Goal: Check status: Check status

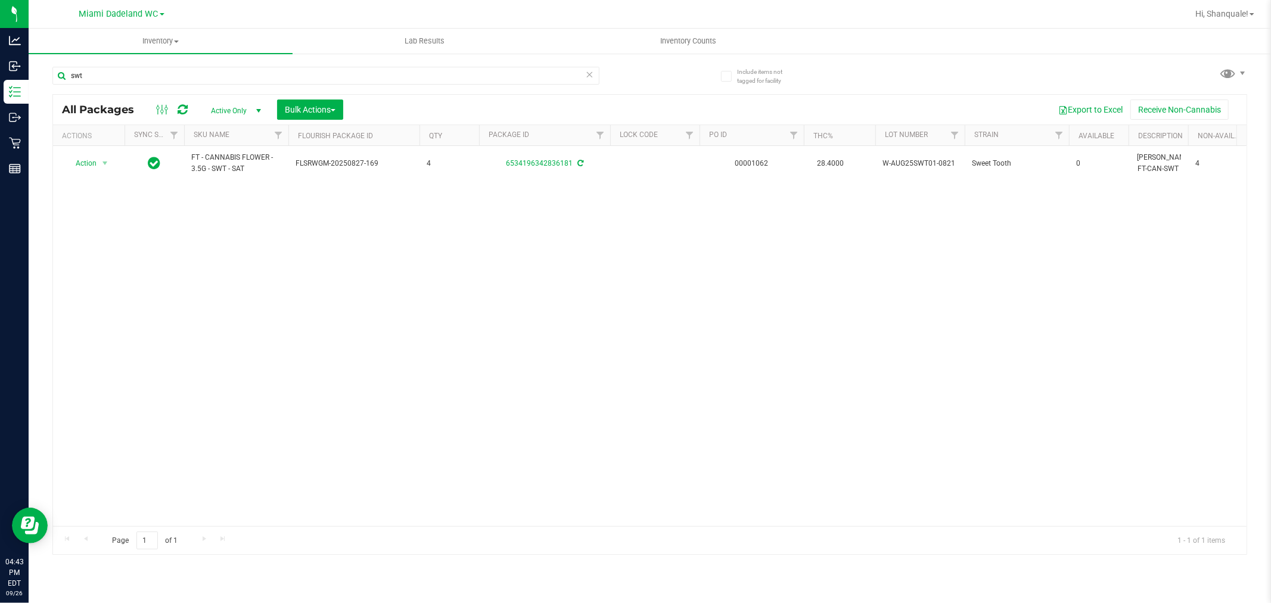
click at [882, 266] on div "Action Action Adjust qty Create package Edit attributes Global inventory Locate…" at bounding box center [649, 336] width 1193 height 380
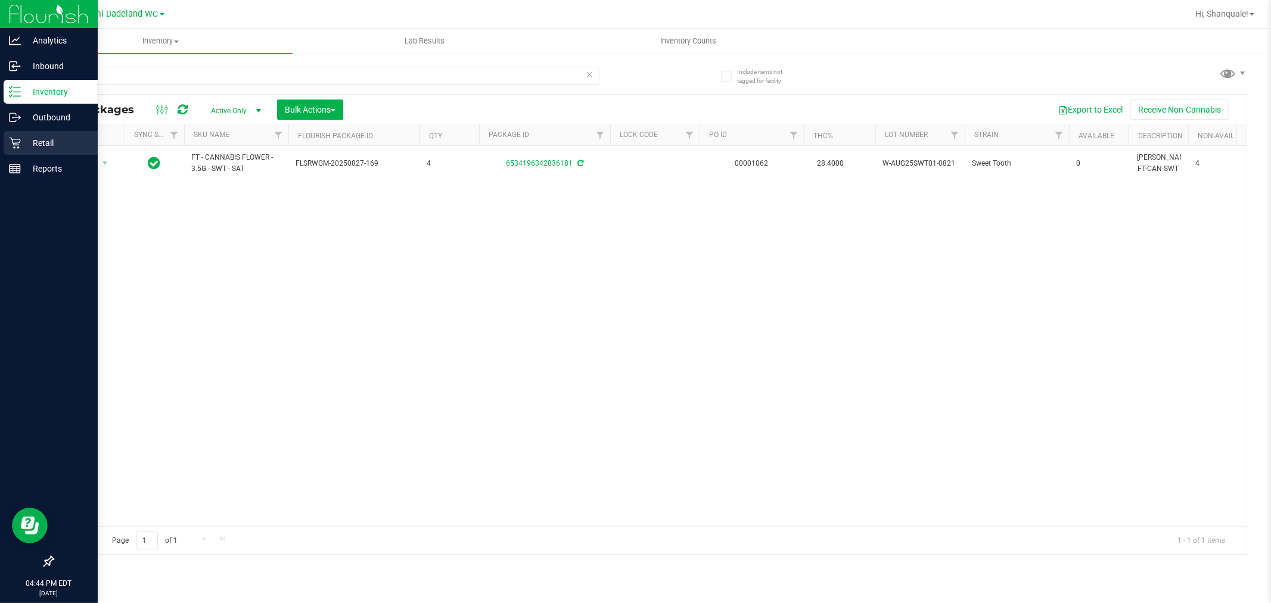
click at [7, 145] on div "Retail" at bounding box center [51, 143] width 94 height 24
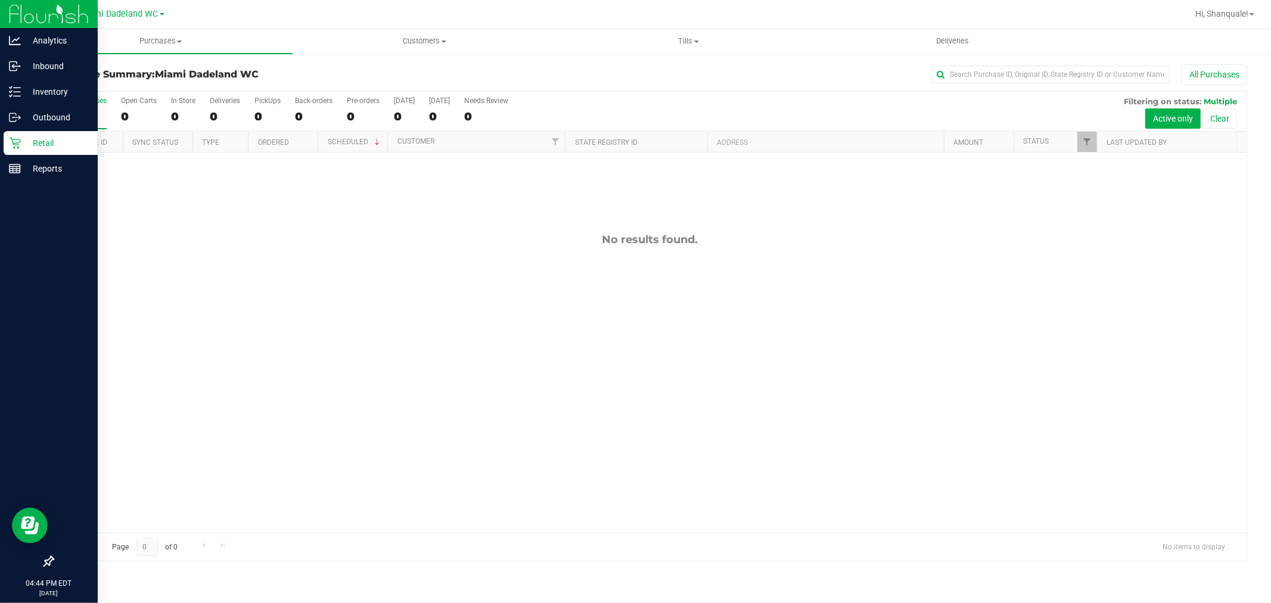
click at [863, 427] on div "No results found." at bounding box center [649, 383] width 1193 height 461
click at [11, 141] on icon at bounding box center [15, 143] width 12 height 12
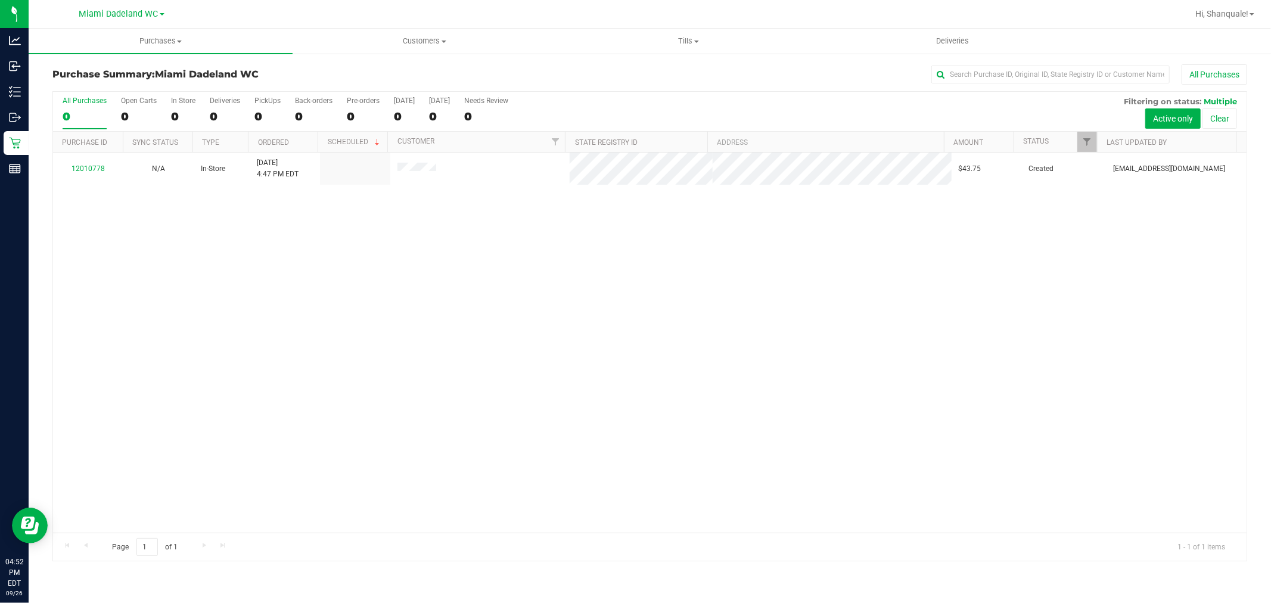
click at [235, 356] on div "12010778 N/A In-Store 9/26/2025 4:47 PM EDT $43.75 Created nmejia@liveparallel.…" at bounding box center [649, 343] width 1193 height 380
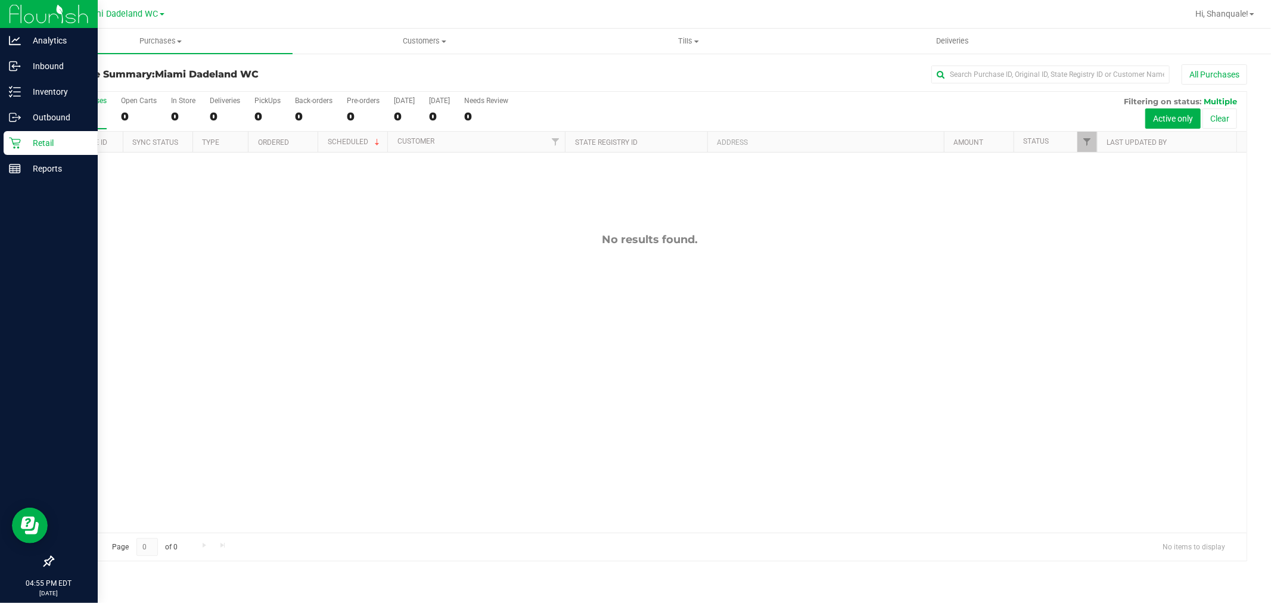
click at [13, 145] on icon at bounding box center [15, 143] width 12 height 12
click at [39, 138] on p "Retail" at bounding box center [57, 143] width 72 height 14
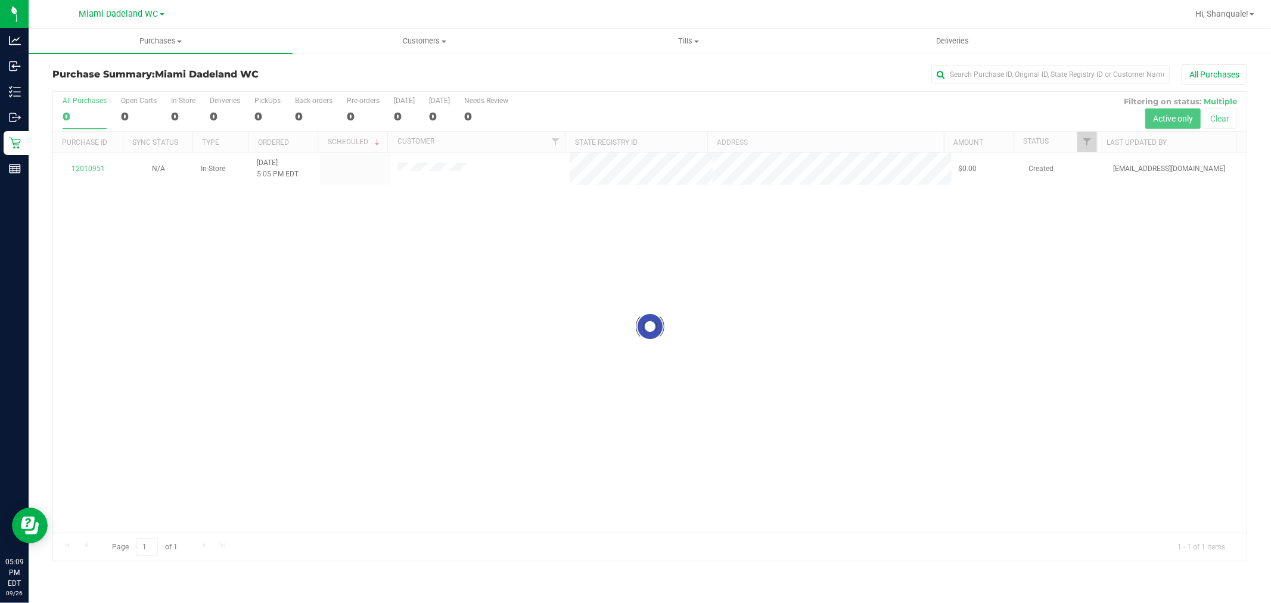
click at [356, 322] on div at bounding box center [649, 327] width 1193 height 470
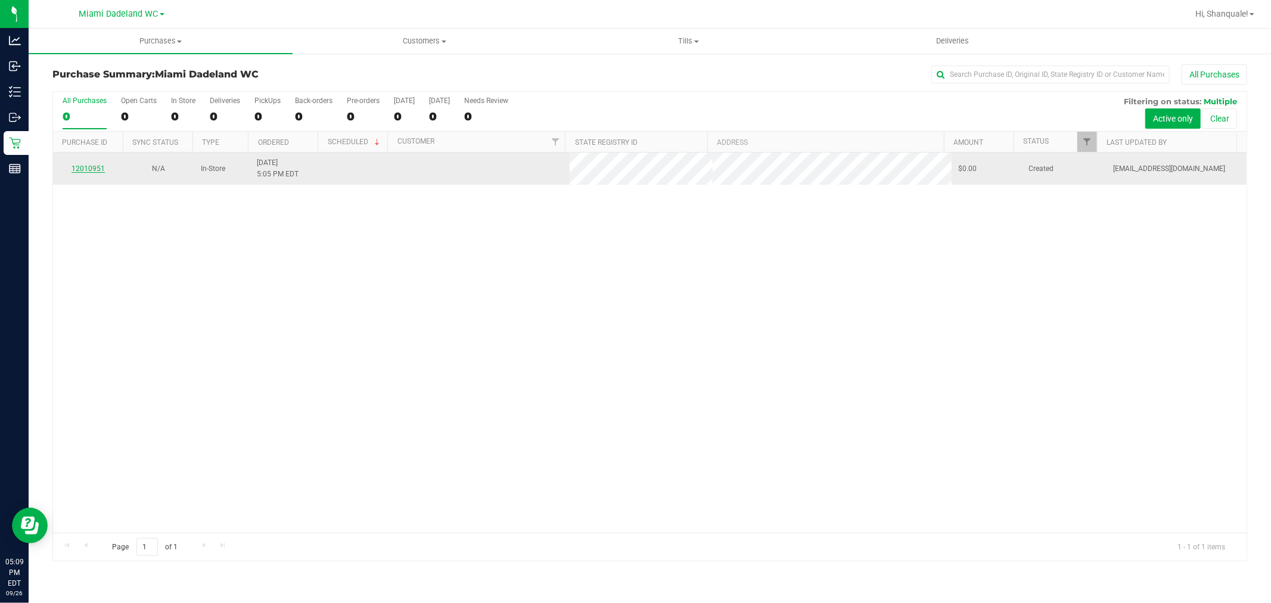
click at [85, 168] on link "12010951" at bounding box center [88, 168] width 33 height 8
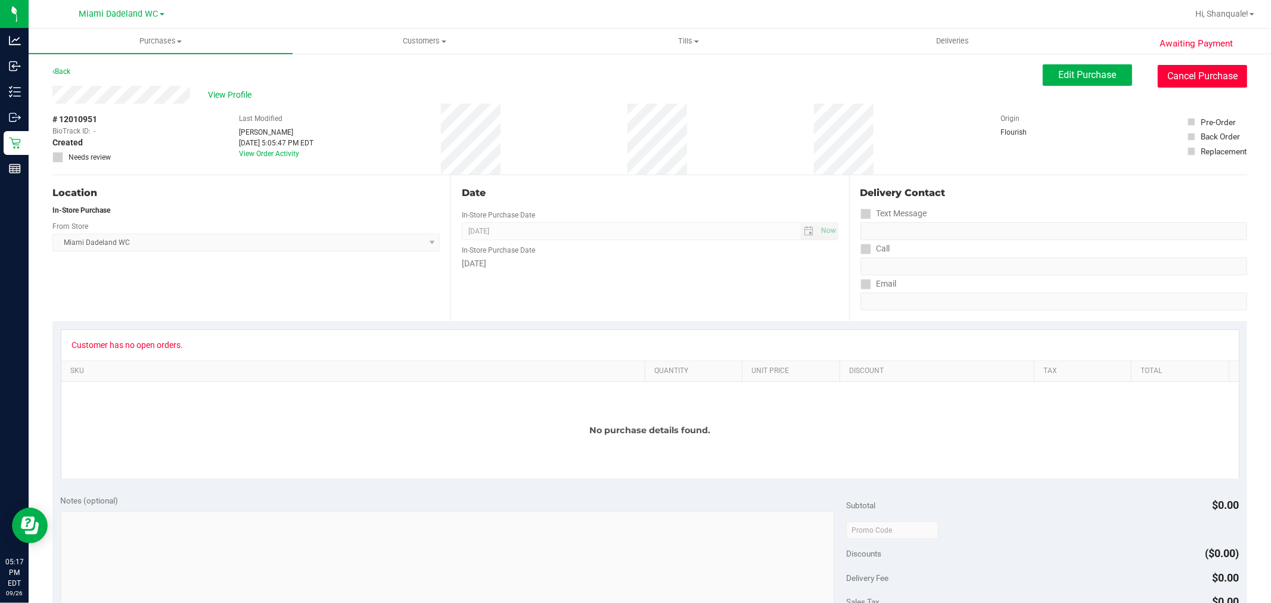
click at [1198, 79] on button "Cancel Purchase" at bounding box center [1202, 76] width 89 height 23
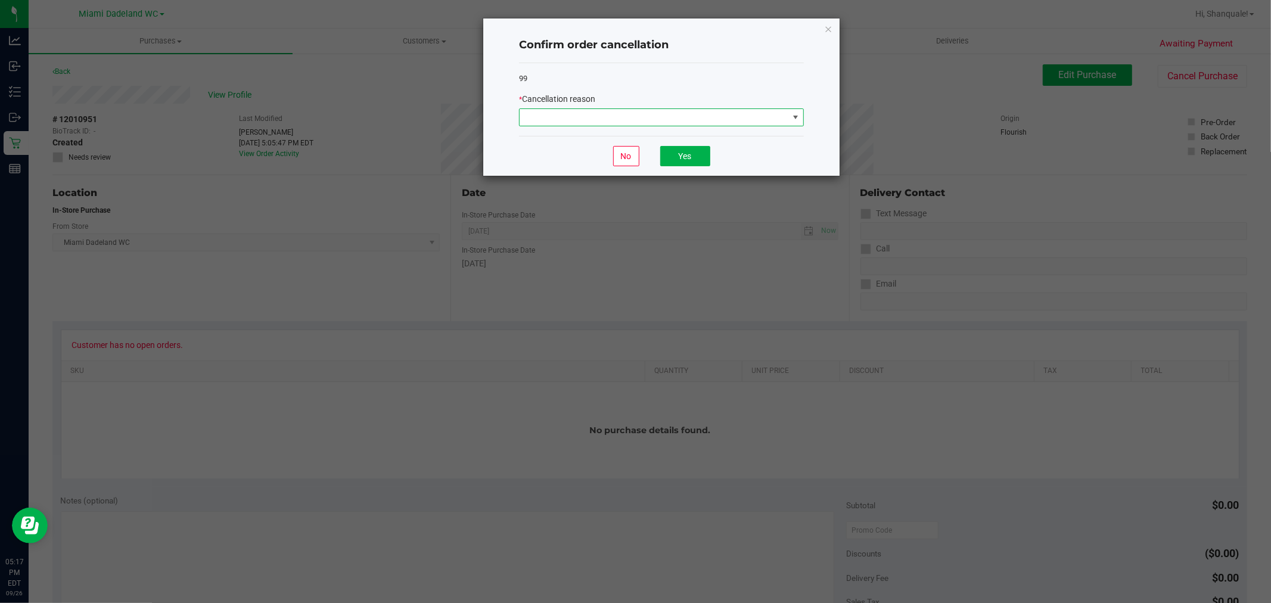
click at [704, 116] on span at bounding box center [654, 117] width 269 height 17
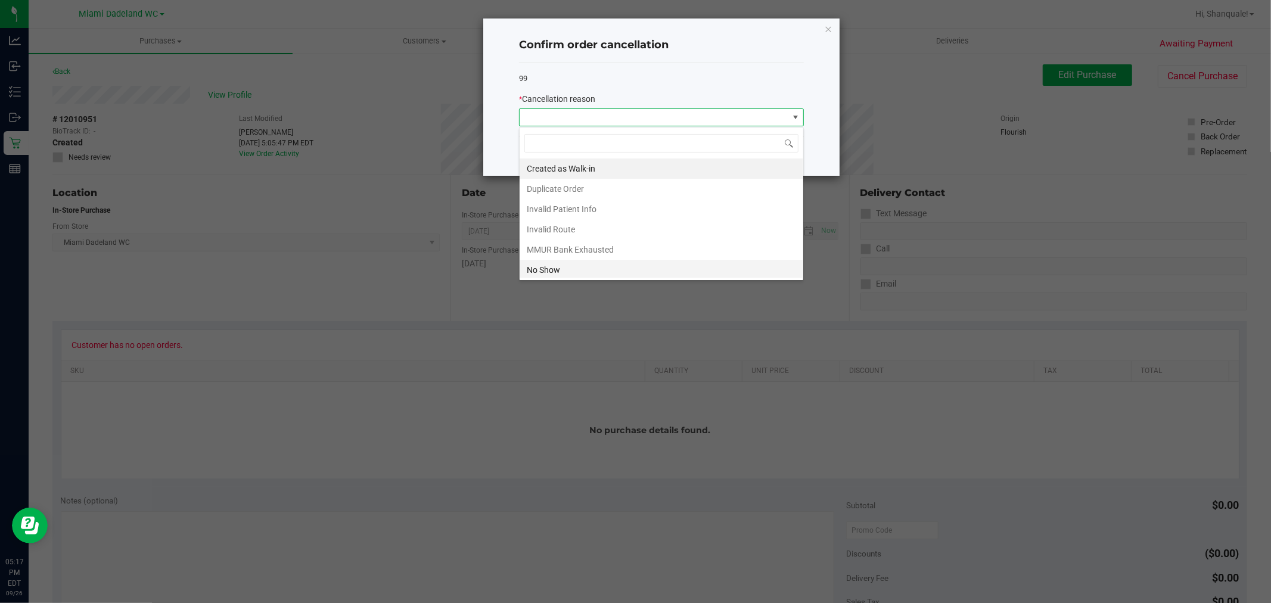
scroll to position [18, 284]
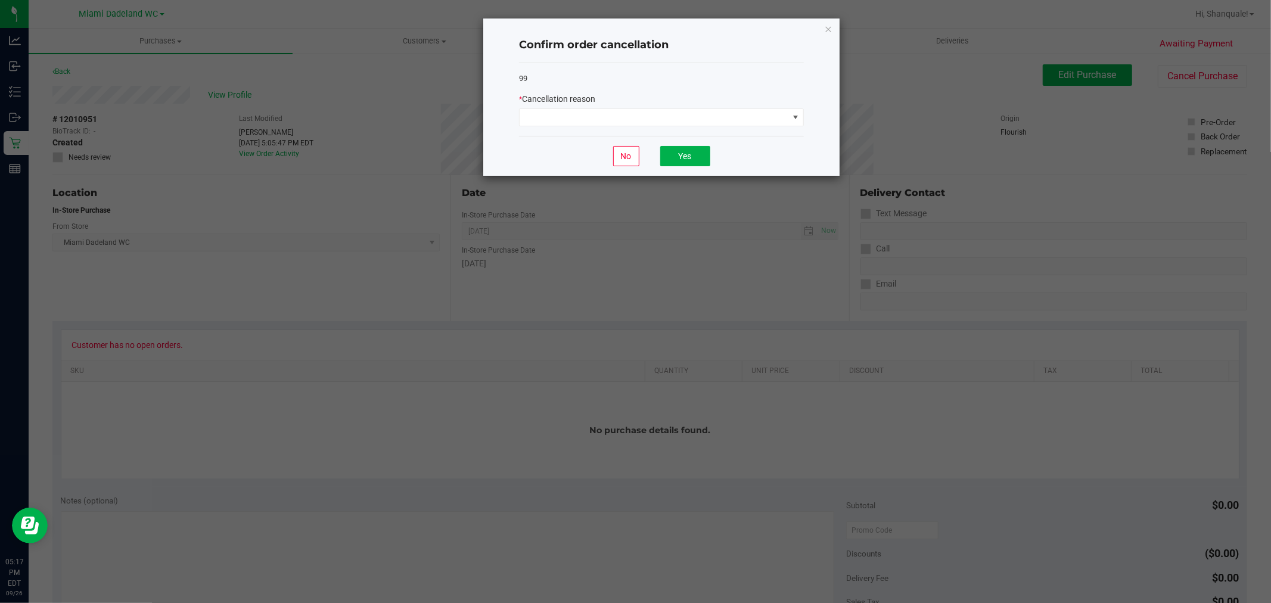
click at [724, 89] on div "99 * Cancellation reason" at bounding box center [661, 99] width 285 height 73
click at [825, 30] on icon "Close" at bounding box center [828, 28] width 8 height 14
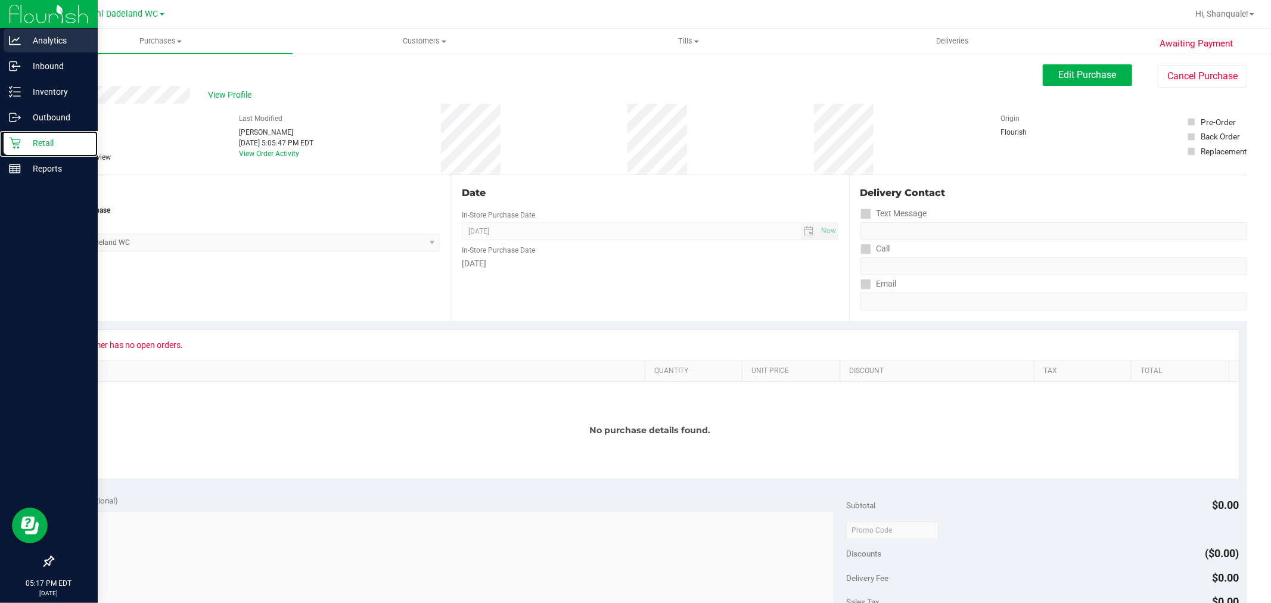
drag, startPoint x: 31, startPoint y: 144, endPoint x: 74, endPoint y: 46, distance: 106.7
click at [31, 144] on p "Retail" at bounding box center [57, 143] width 72 height 14
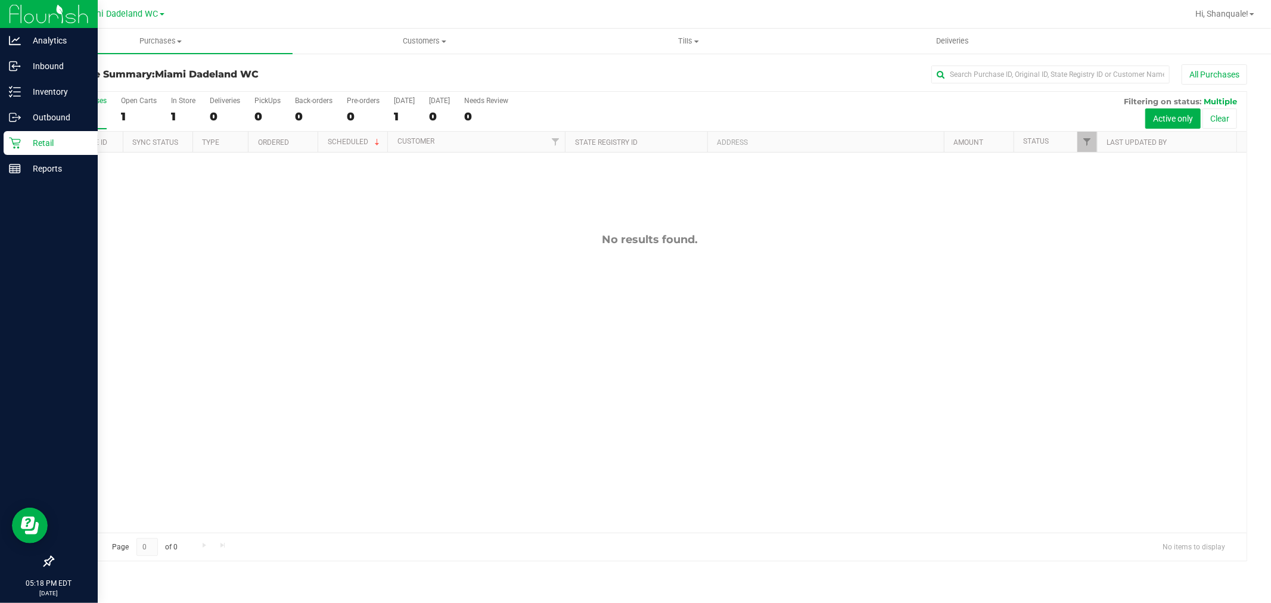
click at [24, 140] on p "Retail" at bounding box center [57, 143] width 72 height 14
click at [66, 124] on p "Outbound" at bounding box center [57, 117] width 72 height 14
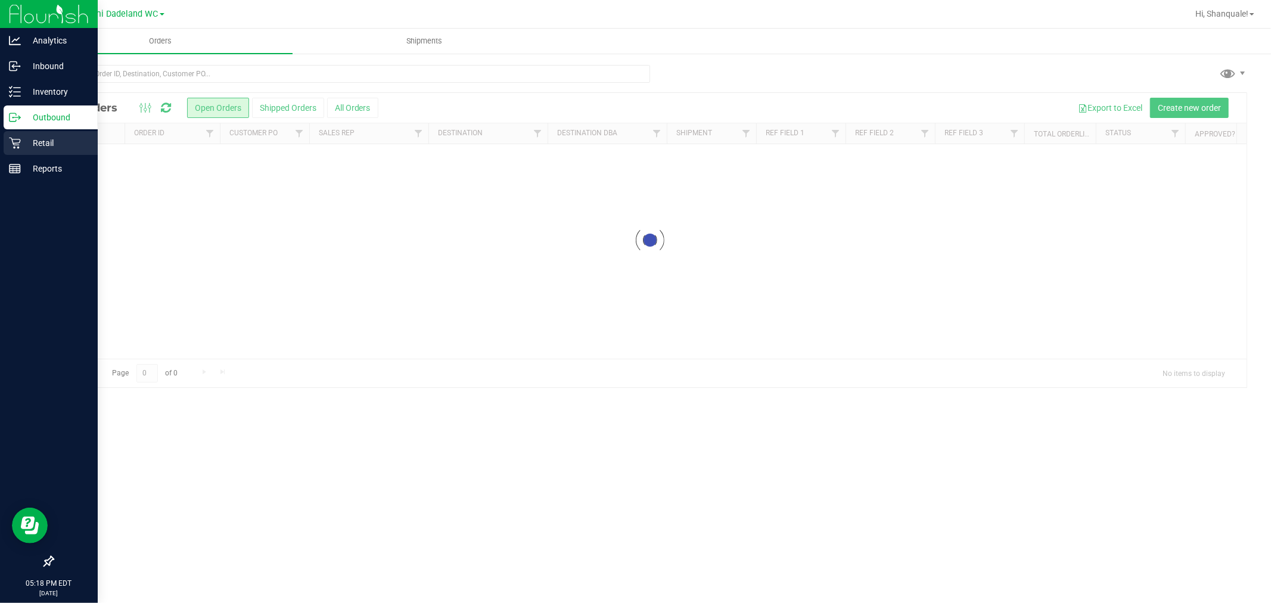
click at [64, 144] on p "Retail" at bounding box center [57, 143] width 72 height 14
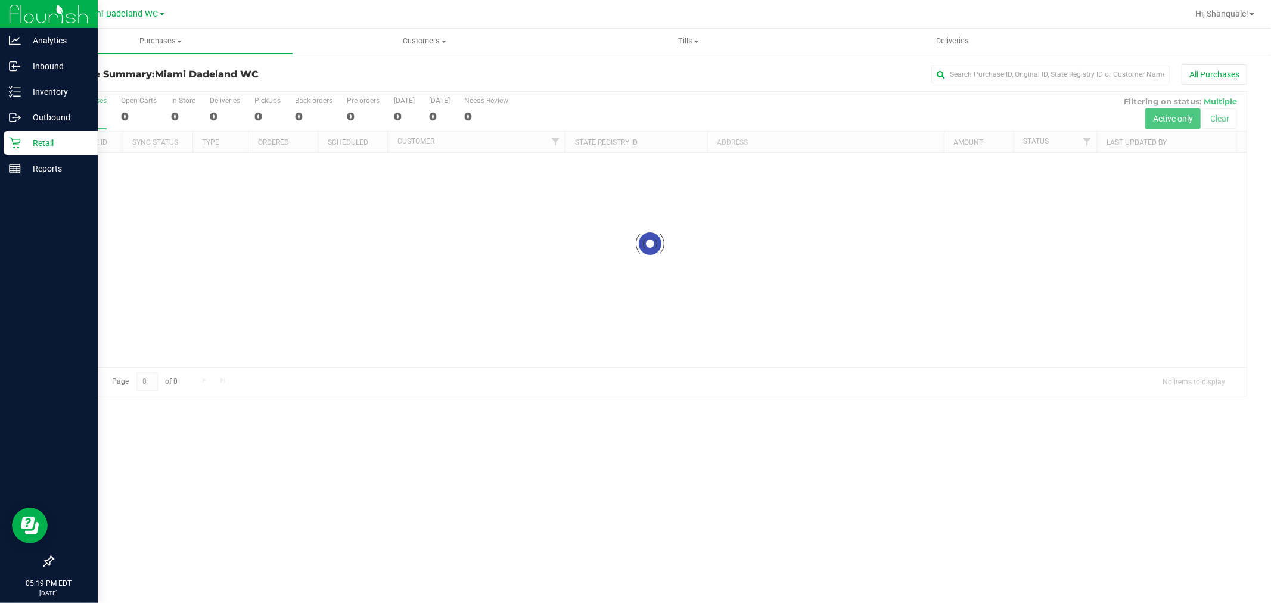
click at [48, 144] on p "Retail" at bounding box center [57, 143] width 72 height 14
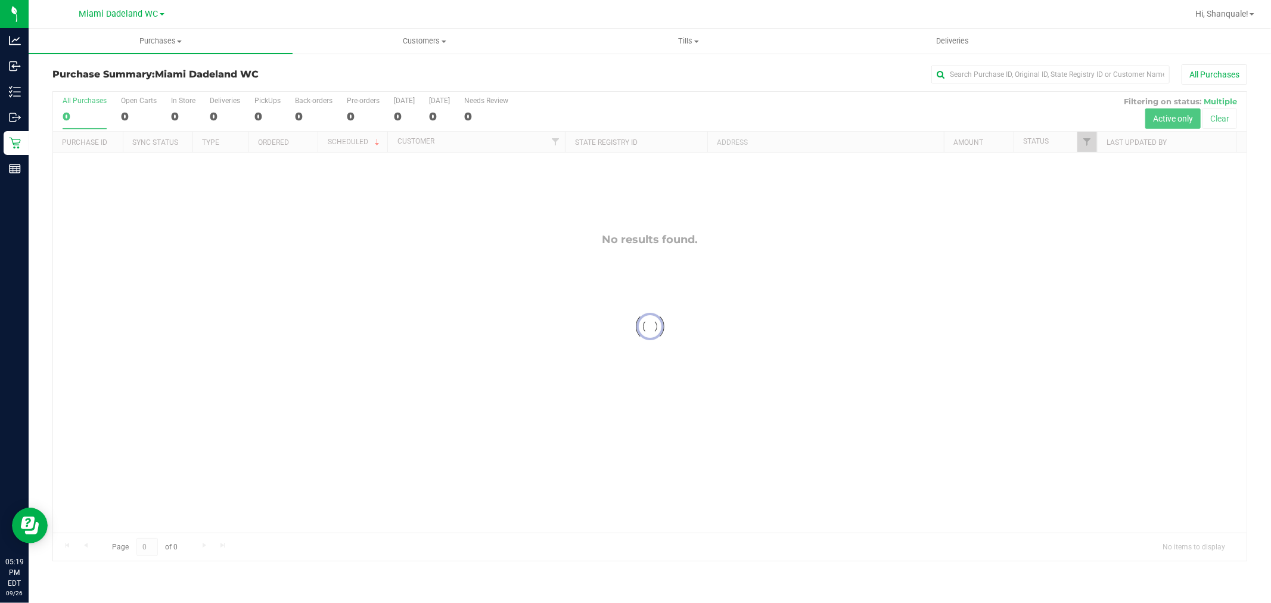
click at [383, 290] on div at bounding box center [649, 327] width 1193 height 470
click at [142, 337] on div at bounding box center [649, 327] width 1193 height 470
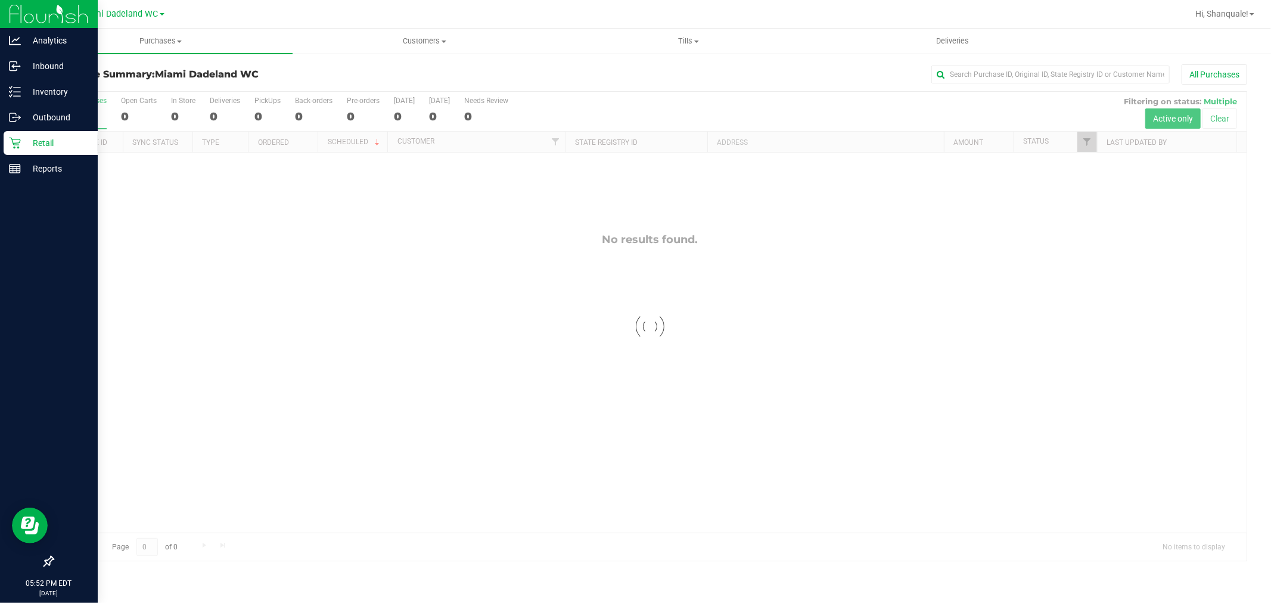
click at [12, 141] on icon at bounding box center [15, 143] width 12 height 12
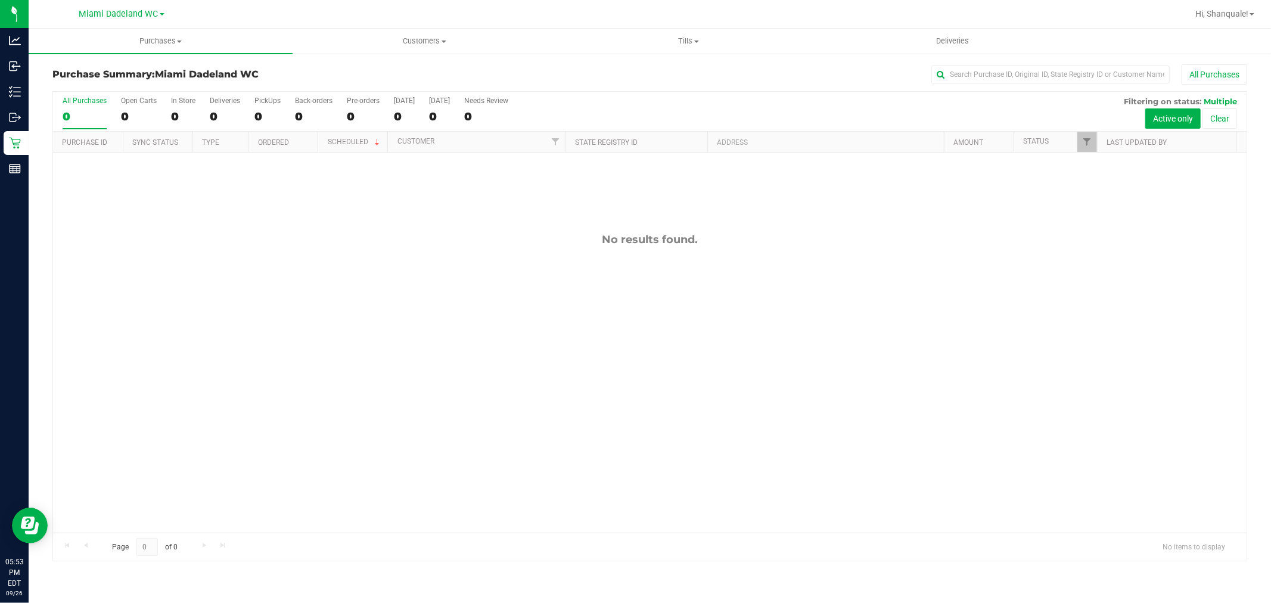
click at [617, 371] on div "No results found." at bounding box center [649, 383] width 1193 height 461
click at [199, 256] on div "12011327 N/A In-Store 9/26/2025 5:53 PM EDT $72.00 Packed nmejia@liveparallel.c…" at bounding box center [649, 343] width 1193 height 380
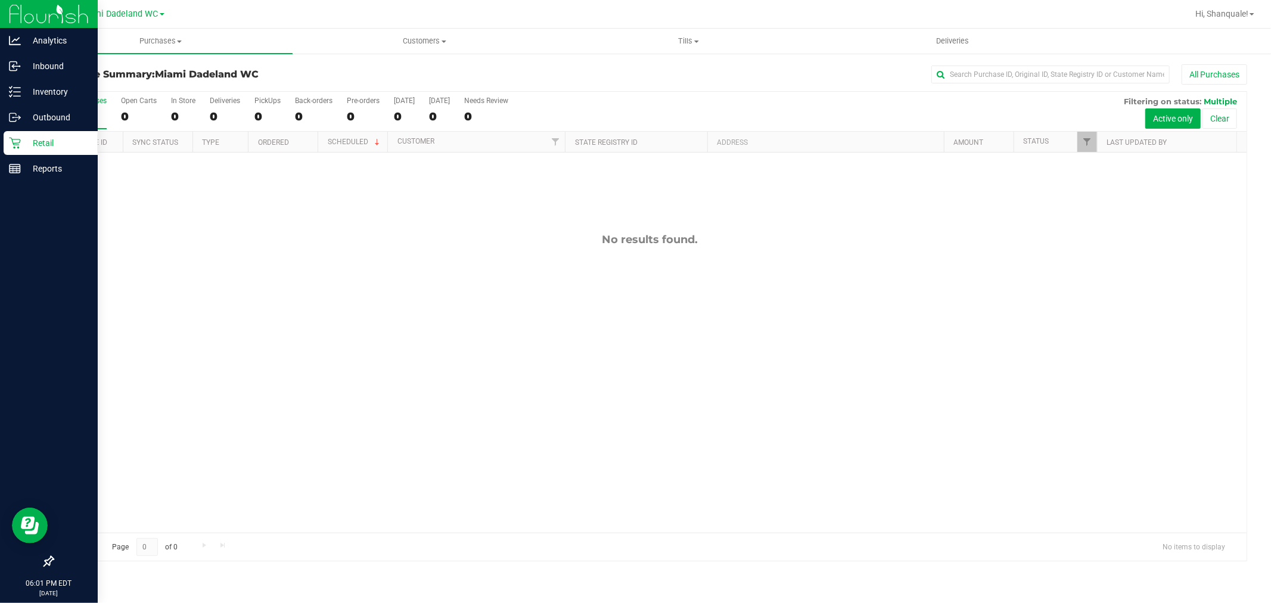
click at [8, 155] on link "Retail" at bounding box center [49, 144] width 98 height 26
click at [15, 143] on icon at bounding box center [14, 143] width 11 height 11
click at [49, 144] on p "Retail" at bounding box center [57, 143] width 72 height 14
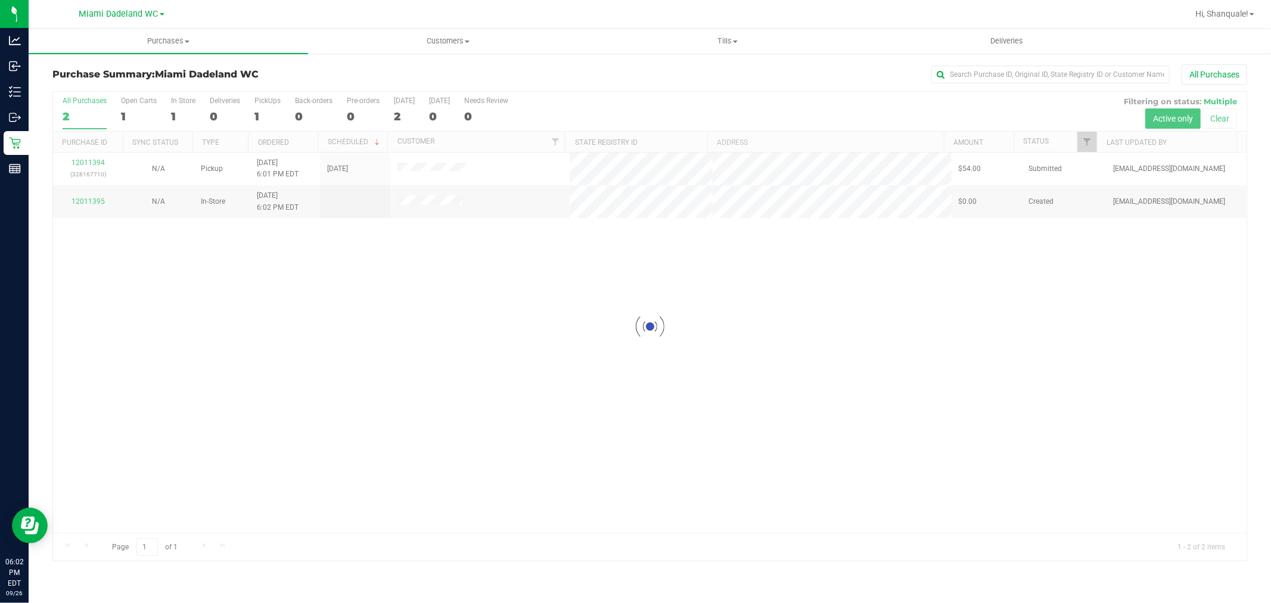
click at [508, 309] on div at bounding box center [649, 327] width 1193 height 470
click at [641, 312] on div at bounding box center [649, 327] width 1193 height 470
click at [512, 296] on div "12011394 (328167710) N/A Pickup [DATE] 6:01 PM EDT 9/26/2025 $54.00 Submitted […" at bounding box center [649, 343] width 1193 height 380
click at [428, 301] on div "12011394 (328167710) N/A Pickup [DATE] 6:01 PM EDT 9/26/2025 $54.00 Submitted […" at bounding box center [649, 343] width 1193 height 380
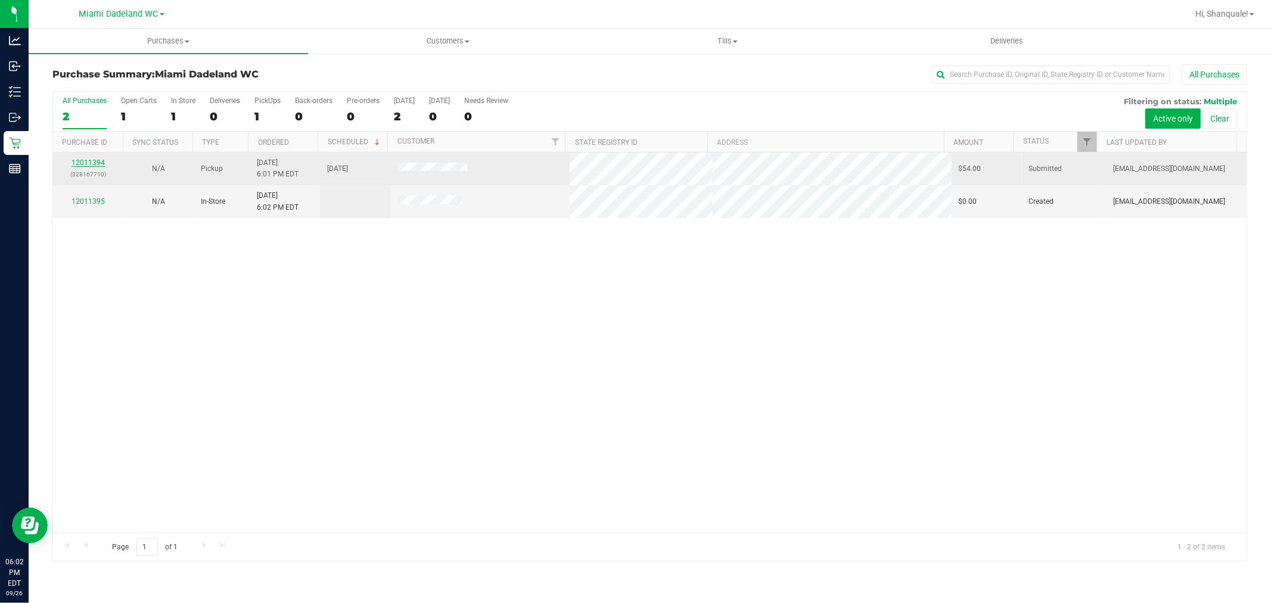
click at [77, 163] on link "12011394" at bounding box center [88, 162] width 33 height 8
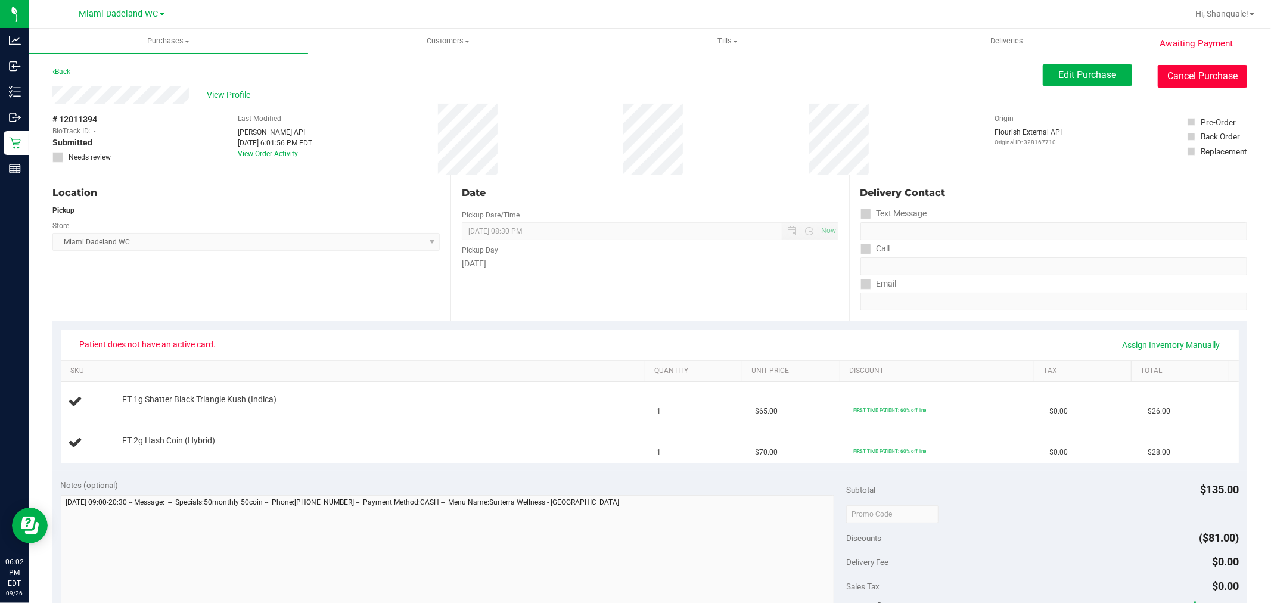
click at [1192, 83] on button "Cancel Purchase" at bounding box center [1202, 76] width 89 height 23
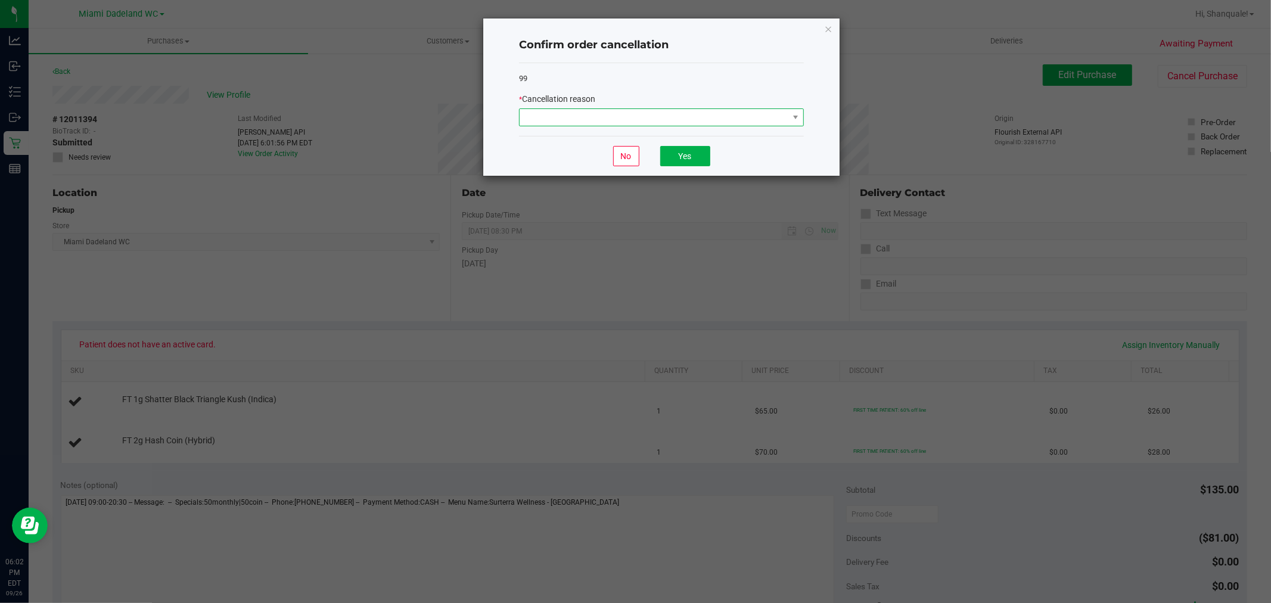
click at [759, 115] on span at bounding box center [654, 117] width 269 height 17
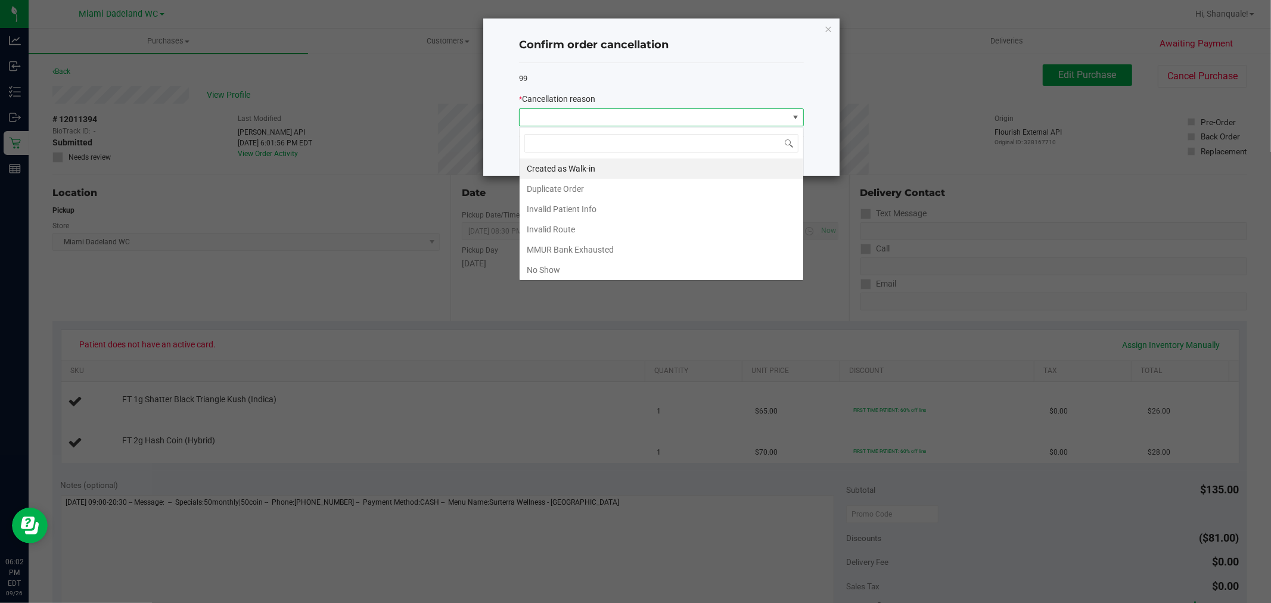
scroll to position [18, 284]
click at [739, 66] on div "99 * Cancellation reason" at bounding box center [661, 99] width 285 height 73
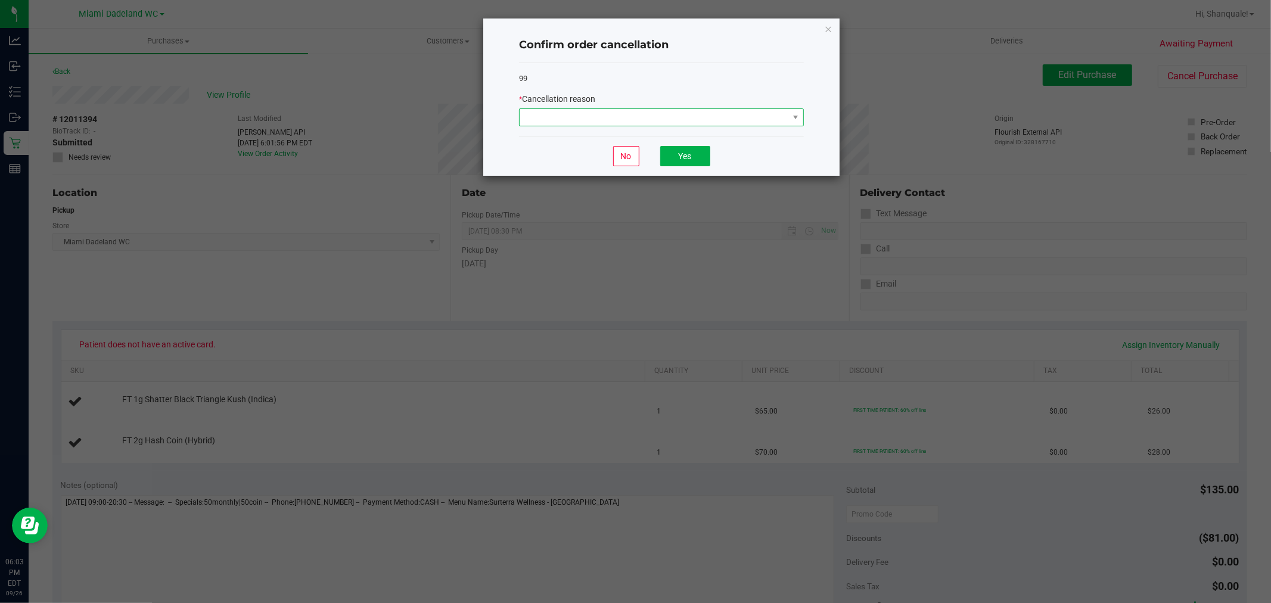
click at [760, 126] on span at bounding box center [654, 117] width 269 height 17
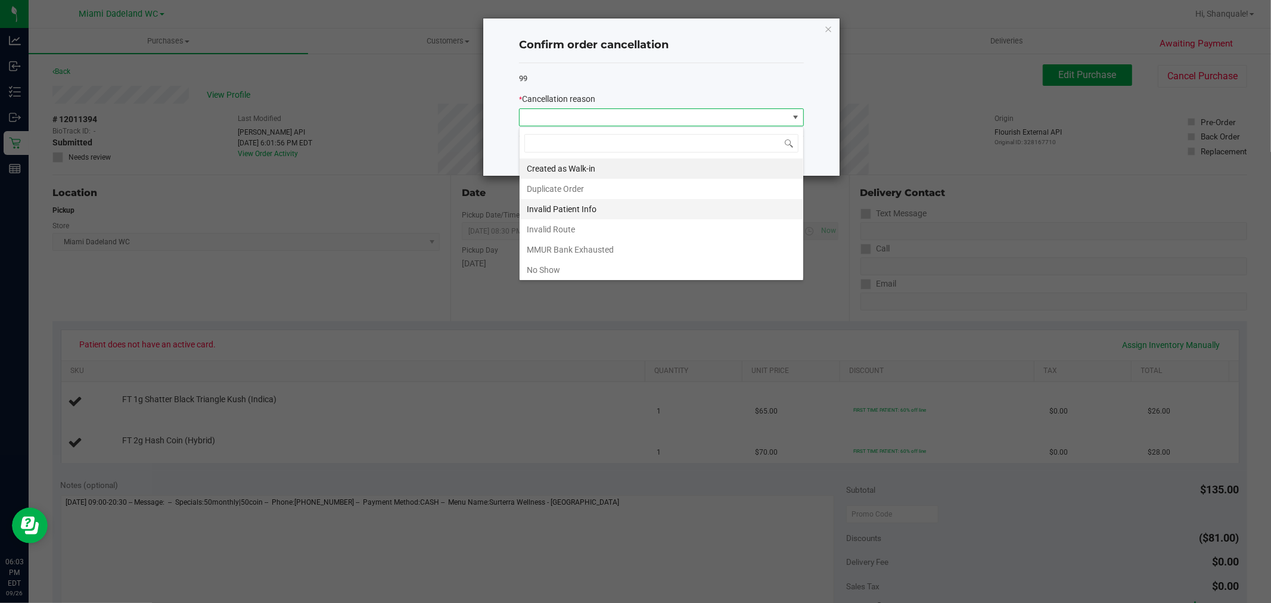
click at [602, 204] on li "Invalid Patient Info" at bounding box center [662, 209] width 284 height 20
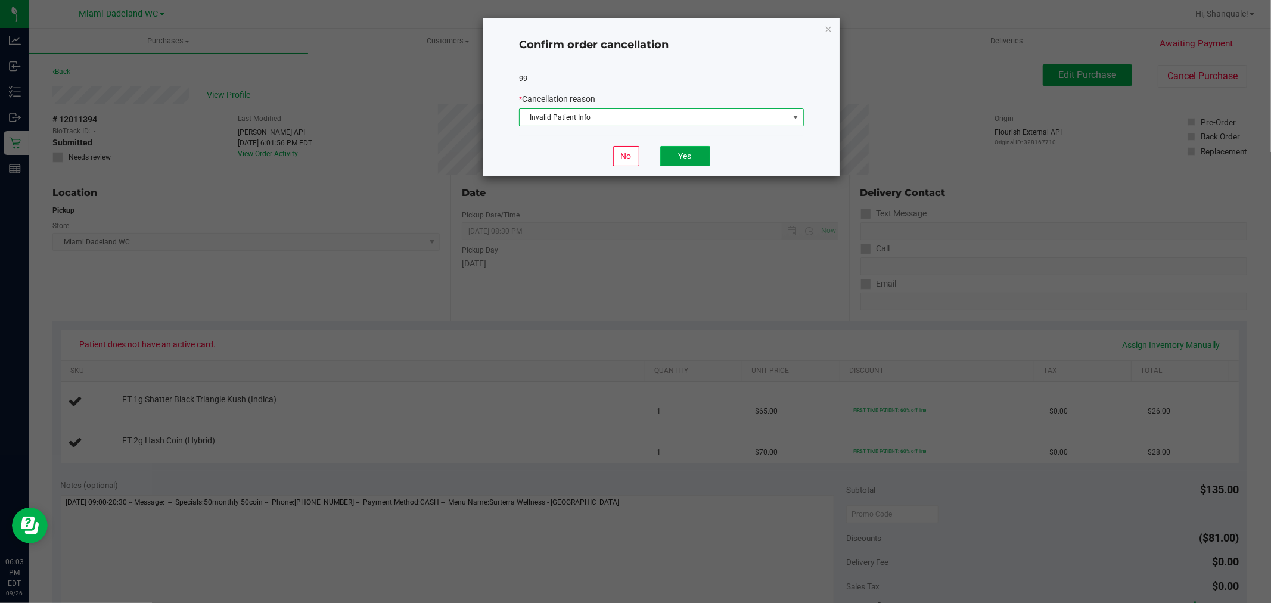
click at [688, 153] on button "Yes" at bounding box center [685, 156] width 50 height 20
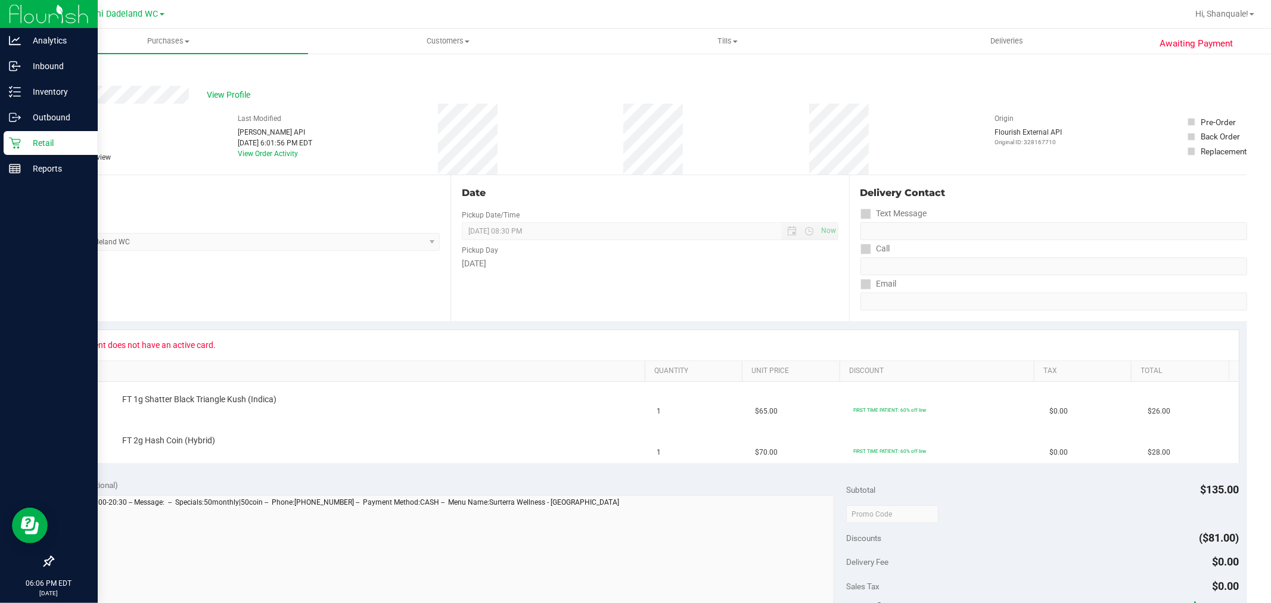
click at [9, 142] on icon at bounding box center [15, 143] width 12 height 12
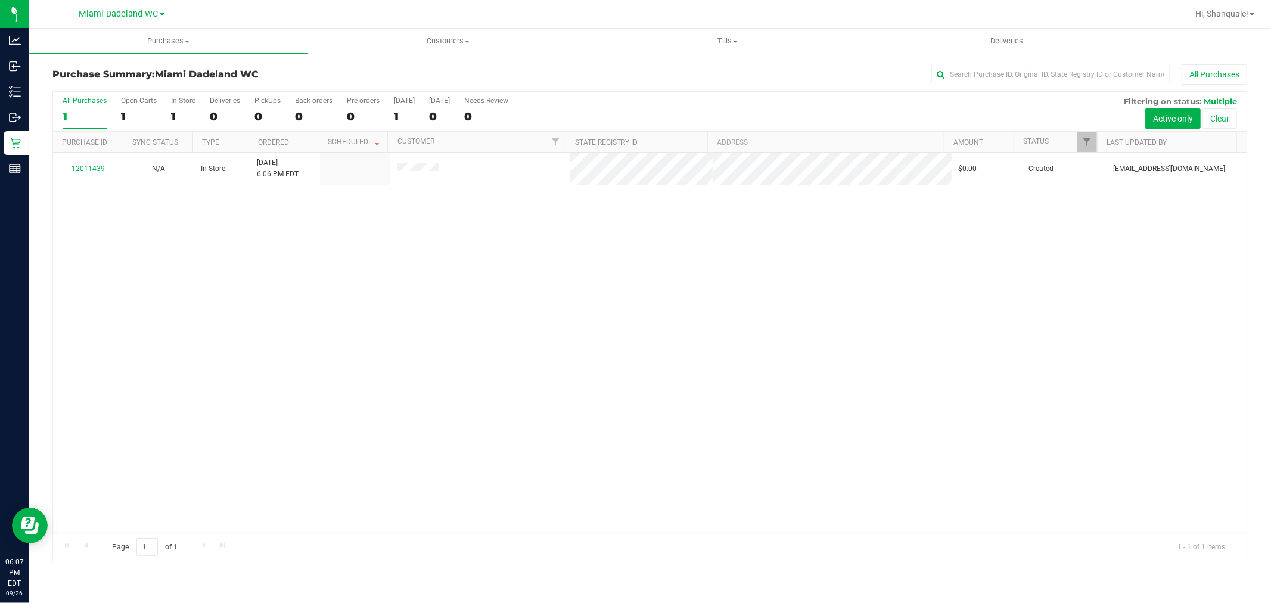
click at [247, 332] on div "12011439 N/A In-Store 9/26/2025 6:06 PM EDT $0.00 Created nmejia@liveparallel.c…" at bounding box center [649, 343] width 1193 height 380
click at [253, 301] on div "12011439 N/A In-Store 9/26/2025 6:06 PM EDT $0.00 Created nmejia@liveparallel.c…" at bounding box center [649, 343] width 1193 height 380
drag, startPoint x: 956, startPoint y: 352, endPoint x: 937, endPoint y: 346, distance: 19.6
click at [955, 352] on div "12011439 N/A In-Store 9/26/2025 6:06 PM EDT $20.00 Created nmejia@liveparallel.…" at bounding box center [649, 343] width 1193 height 380
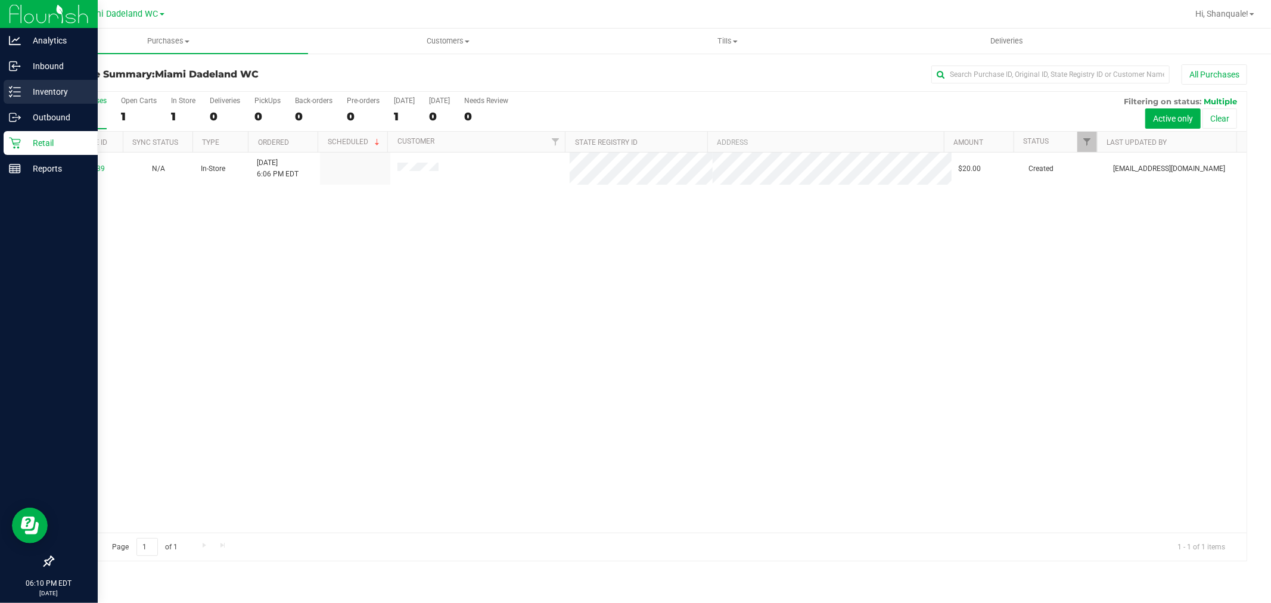
click at [24, 87] on p "Inventory" at bounding box center [57, 92] width 72 height 14
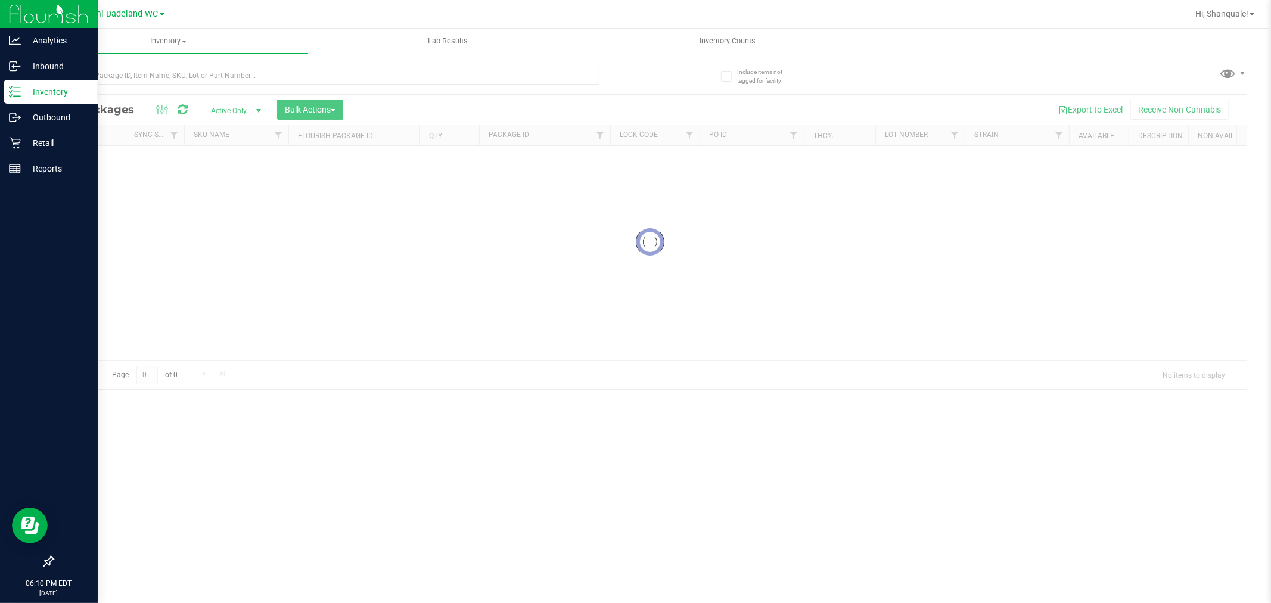
click at [429, 253] on div at bounding box center [649, 242] width 1193 height 294
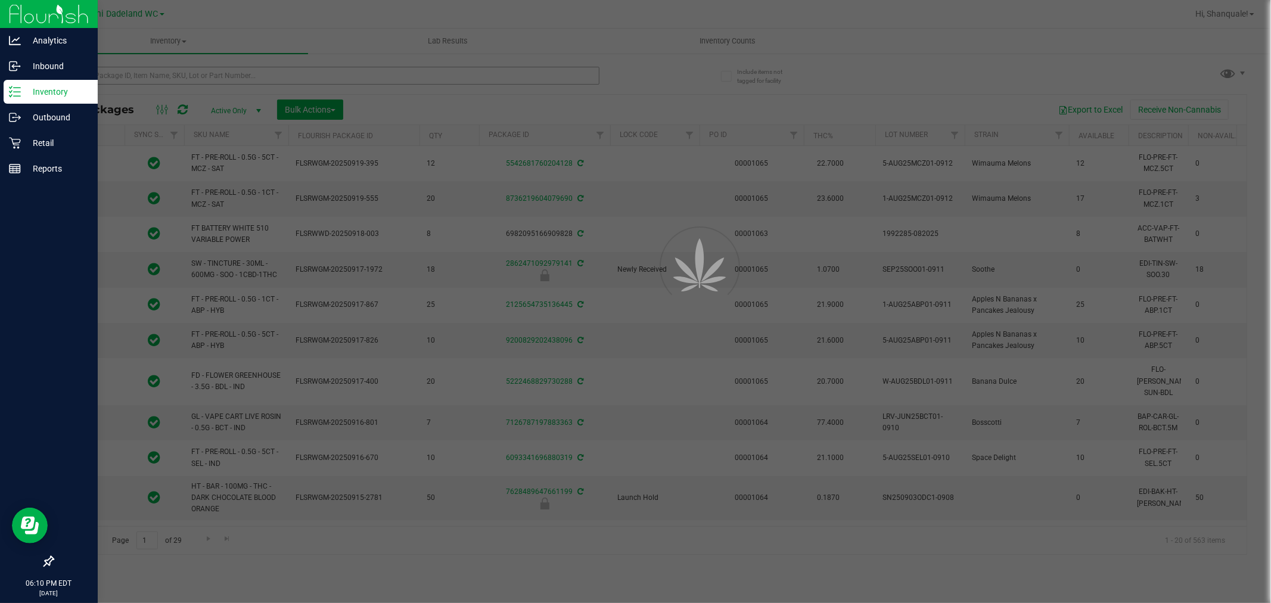
click at [372, 74] on div at bounding box center [635, 301] width 1271 height 603
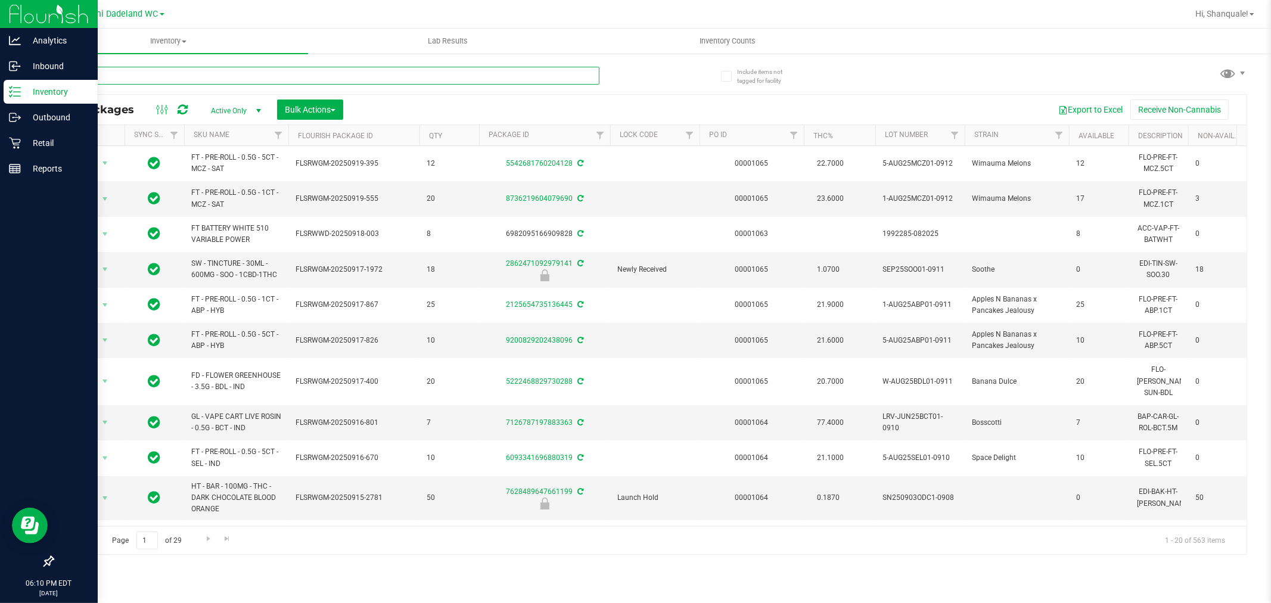
click at [369, 74] on input "text" at bounding box center [325, 76] width 547 height 18
type input "w"
type input "mcz"
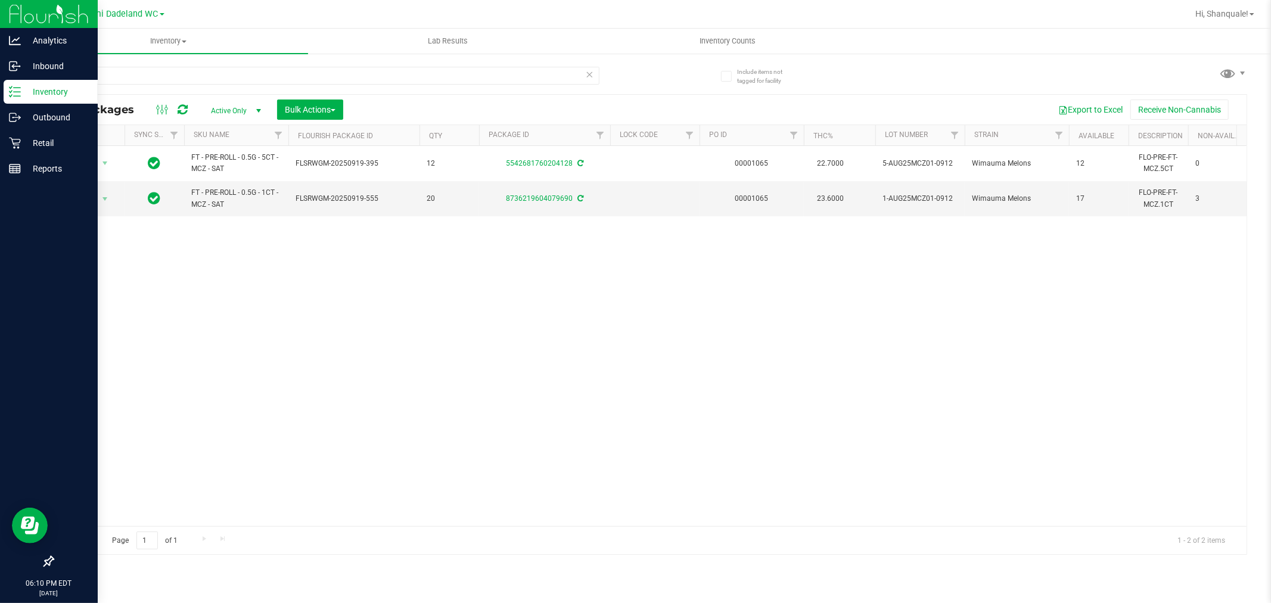
click at [564, 311] on div "Action Action Adjust qty Create package Edit attributes Global inventory Locate…" at bounding box center [649, 336] width 1193 height 380
click at [818, 332] on div "Action Action Adjust qty Create package Edit attributes Global inventory Locate…" at bounding box center [649, 336] width 1193 height 380
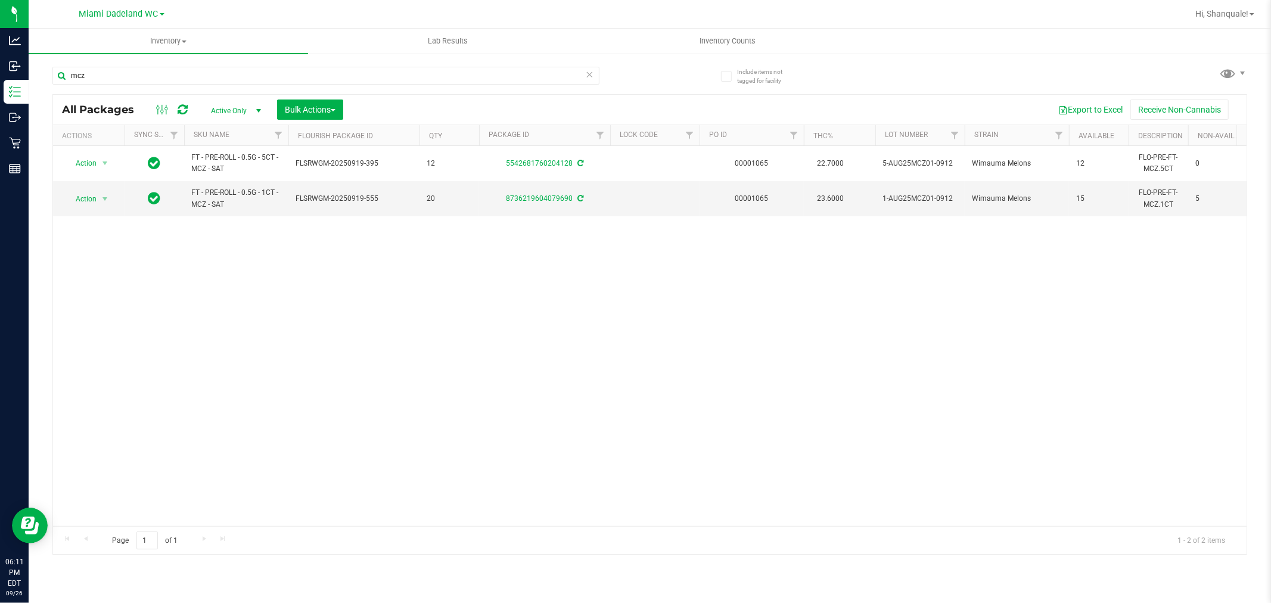
click at [698, 372] on div "Action Action Adjust qty Create package Edit attributes Global inventory Locate…" at bounding box center [649, 336] width 1193 height 380
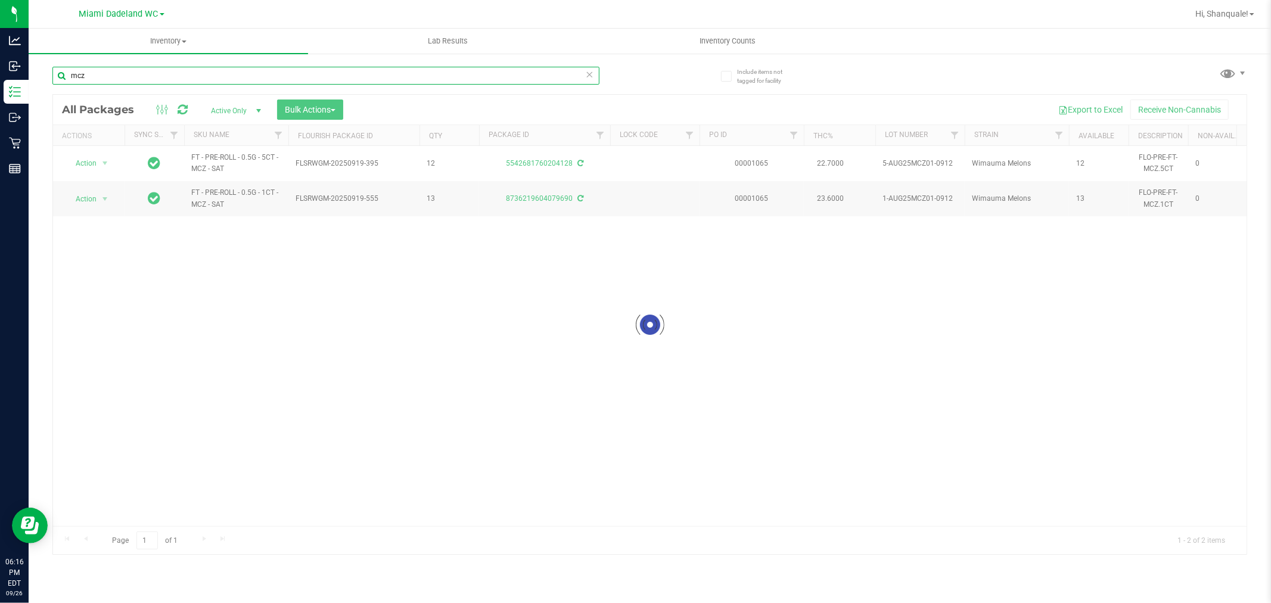
click at [340, 76] on input "mcz" at bounding box center [325, 76] width 547 height 18
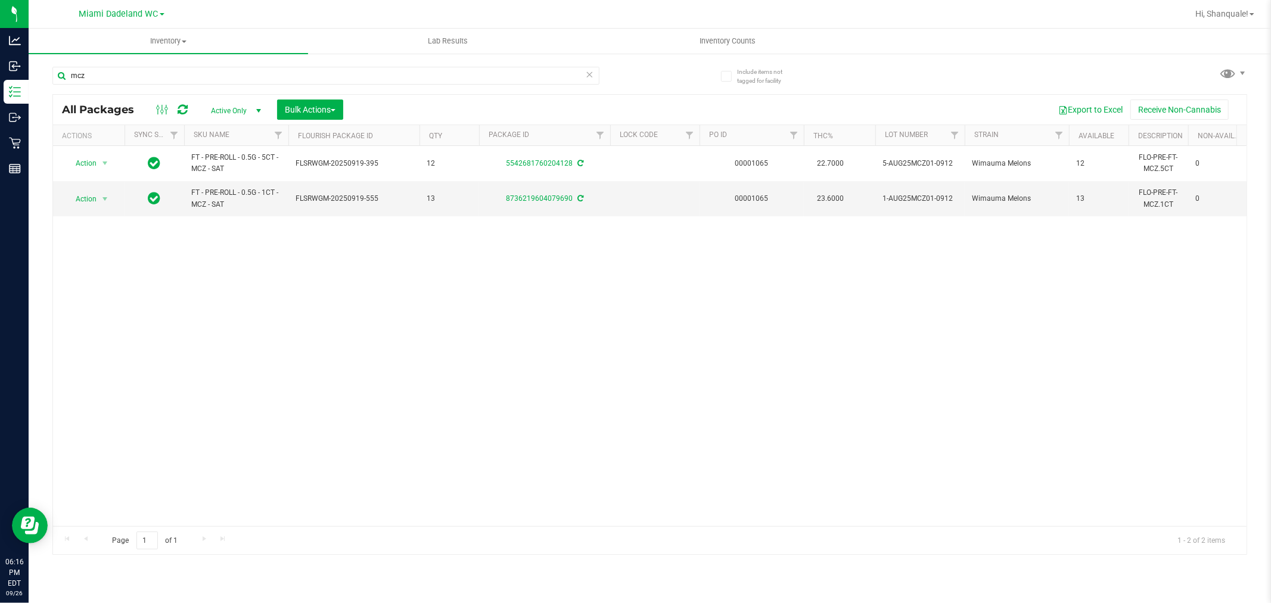
click at [615, 274] on div "Action Action Adjust qty Create package Edit attributes Global inventory Locate…" at bounding box center [649, 336] width 1193 height 380
click at [1170, 269] on div "Action Action Adjust qty Create package Edit attributes Global inventory Locate…" at bounding box center [649, 336] width 1193 height 380
click at [200, 78] on input "mcz" at bounding box center [325, 76] width 547 height 18
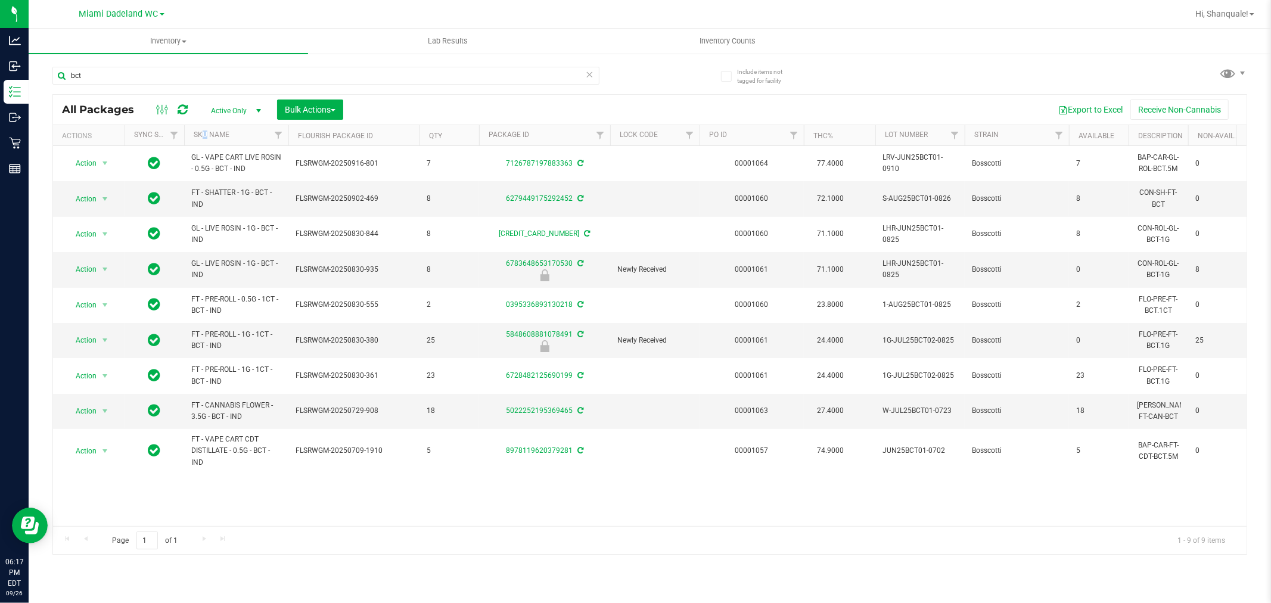
click at [205, 129] on th "SKU Name" at bounding box center [236, 135] width 104 height 21
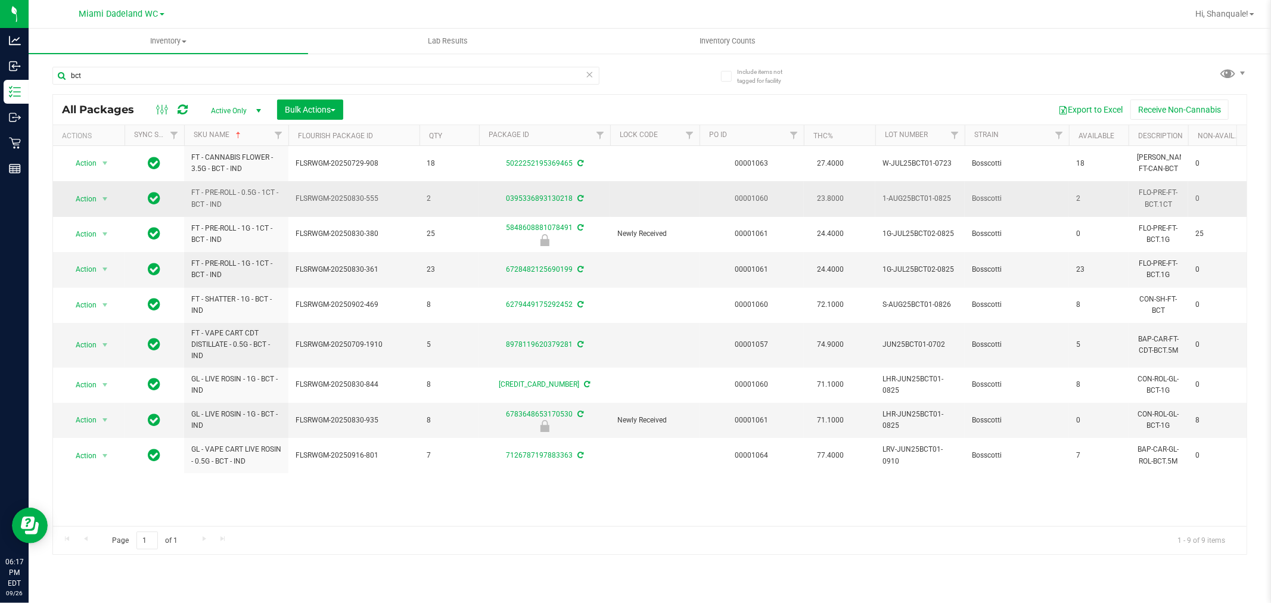
click at [1110, 198] on span "2" at bounding box center [1098, 198] width 45 height 11
click at [413, 74] on input "bct" at bounding box center [325, 76] width 547 height 18
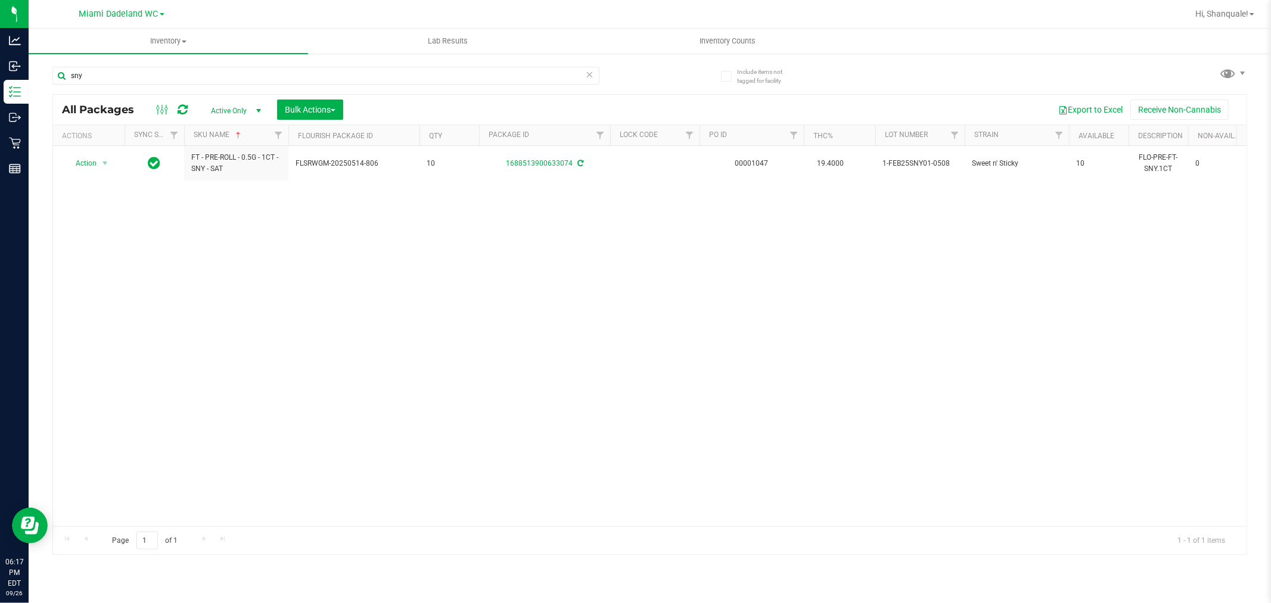
click at [646, 242] on div "Action Action Adjust qty Create package Edit attributes Global inventory Locate…" at bounding box center [649, 336] width 1193 height 380
click at [331, 76] on input "sny" at bounding box center [325, 76] width 547 height 18
type input "zkr"
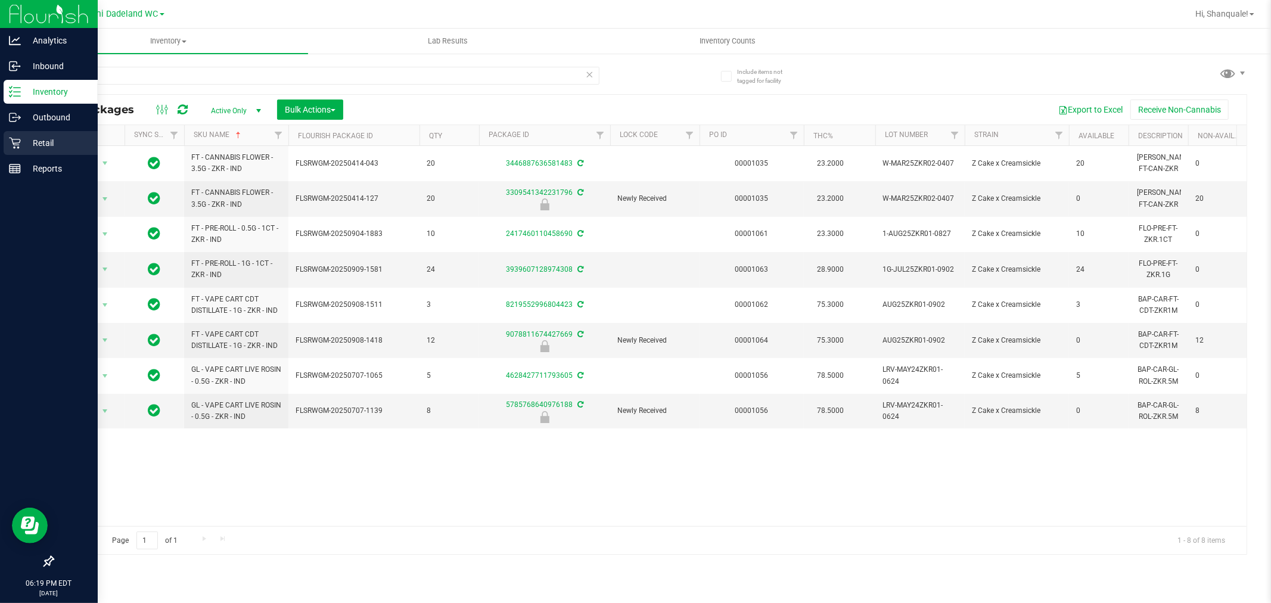
click at [52, 142] on p "Retail" at bounding box center [57, 143] width 72 height 14
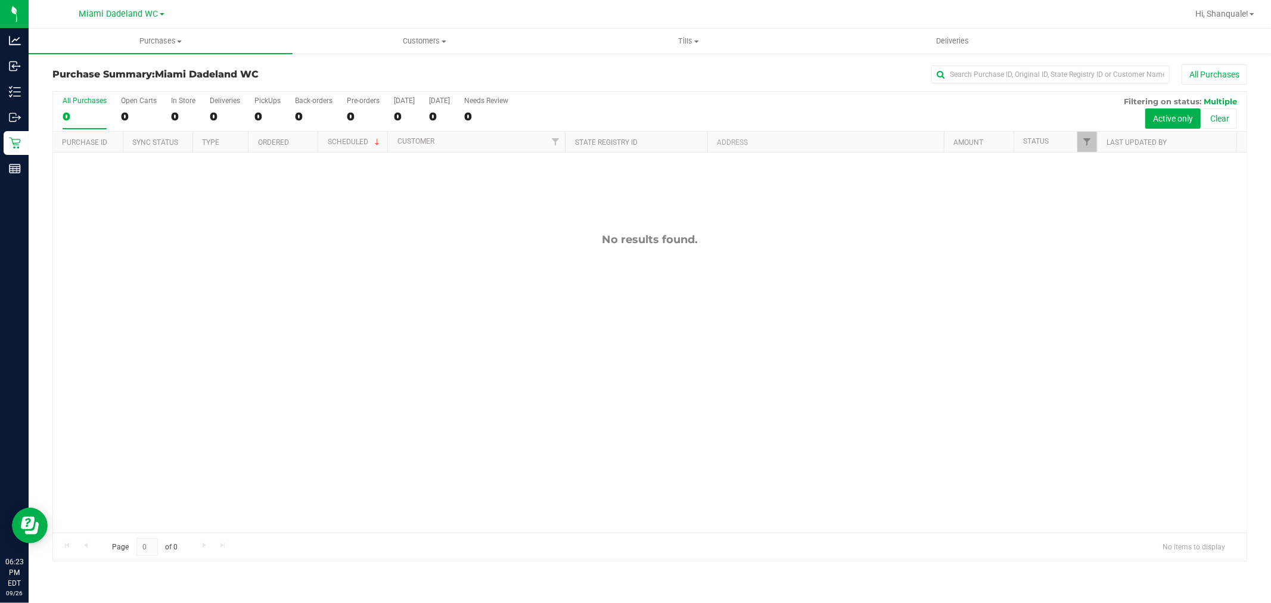
click at [710, 356] on div "No results found." at bounding box center [649, 383] width 1193 height 461
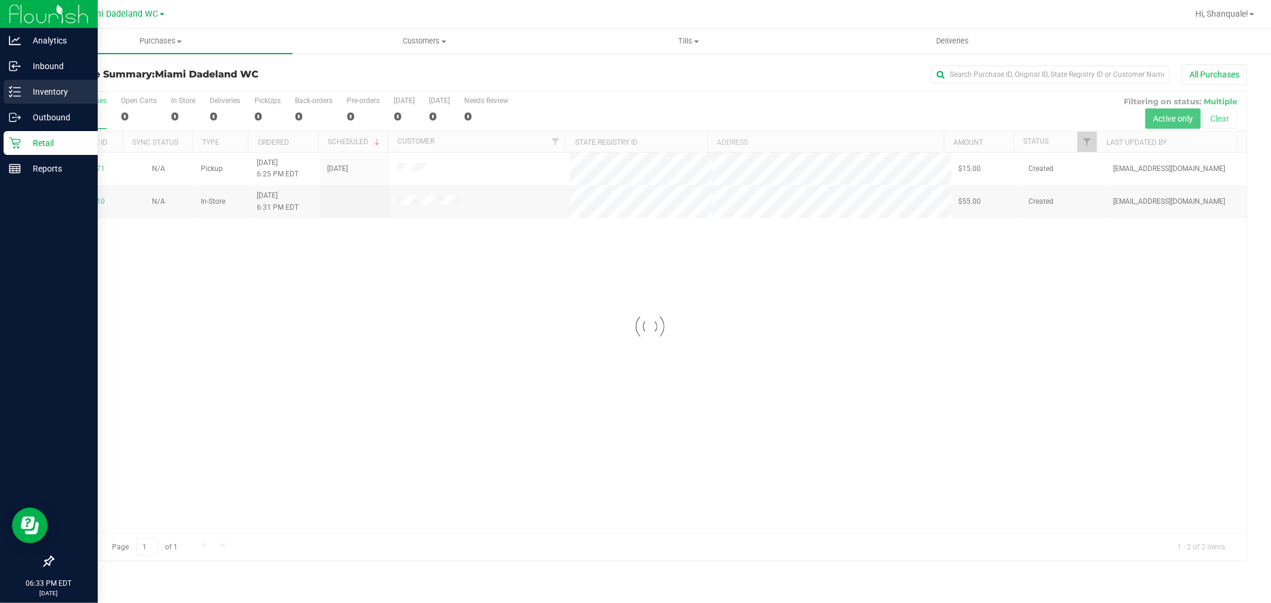
click at [10, 87] on icon at bounding box center [15, 92] width 12 height 12
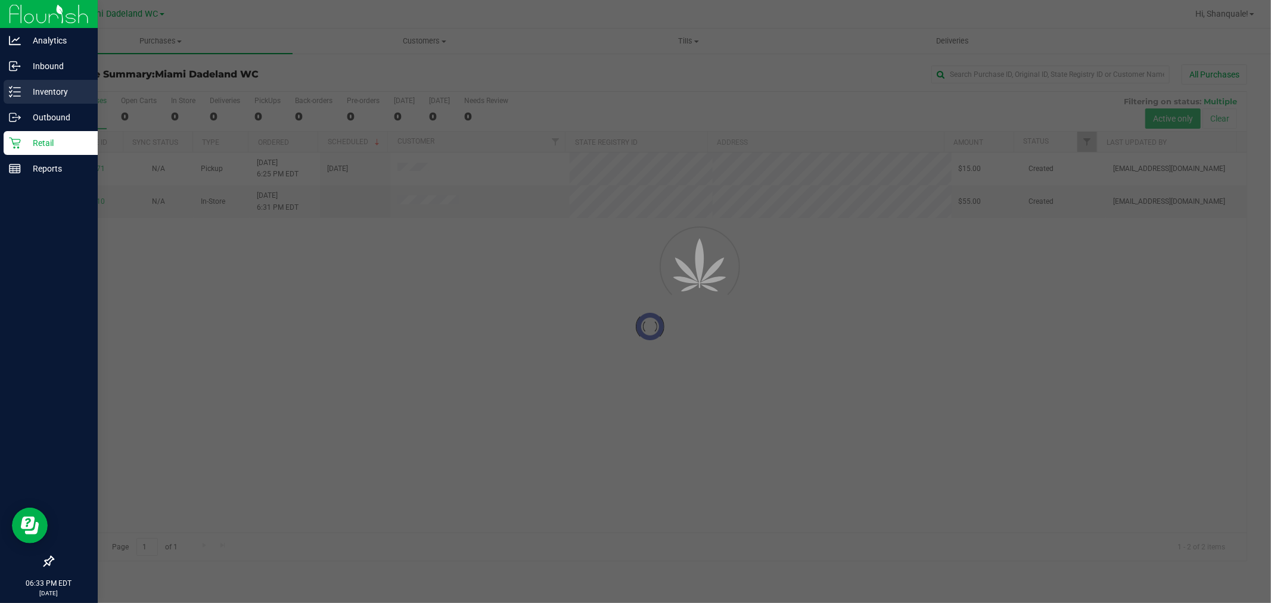
click at [16, 88] on line at bounding box center [17, 88] width 7 height 0
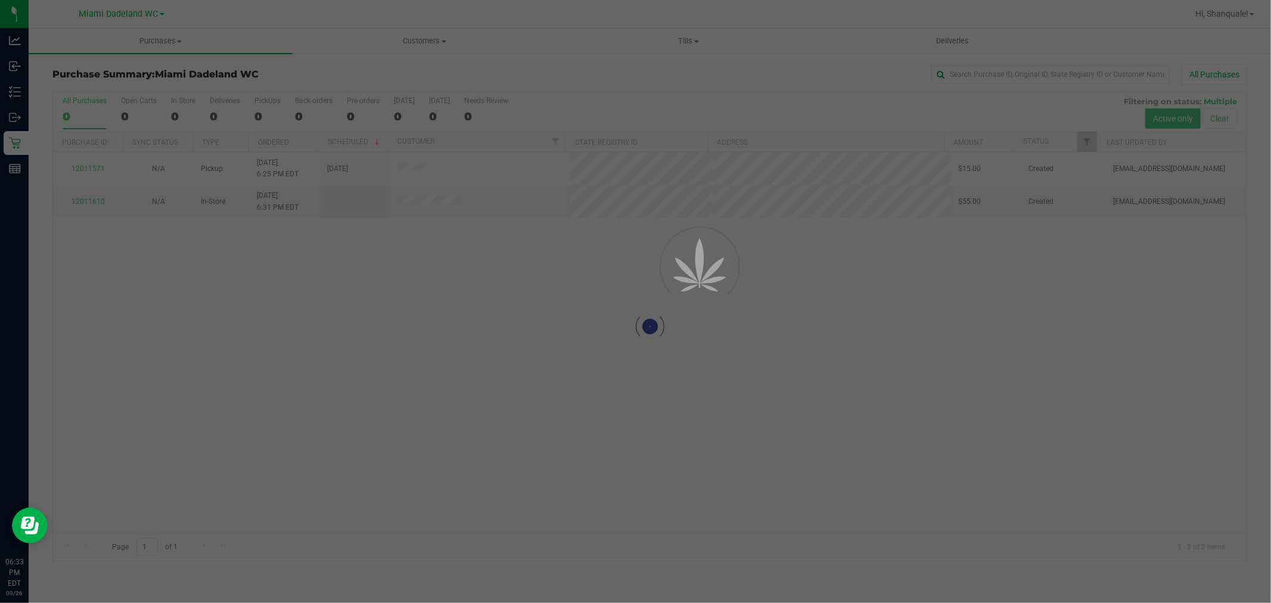
click at [41, 93] on div "Purchase Summary: Miami Dadeland WC All Purchases Loading... All Purchases 0 Op…" at bounding box center [650, 312] width 1242 height 521
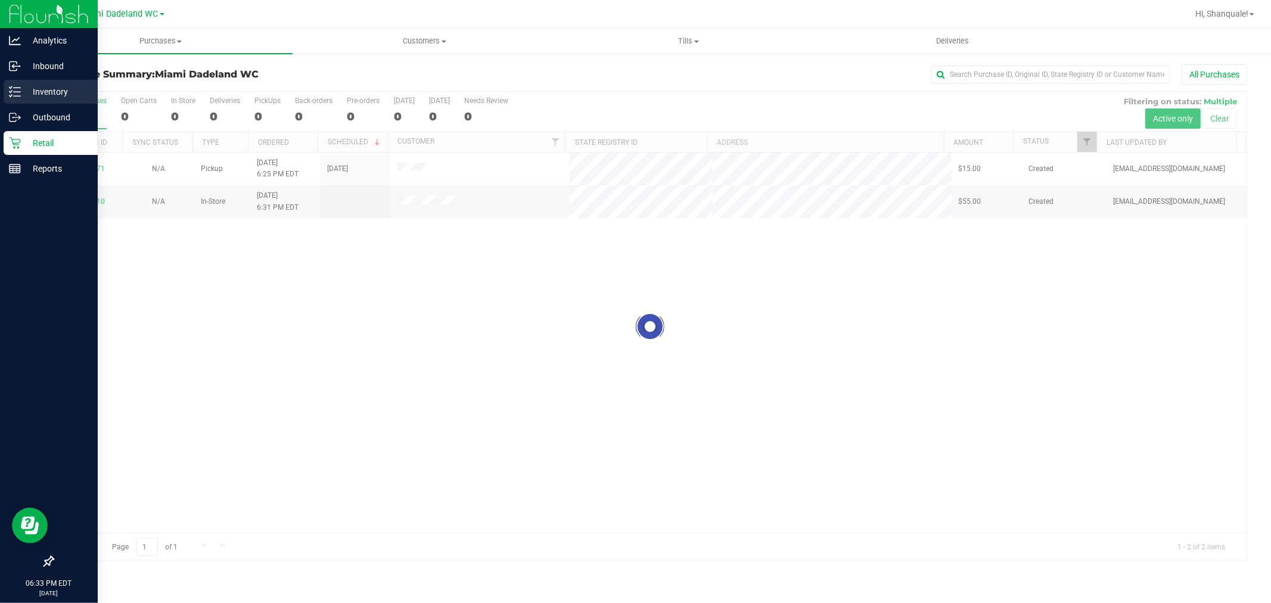
click at [16, 96] on line at bounding box center [17, 96] width 7 height 0
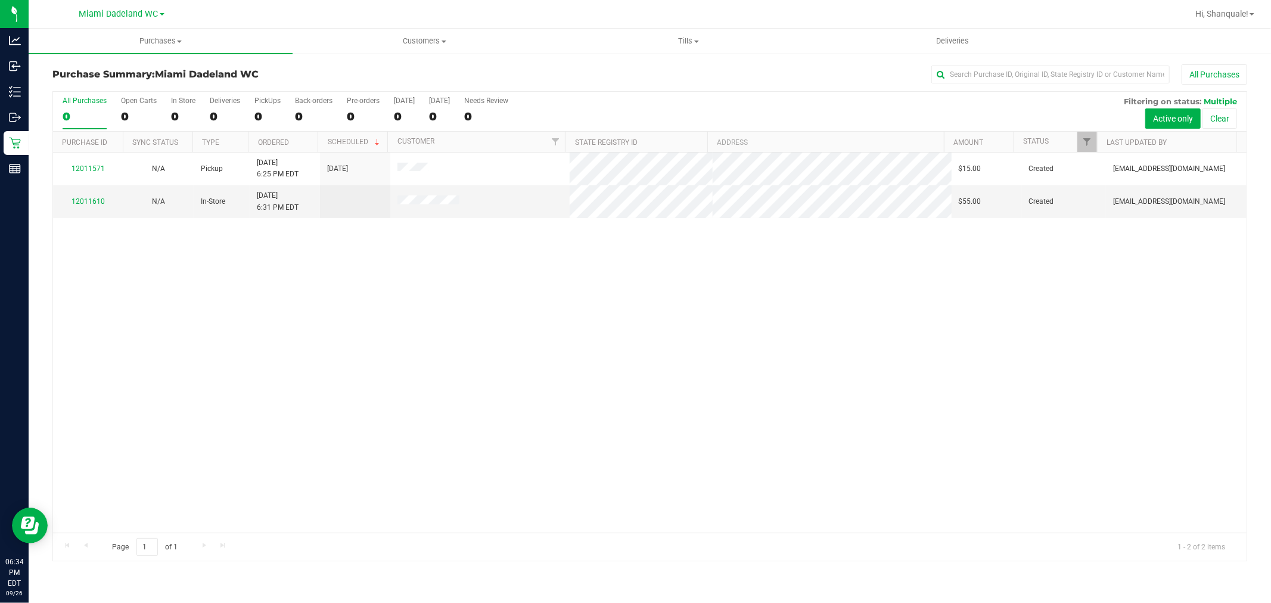
click at [410, 386] on div "12011571 N/A Pickup 9/26/2025 6:25 PM EDT 9/26/2025 $15.00 Created abourraine@l…" at bounding box center [649, 343] width 1193 height 380
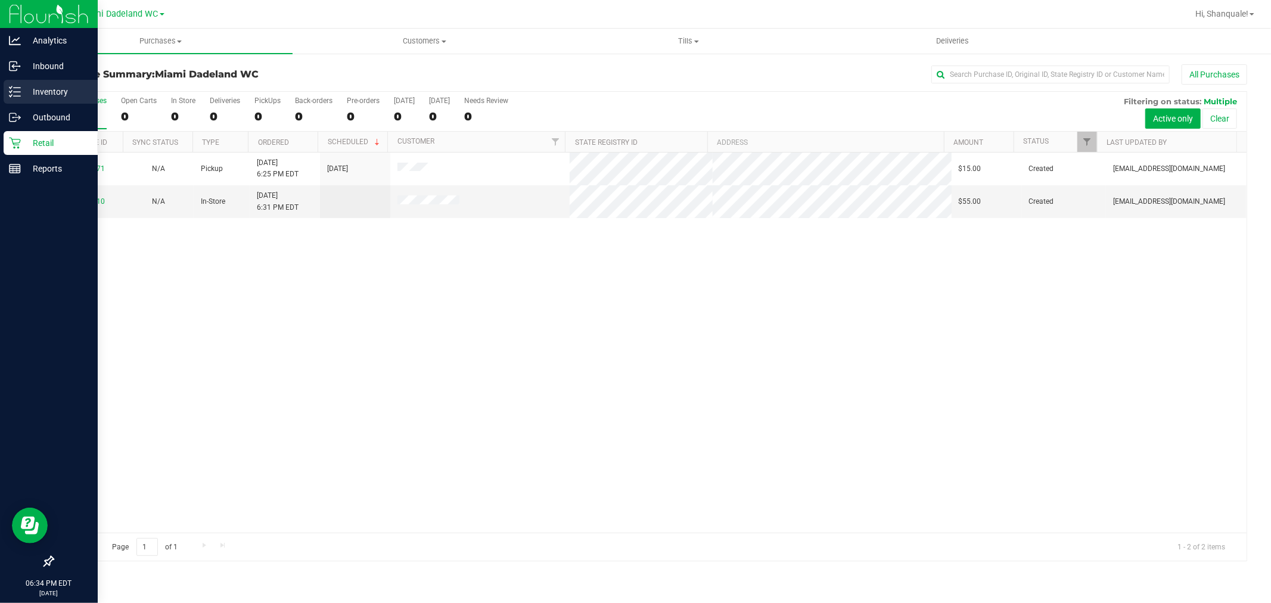
click at [19, 86] on icon at bounding box center [15, 92] width 12 height 12
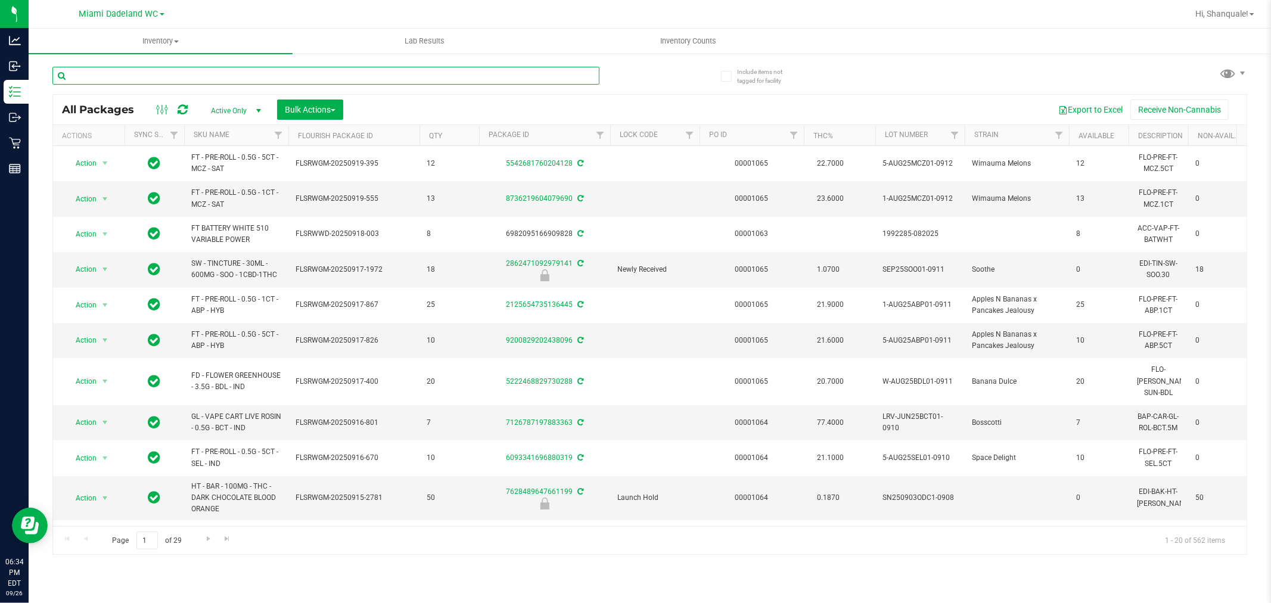
click at [455, 80] on input "text" at bounding box center [325, 76] width 547 height 18
type input "ground"
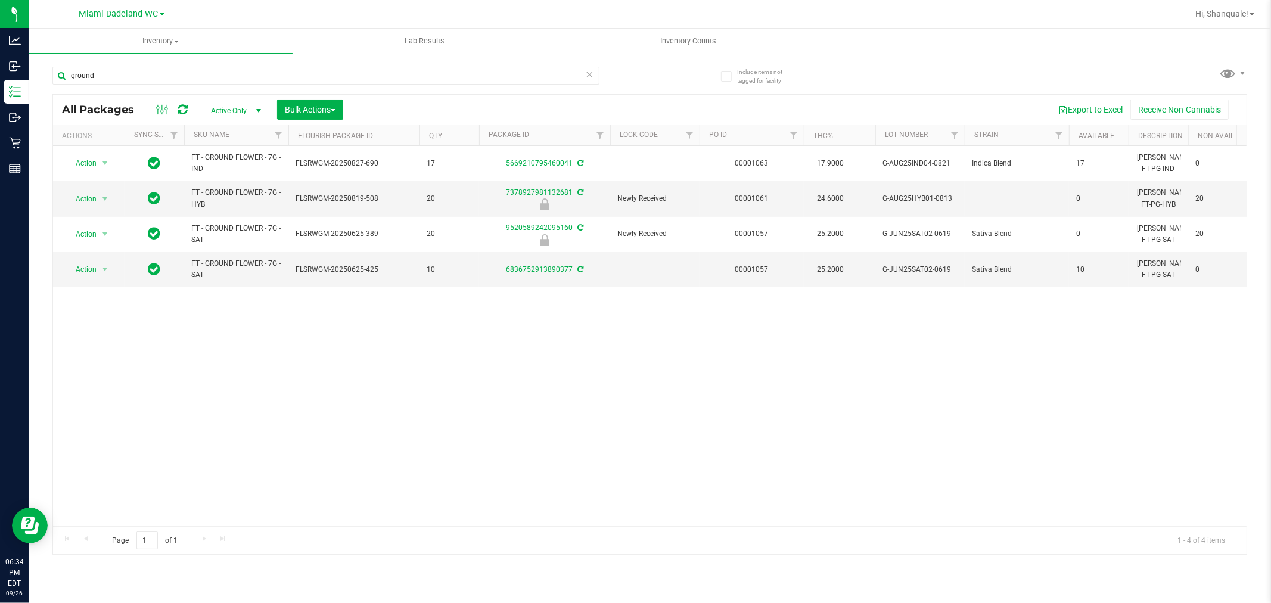
click at [321, 331] on div "Action Action Adjust qty Create package Edit attributes Global inventory Locate…" at bounding box center [649, 336] width 1193 height 380
click at [350, 206] on td "FLSRWGM-20250819-508" at bounding box center [353, 198] width 131 height 35
click at [375, 209] on td "FLSRWGM-20250819-508" at bounding box center [353, 198] width 131 height 35
drag, startPoint x: 555, startPoint y: 347, endPoint x: 561, endPoint y: 343, distance: 7.3
click at [557, 346] on div "Action Action Adjust qty Create package Edit attributes Global inventory Locate…" at bounding box center [649, 336] width 1193 height 380
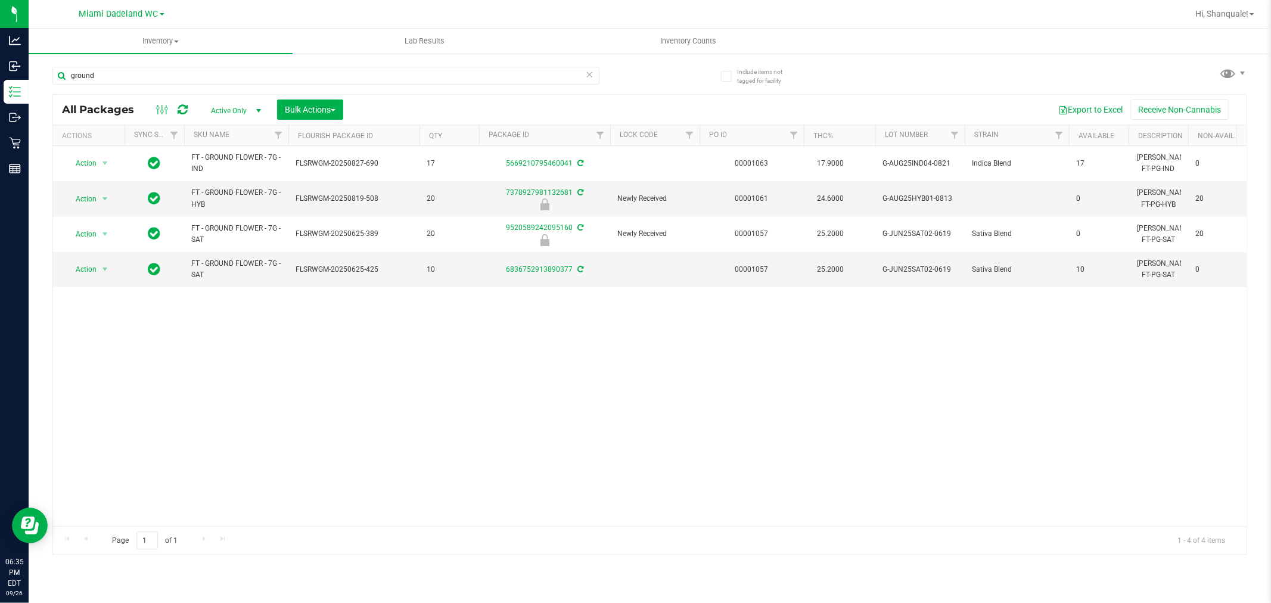
drag, startPoint x: 359, startPoint y: 456, endPoint x: 359, endPoint y: 380, distance: 75.7
click at [359, 456] on div "Action Action Adjust qty Create package Edit attributes Global inventory Locate…" at bounding box center [649, 336] width 1193 height 380
drag, startPoint x: 260, startPoint y: 458, endPoint x: 284, endPoint y: 68, distance: 390.4
click at [261, 456] on div "Action Action Adjust qty Create package Edit attributes Global inventory Locate…" at bounding box center [649, 336] width 1193 height 380
click at [232, 317] on div "Action Action Adjust qty Create package Edit attributes Global inventory Locate…" at bounding box center [649, 336] width 1193 height 380
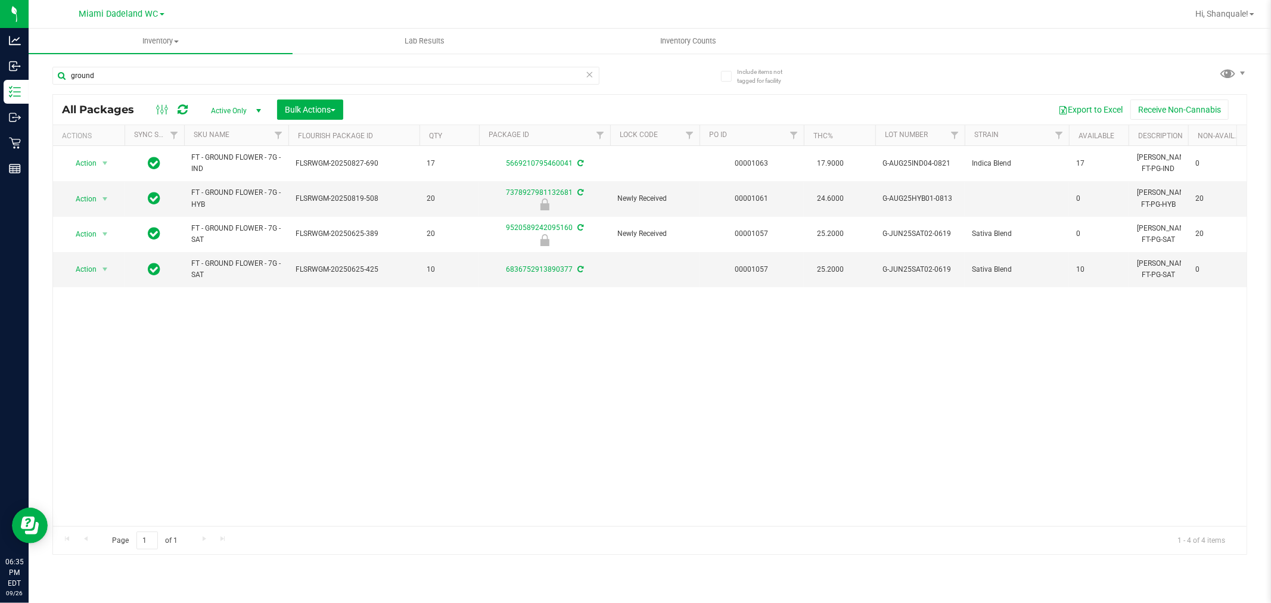
click at [240, 324] on div "Action Action Adjust qty Create package Edit attributes Global inventory Locate…" at bounding box center [649, 336] width 1193 height 380
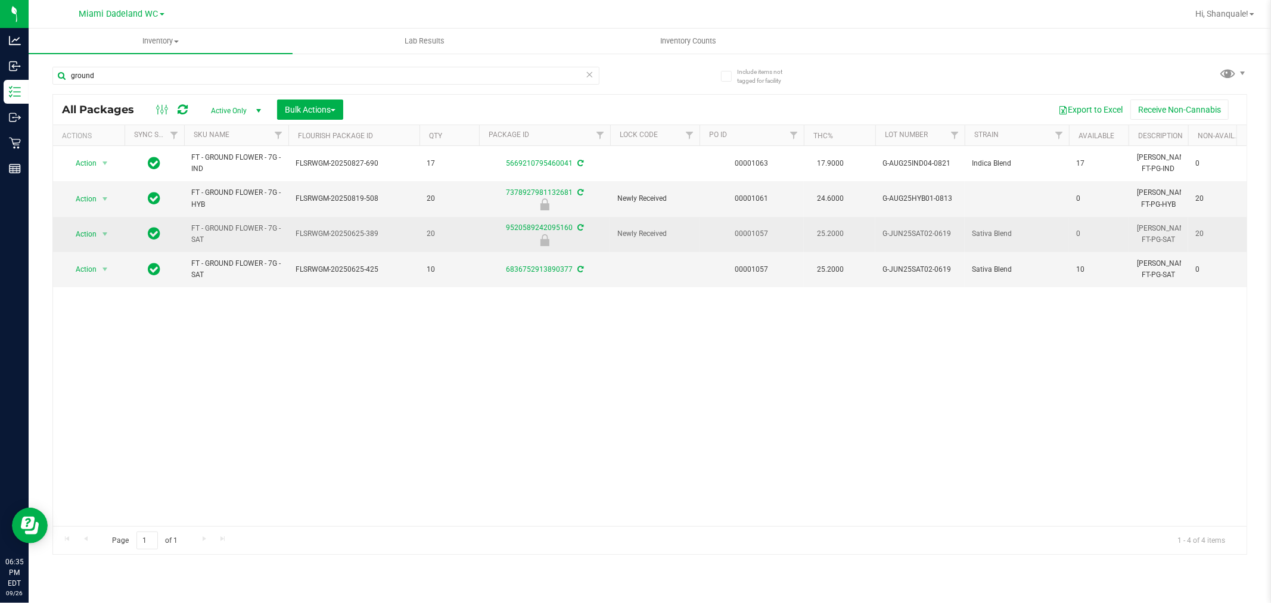
click at [283, 230] on td "FT - GROUND FLOWER - 7G - SAT" at bounding box center [236, 234] width 104 height 35
click at [97, 230] on span "Action" at bounding box center [81, 234] width 32 height 17
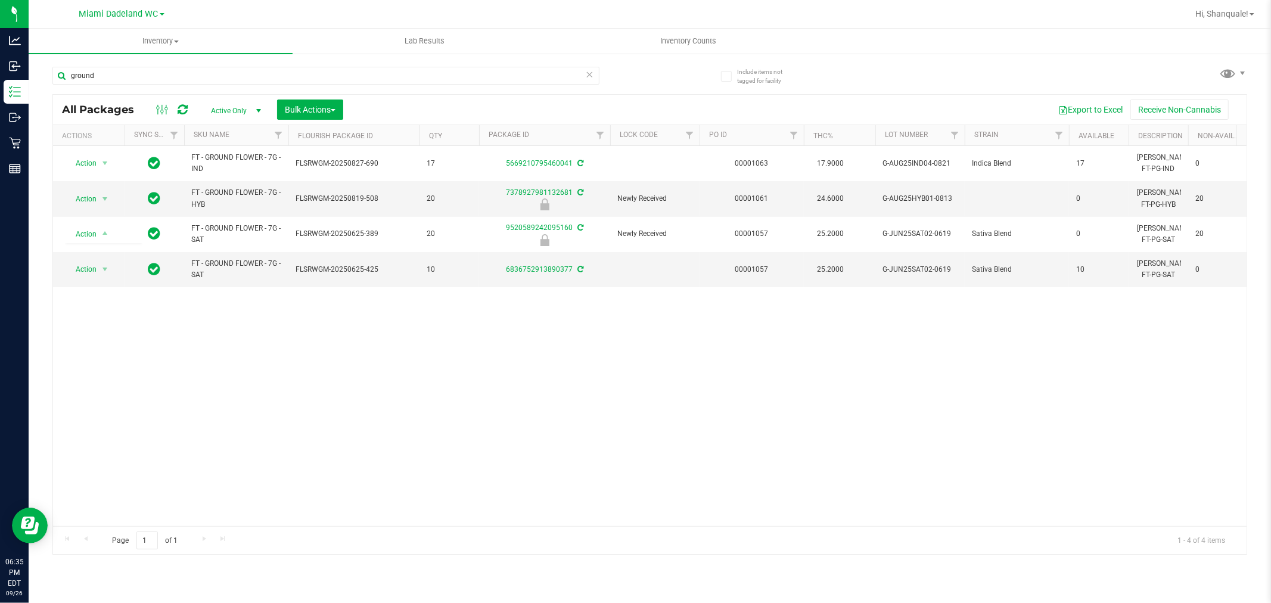
click at [349, 405] on div "Action Action Adjust qty Create package Edit attributes Global inventory Locate…" at bounding box center [649, 336] width 1193 height 380
click at [400, 456] on div "Action Action Adjust qty Create package Edit attributes Global inventory Locate…" at bounding box center [649, 336] width 1193 height 380
click at [271, 204] on span "FT - GROUND FLOWER - 7G - HYB" at bounding box center [236, 198] width 90 height 23
click at [90, 197] on span "Action" at bounding box center [81, 199] width 32 height 17
click at [120, 340] on li "Unlock package" at bounding box center [104, 341] width 76 height 18
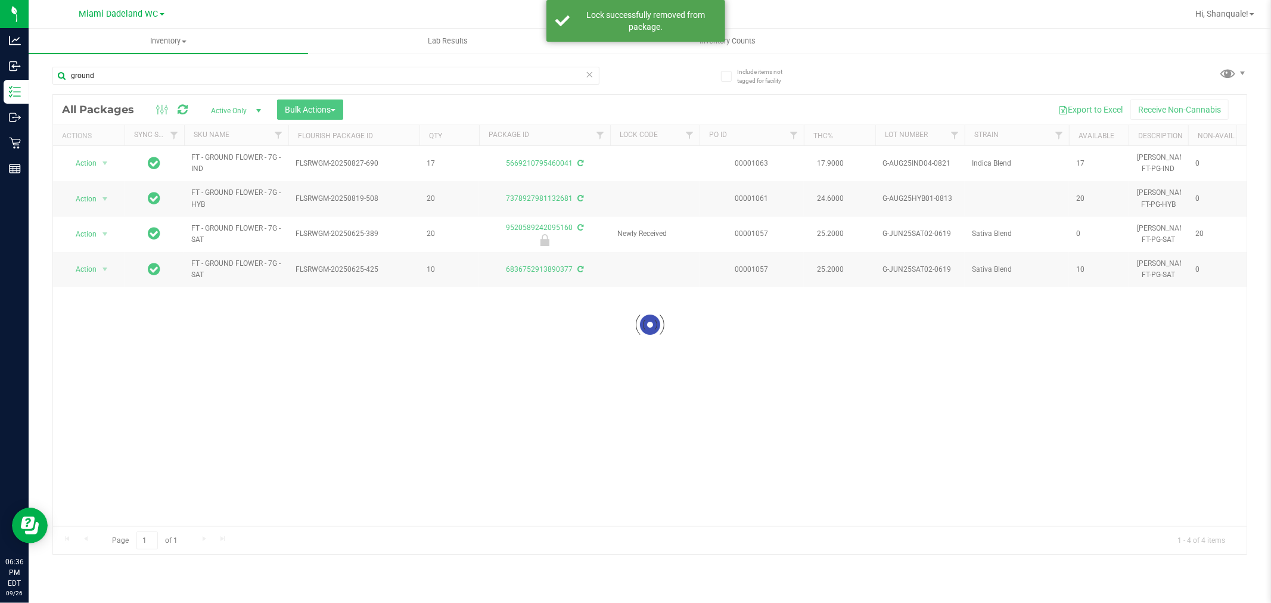
click at [397, 384] on div "Loading... Action Action Adjust qty Create package Edit attributes Global inven…" at bounding box center [649, 336] width 1193 height 380
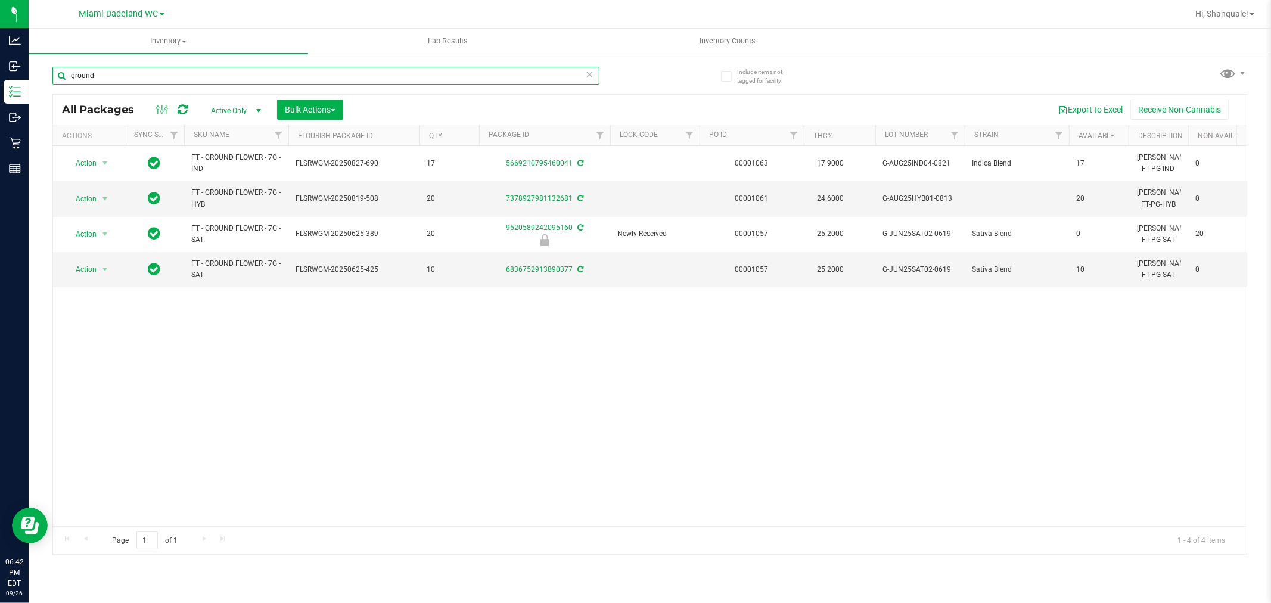
click at [113, 76] on input "ground" at bounding box center [325, 76] width 547 height 18
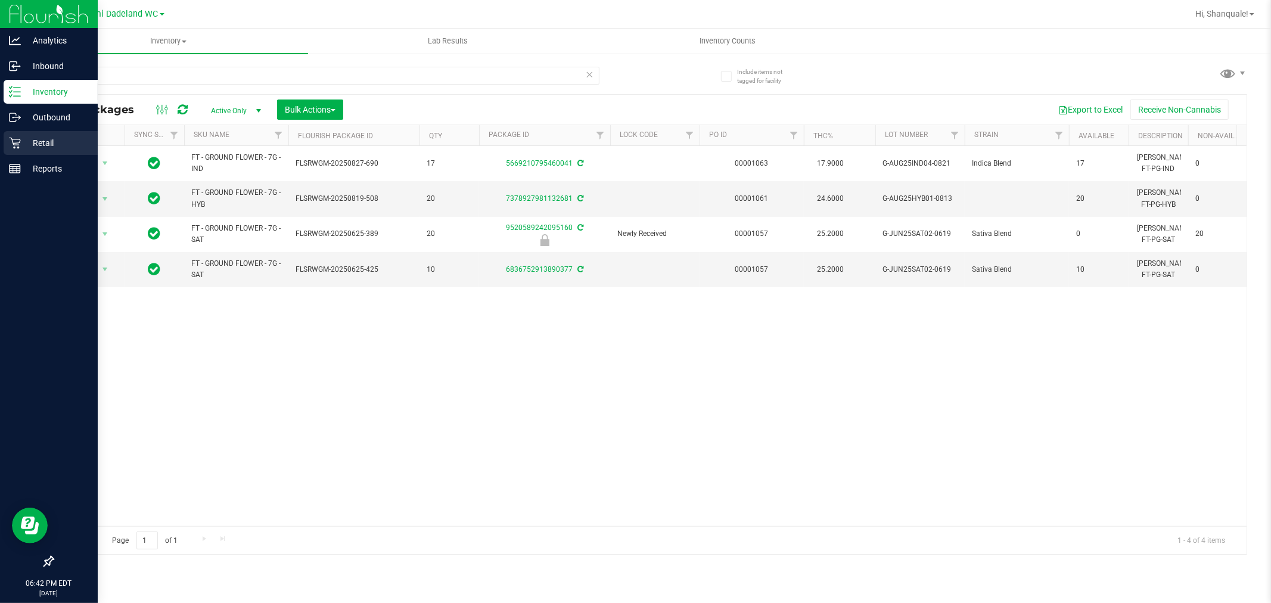
click at [13, 141] on icon at bounding box center [15, 143] width 12 height 12
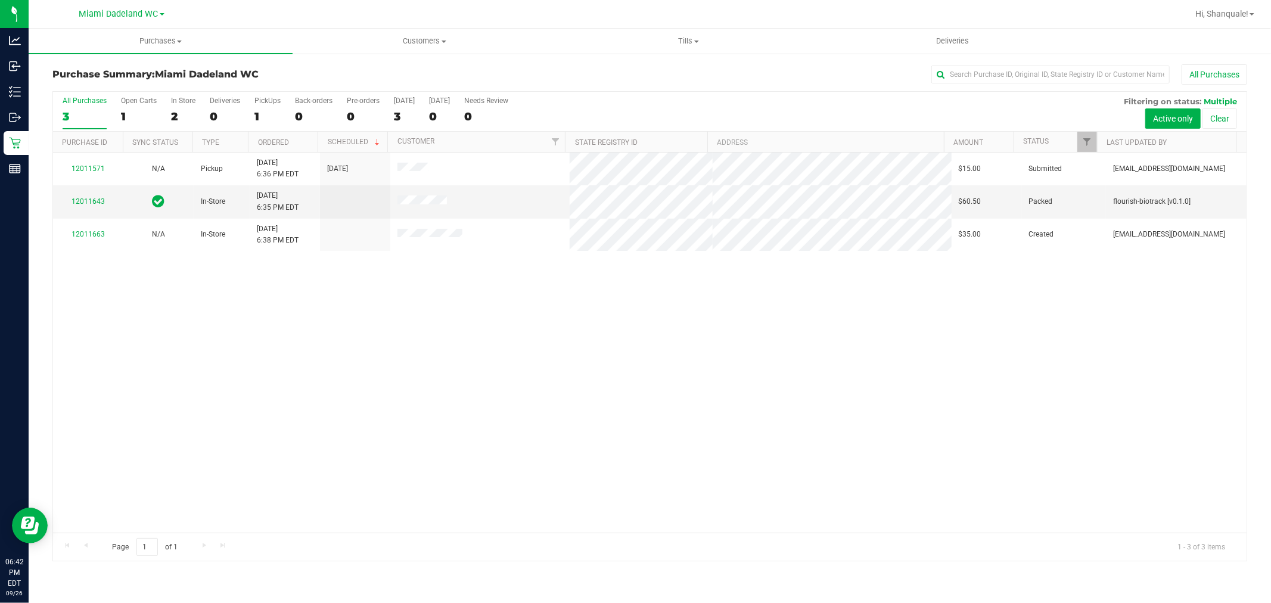
click at [592, 391] on div "12011571 N/A Pickup 9/26/2025 6:36 PM EDT 9/26/2025 $15.00 Submitted abourraine…" at bounding box center [649, 343] width 1193 height 380
click at [90, 203] on div at bounding box center [649, 327] width 1193 height 470
click at [91, 201] on link "12011643" at bounding box center [88, 201] width 33 height 8
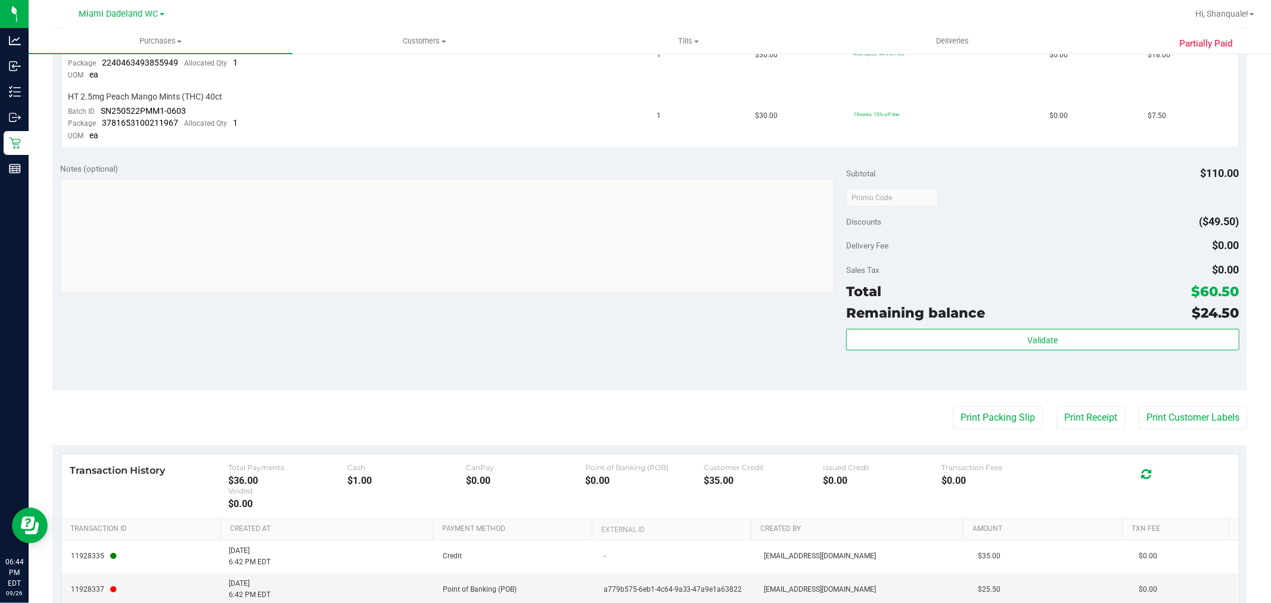
scroll to position [463, 0]
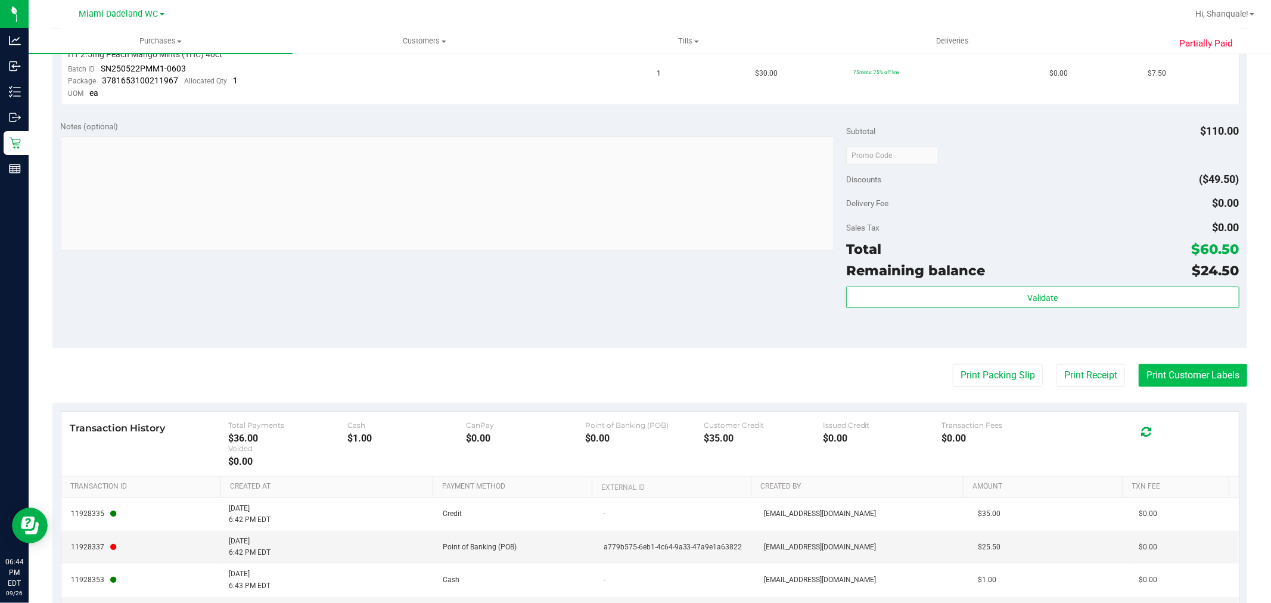
click at [1180, 375] on button "Print Customer Labels" at bounding box center [1193, 375] width 108 height 23
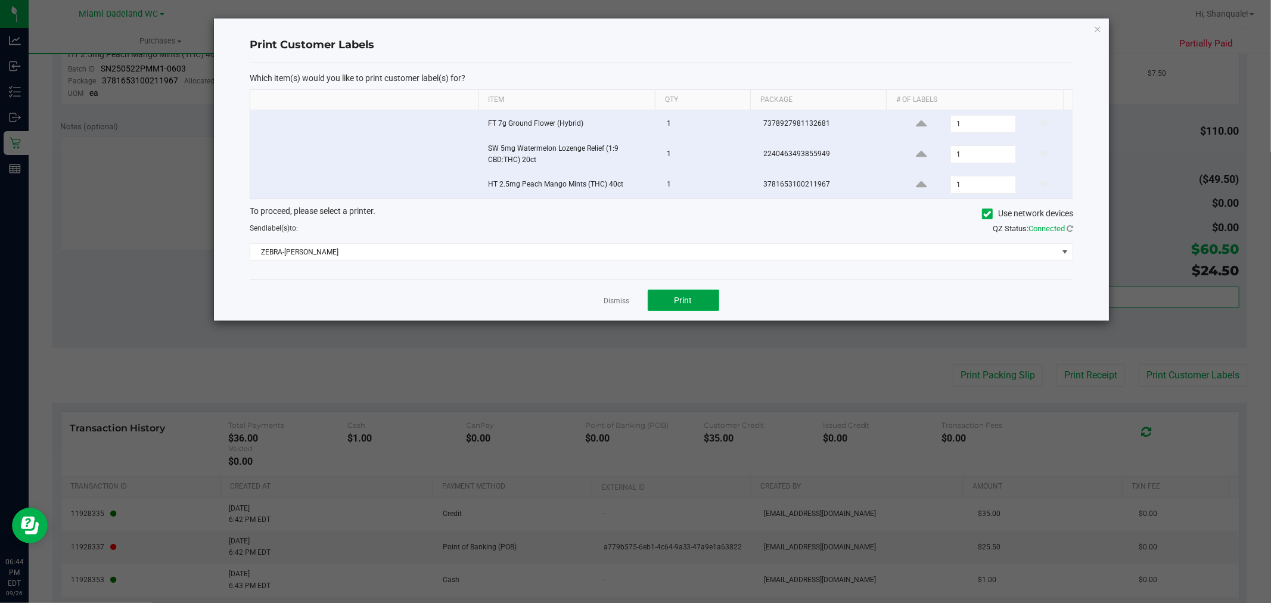
click at [671, 299] on button "Print" at bounding box center [684, 300] width 72 height 21
click at [611, 304] on link "Dismiss" at bounding box center [617, 301] width 26 height 10
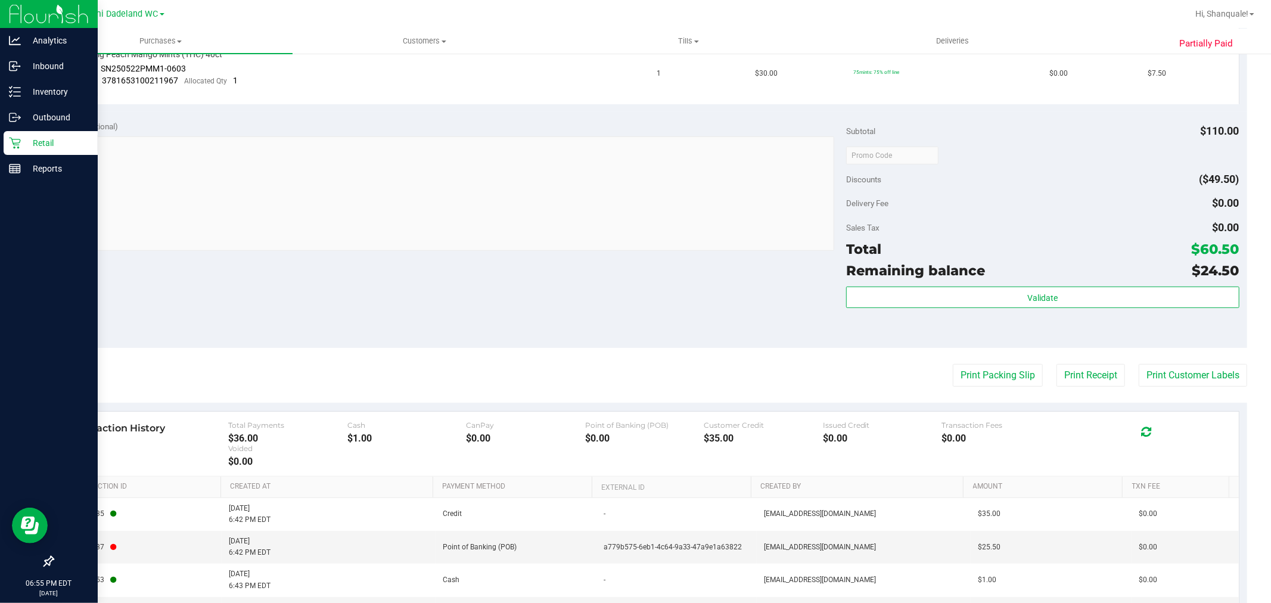
click at [16, 133] on div "Retail" at bounding box center [51, 143] width 94 height 24
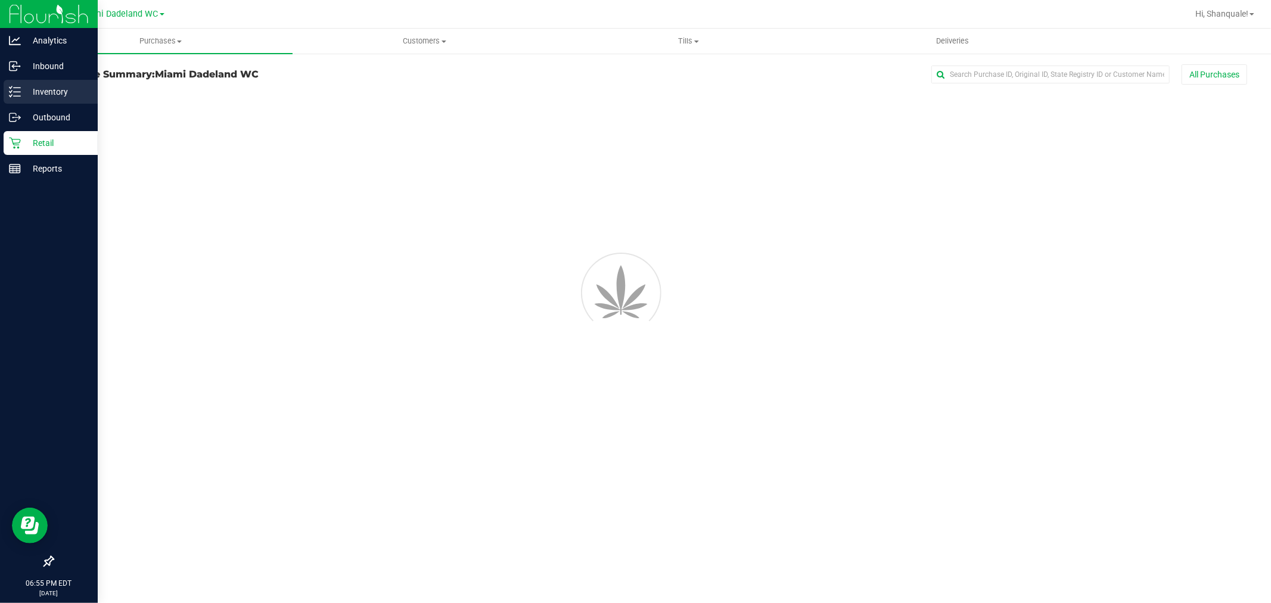
click at [24, 98] on p "Inventory" at bounding box center [57, 92] width 72 height 14
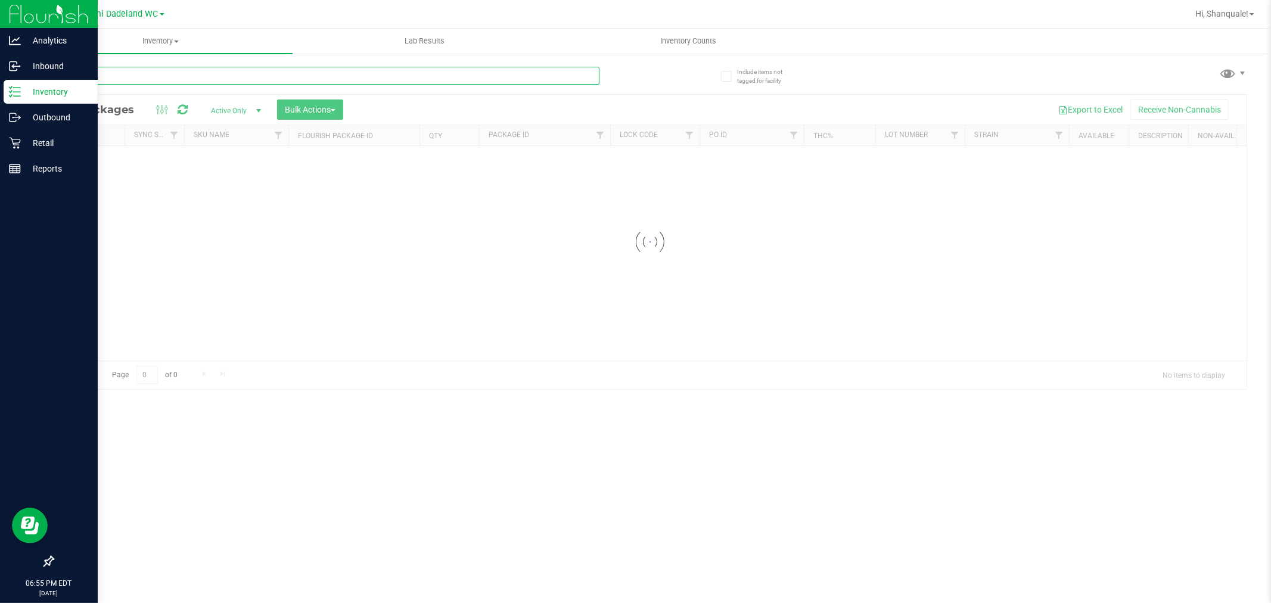
click at [151, 77] on input "text" at bounding box center [325, 76] width 547 height 18
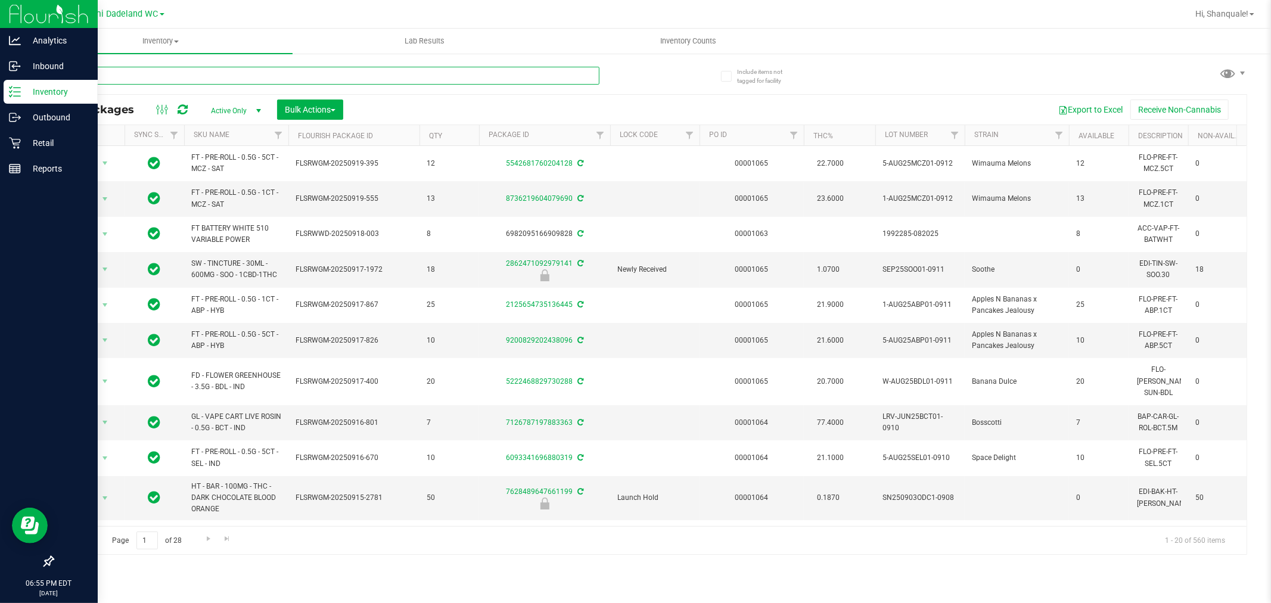
click at [127, 70] on input "text" at bounding box center [325, 76] width 547 height 18
type input "sgz"
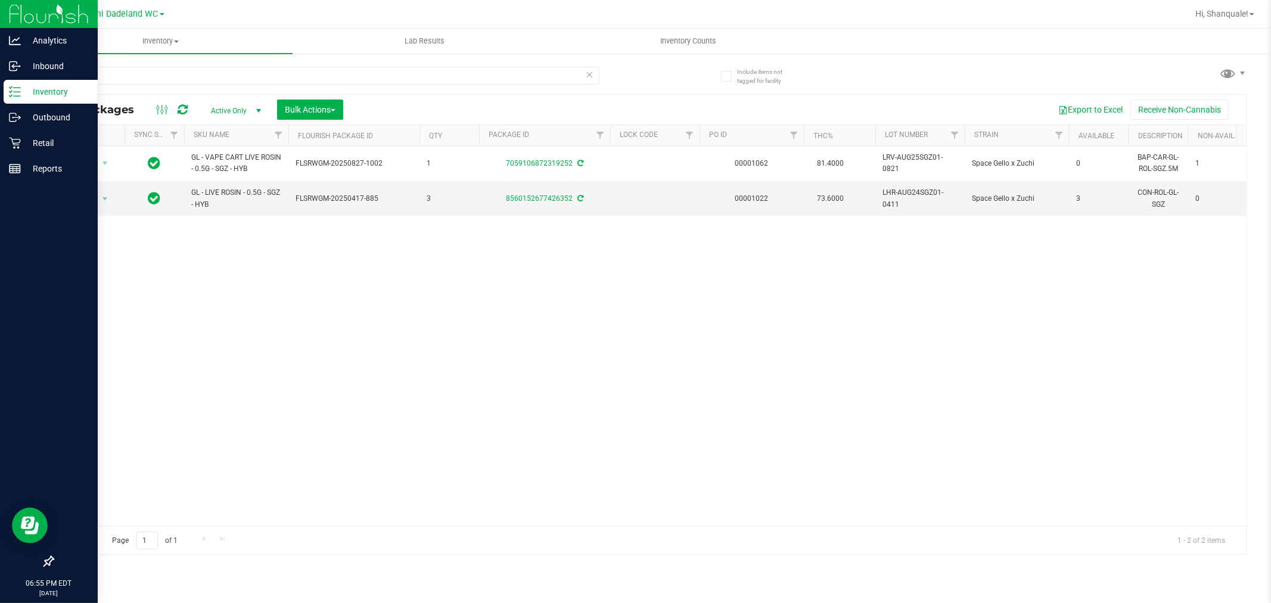
click at [275, 269] on div "Action Action Adjust qty Create package Edit attributes Global inventory Locate…" at bounding box center [649, 336] width 1193 height 380
click at [327, 265] on div "Action Action Adjust qty Create package Edit attributes Global inventory Locate…" at bounding box center [649, 336] width 1193 height 380
click at [24, 139] on p "Retail" at bounding box center [57, 143] width 72 height 14
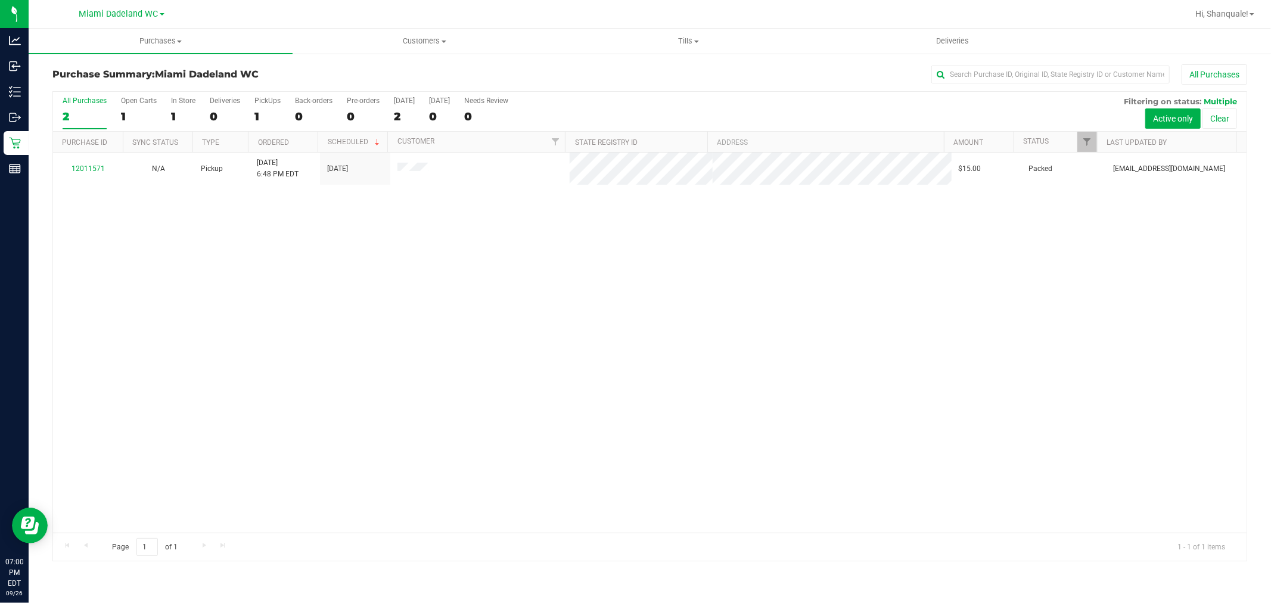
click at [251, 269] on div "12011571 N/A Pickup 9/26/2025 6:48 PM EDT 9/26/2025 $15.00 Packed abourraine@li…" at bounding box center [649, 343] width 1193 height 380
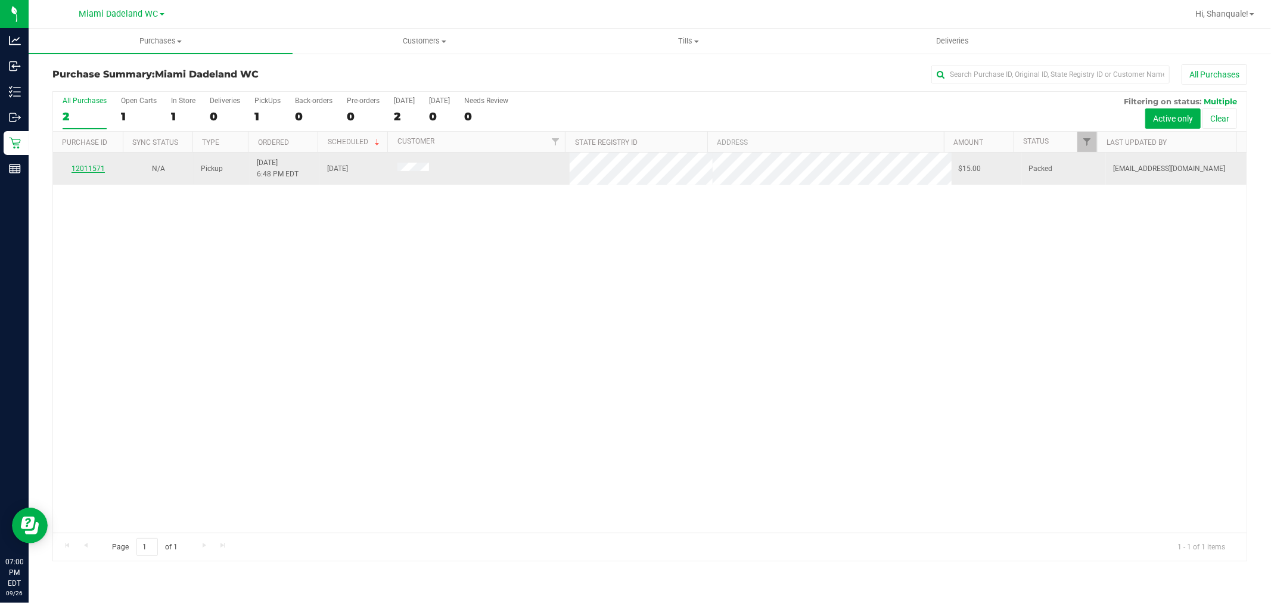
click at [90, 169] on link "12011571" at bounding box center [88, 168] width 33 height 8
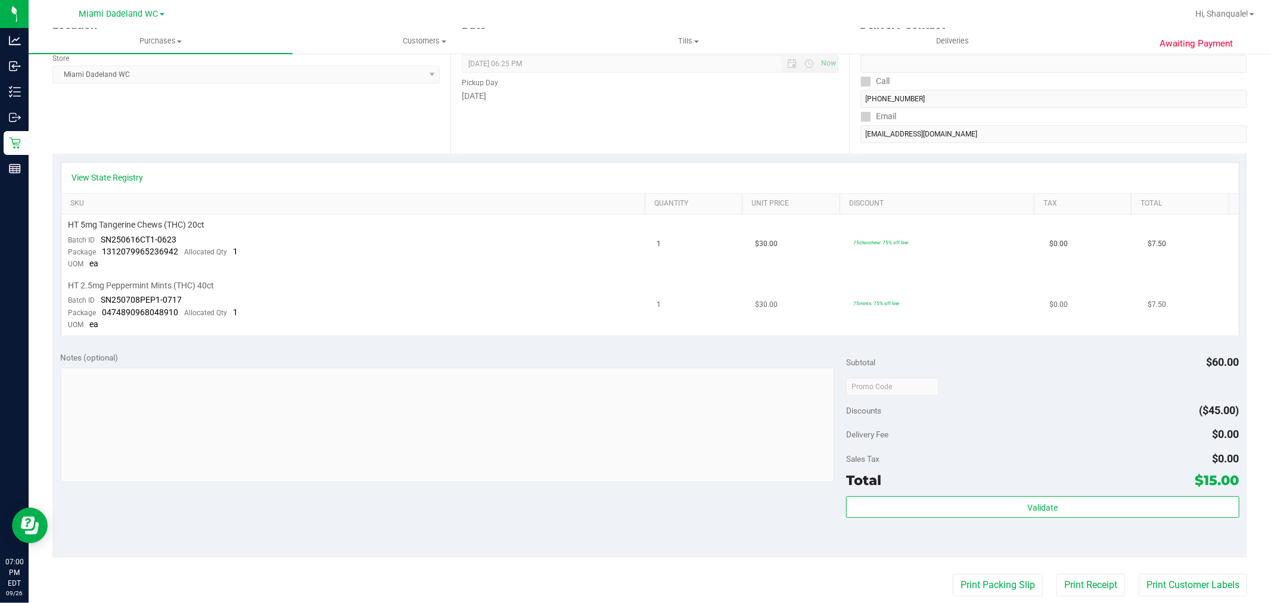
scroll to position [198, 0]
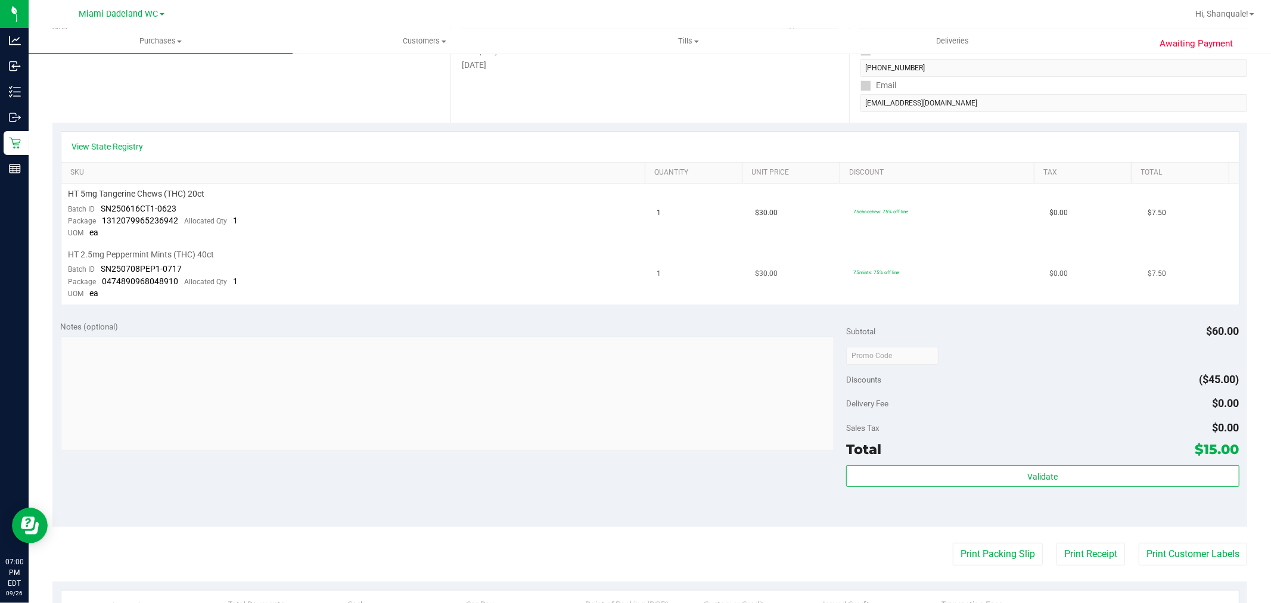
click at [466, 283] on td "HT 2.5mg Peppermint Mints (THC) 40ct Batch ID SN250708PEP1-0717 Package 0474890…" at bounding box center [355, 274] width 589 height 60
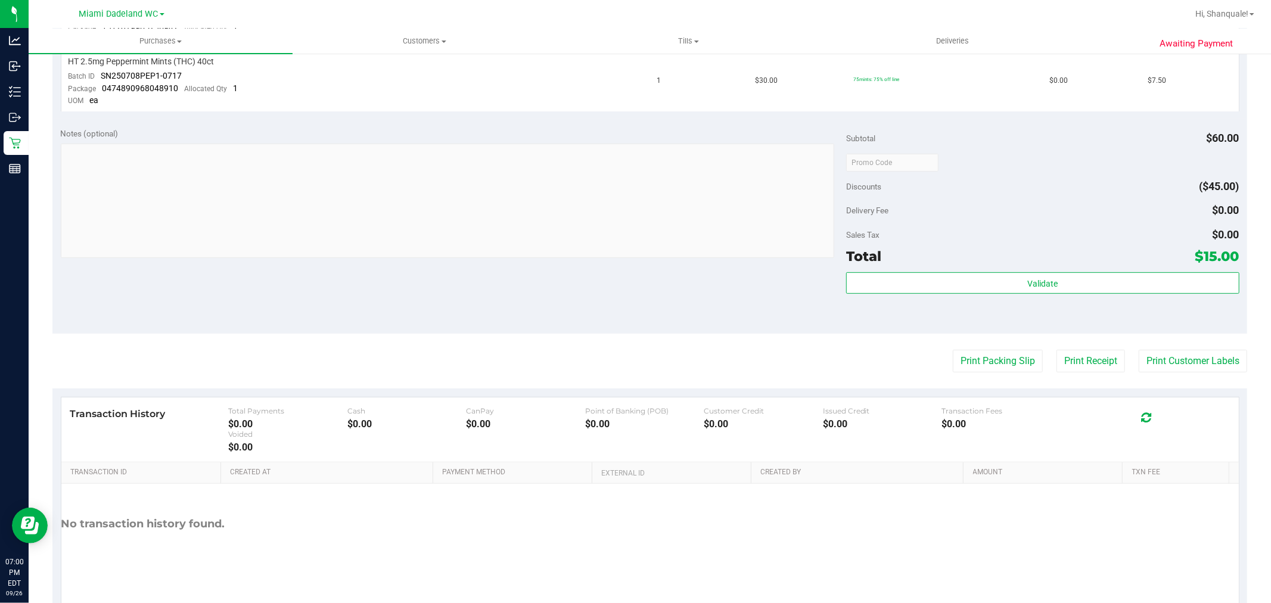
scroll to position [397, 0]
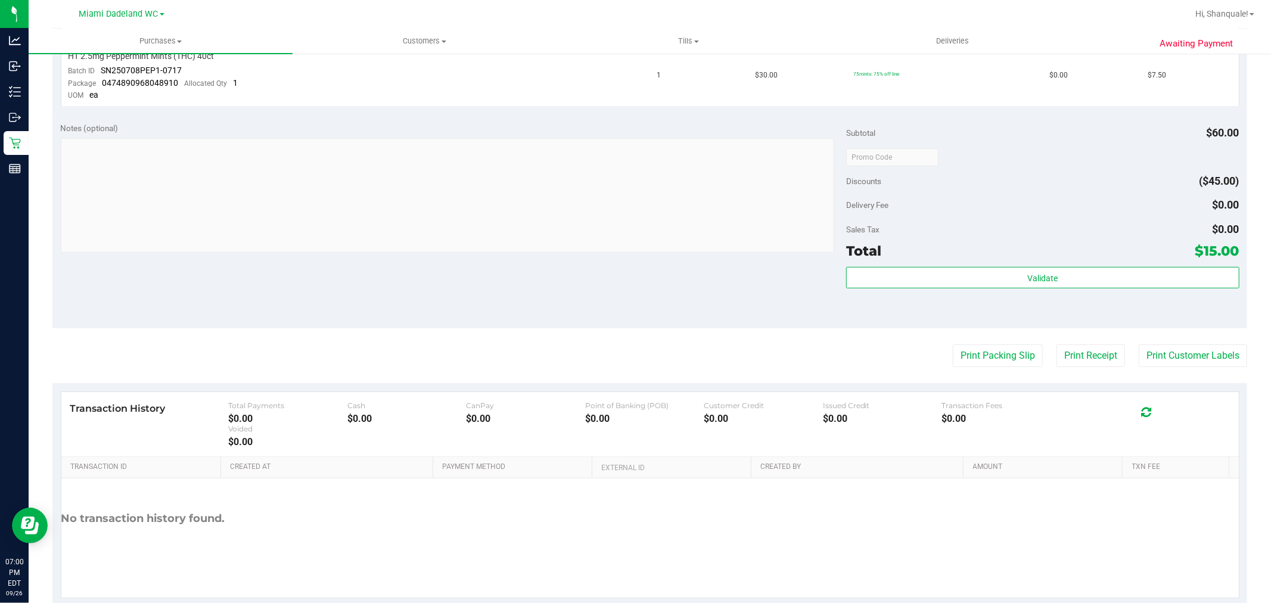
click at [968, 266] on div "Subtotal $60.00 Discounts ($45.00) Delivery Fee $0.00 Sales Tax $0.00 Total $15…" at bounding box center [1042, 221] width 393 height 198
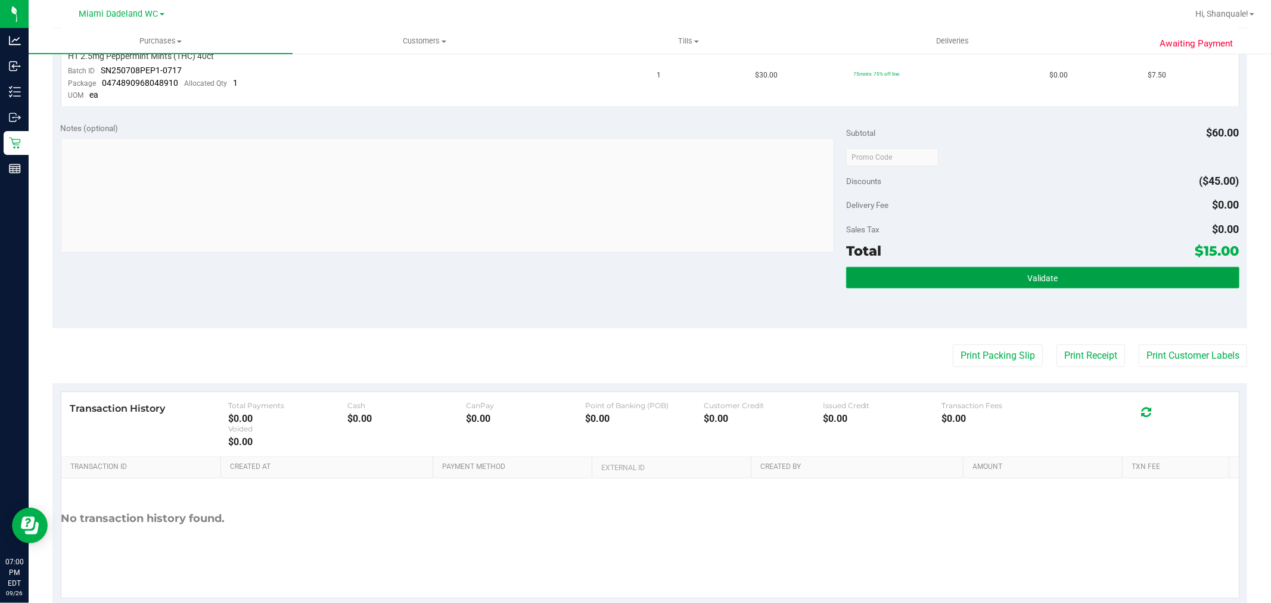
click at [977, 284] on button "Validate" at bounding box center [1042, 277] width 393 height 21
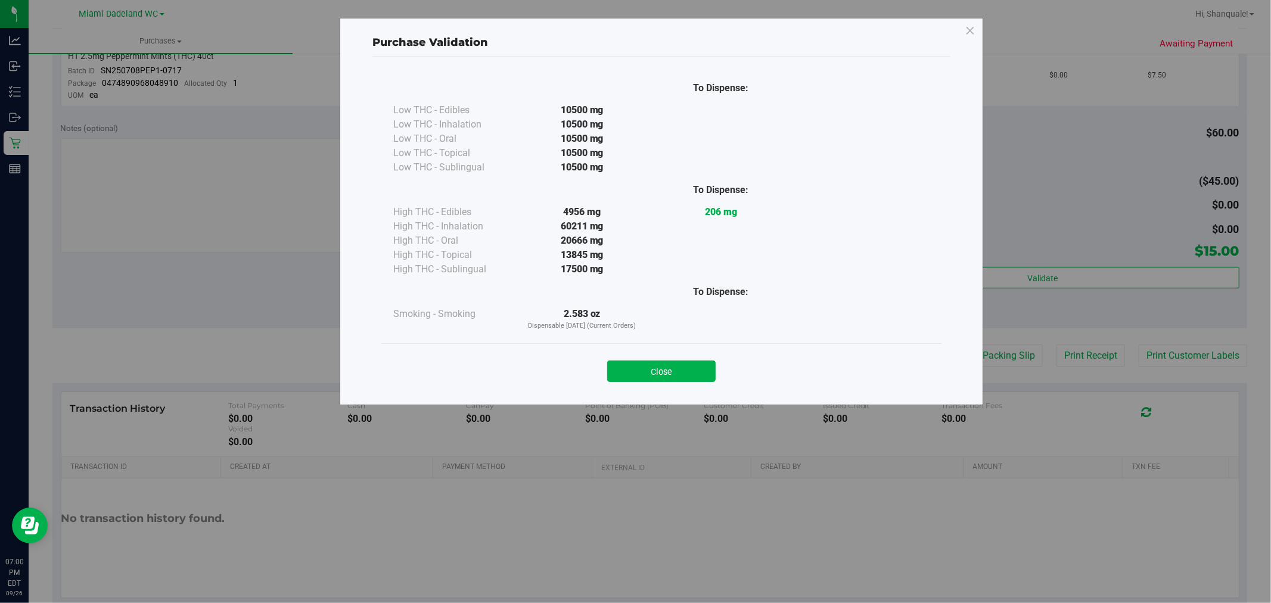
click at [672, 384] on div "Close" at bounding box center [661, 367] width 560 height 48
click at [684, 382] on button "Close" at bounding box center [661, 370] width 108 height 21
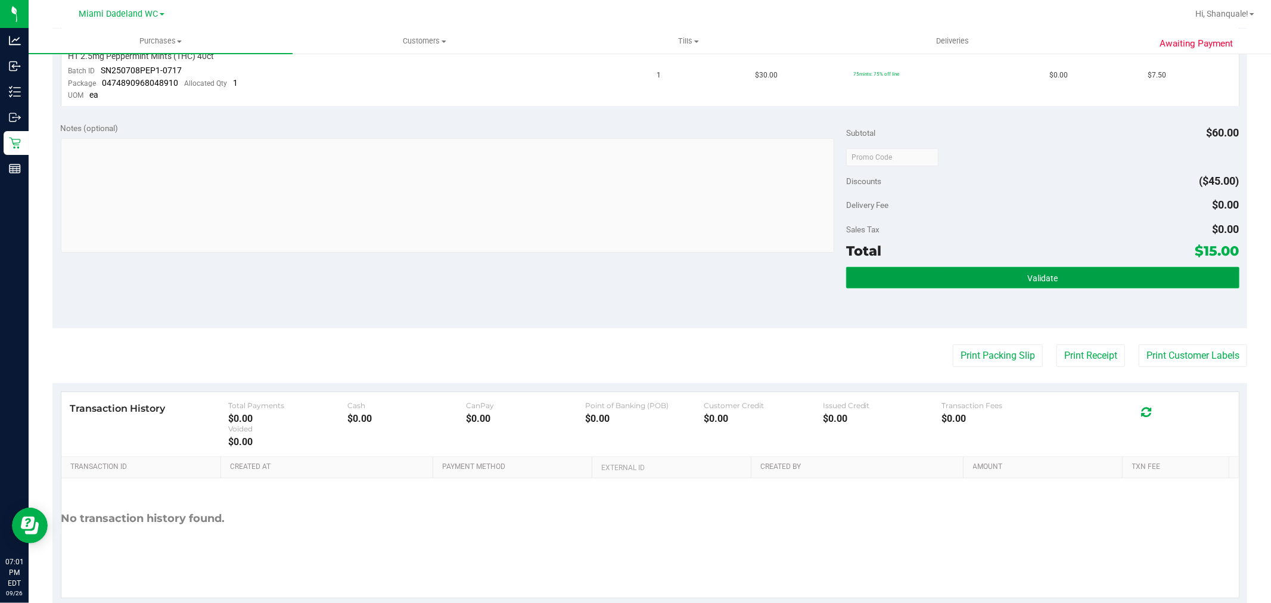
click at [1174, 275] on button "Validate" at bounding box center [1042, 277] width 393 height 21
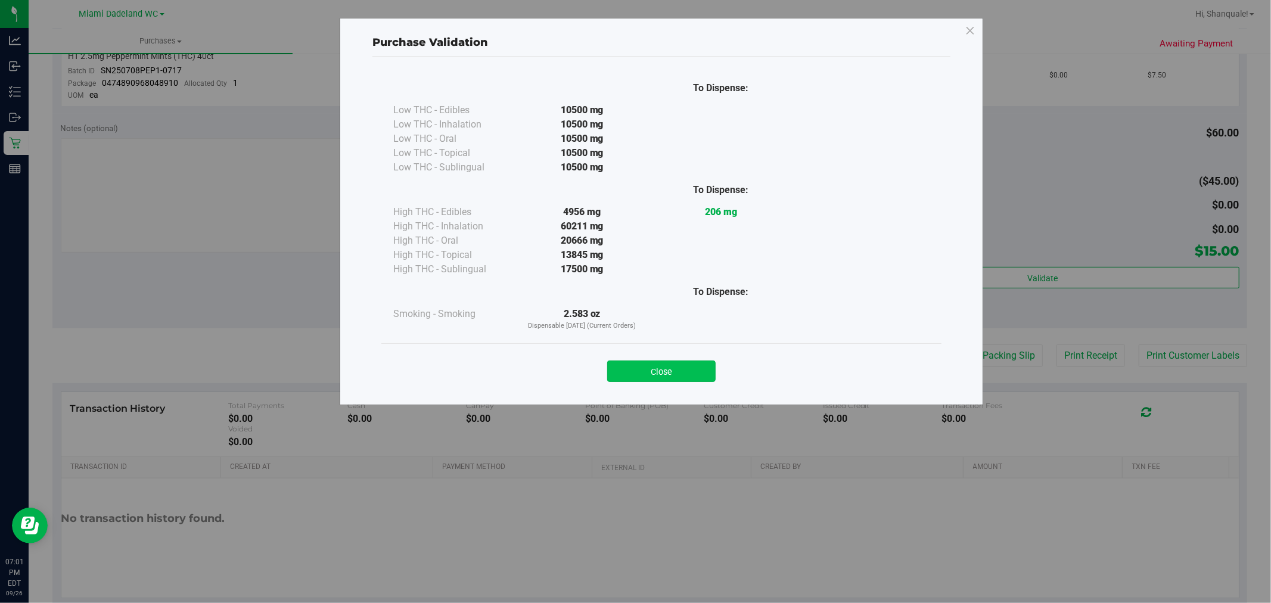
click at [677, 365] on button "Close" at bounding box center [661, 370] width 108 height 21
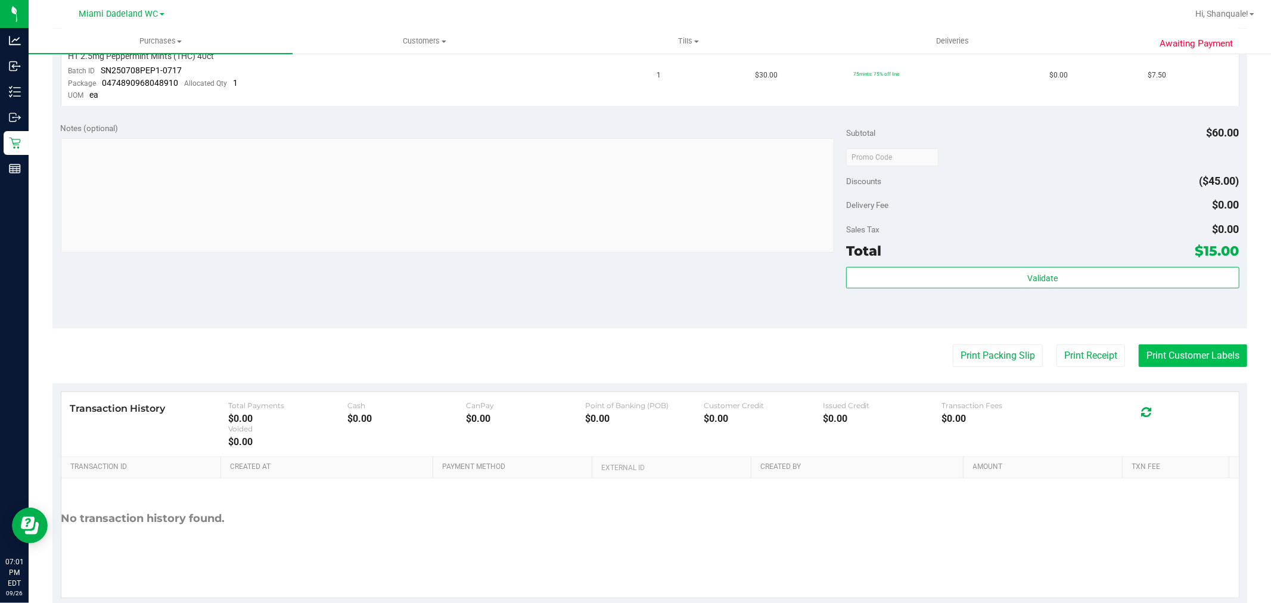
click at [1223, 348] on button "Print Customer Labels" at bounding box center [1193, 355] width 108 height 23
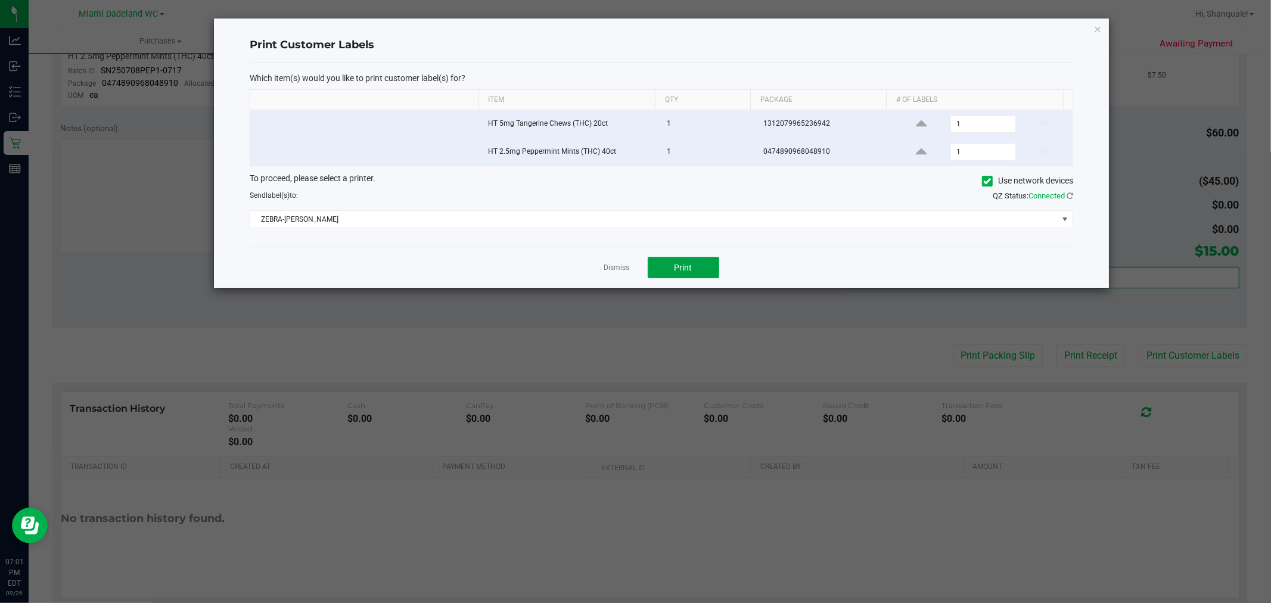
click at [703, 275] on button "Print" at bounding box center [684, 267] width 72 height 21
click at [627, 271] on link "Dismiss" at bounding box center [617, 268] width 26 height 10
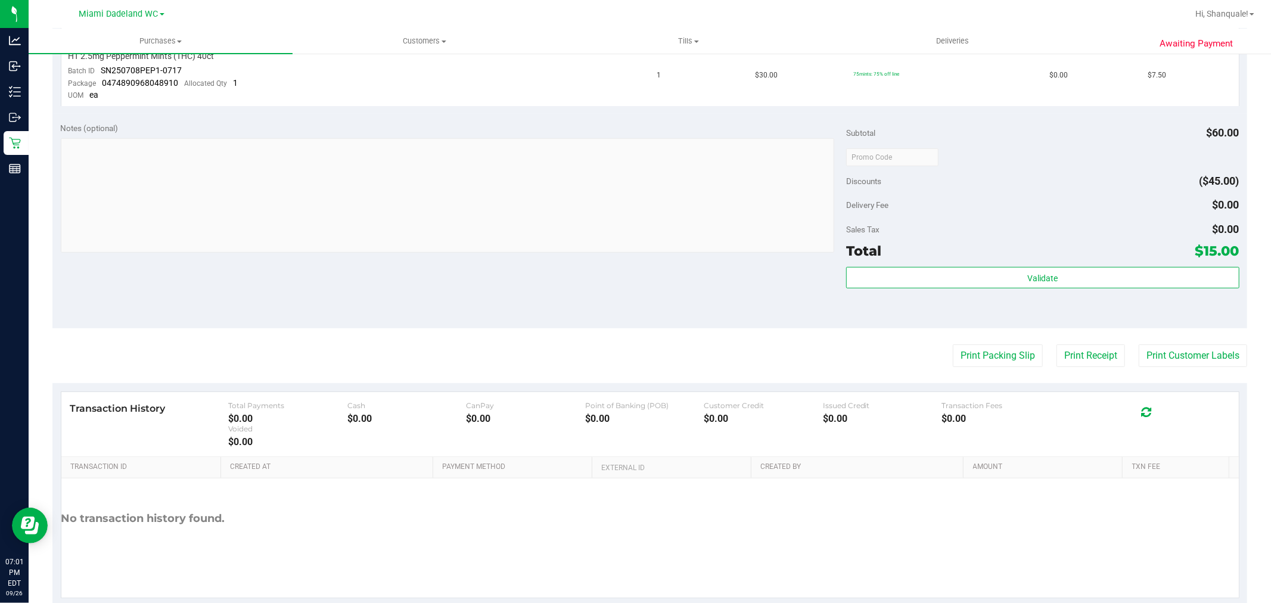
click at [1125, 263] on div "Subtotal $60.00 Discounts ($45.00) Delivery Fee $0.00 Sales Tax $0.00 Total $15…" at bounding box center [1042, 221] width 393 height 198
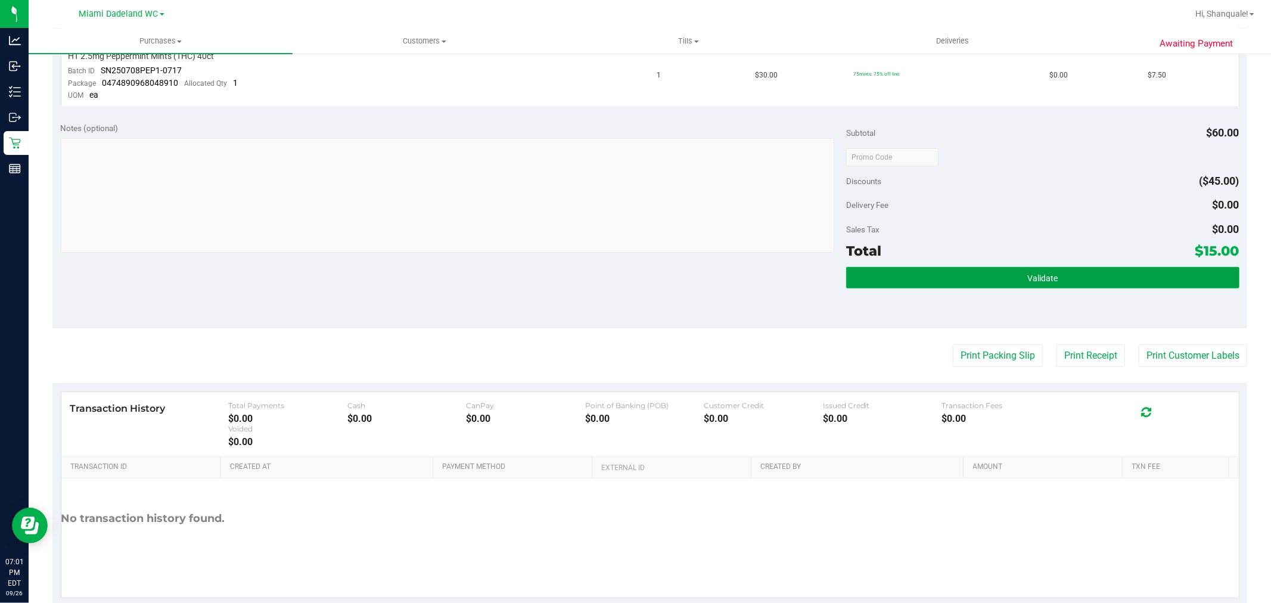
click at [1129, 276] on button "Validate" at bounding box center [1042, 277] width 393 height 21
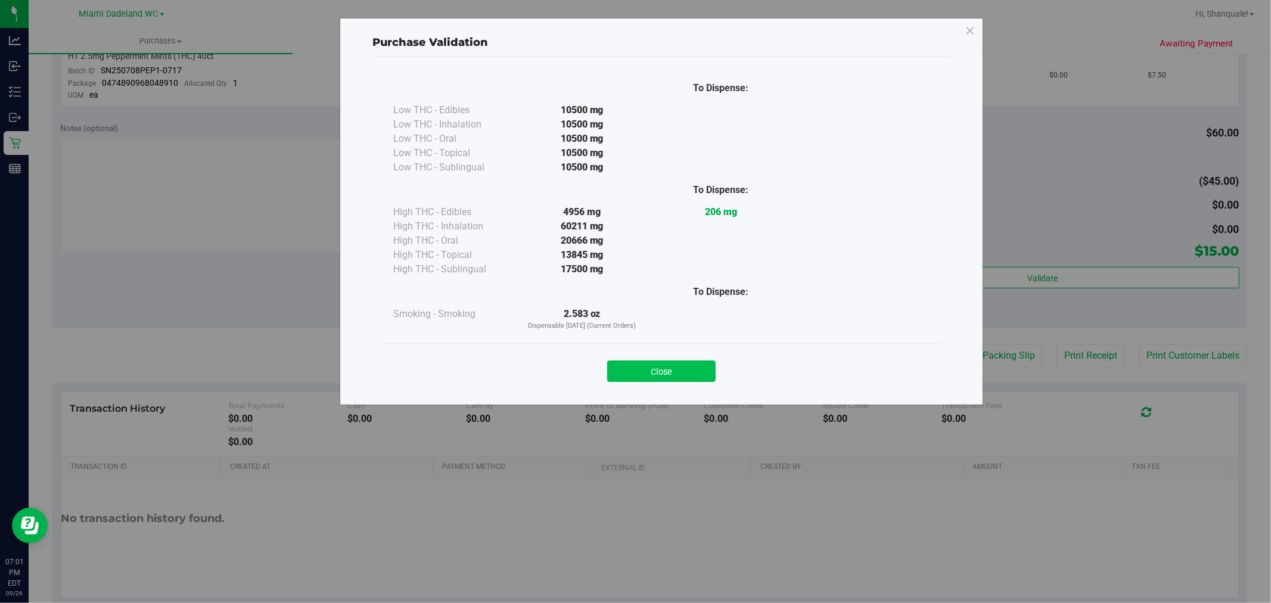
click at [688, 378] on button "Close" at bounding box center [661, 370] width 108 height 21
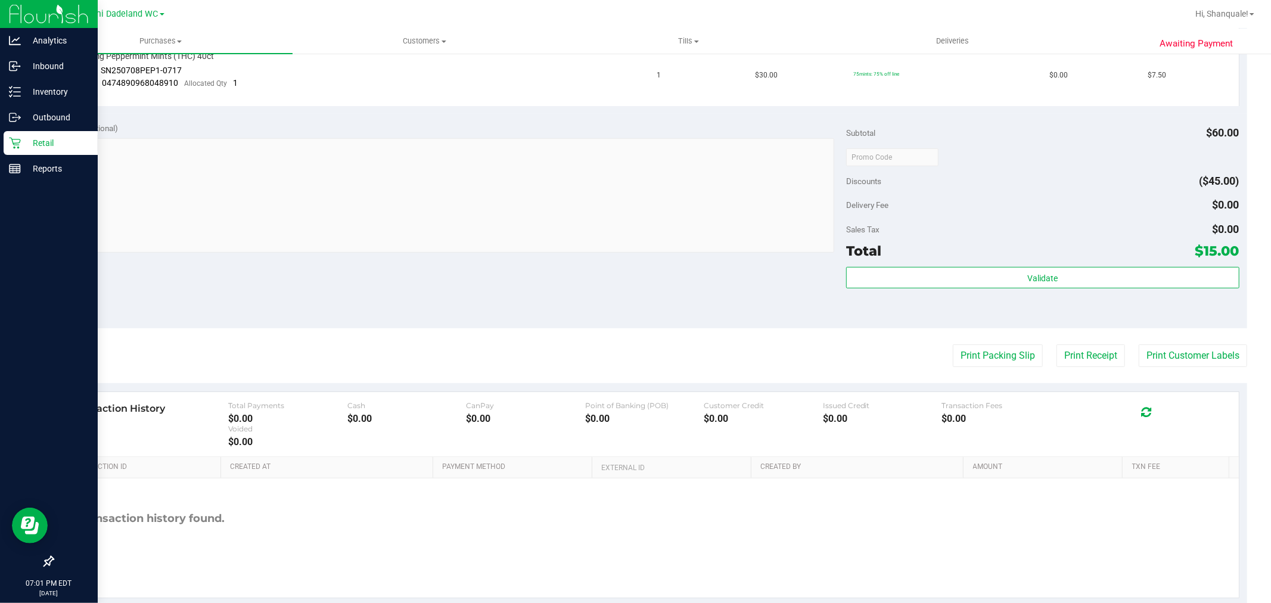
click at [14, 144] on icon at bounding box center [15, 143] width 12 height 12
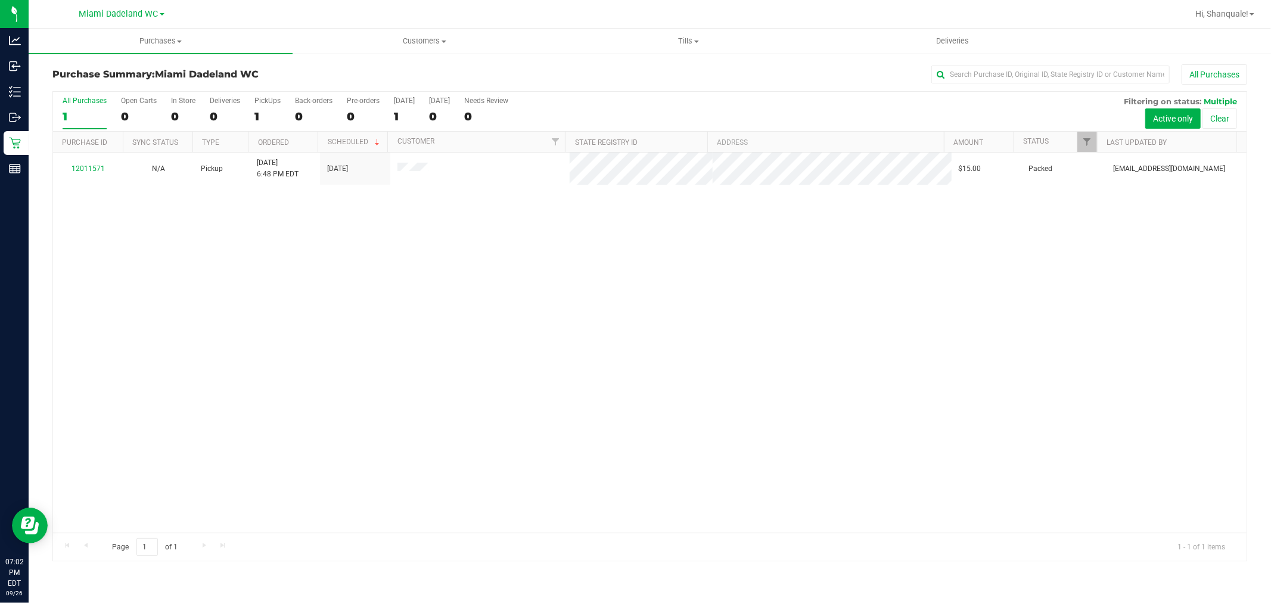
drag, startPoint x: 758, startPoint y: 315, endPoint x: 590, endPoint y: 283, distance: 170.4
click at [758, 315] on div "12011571 N/A Pickup 9/26/2025 6:48 PM EDT 9/26/2025 $15.00 Packed abourraine@li…" at bounding box center [649, 343] width 1193 height 380
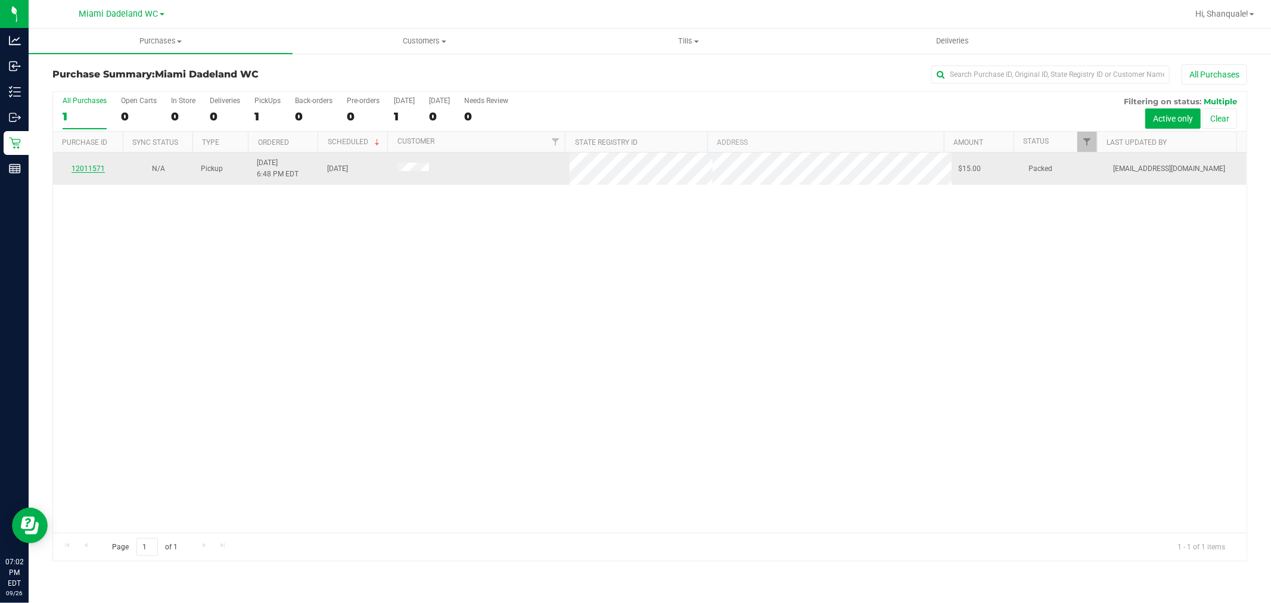
click at [76, 169] on link "12011571" at bounding box center [88, 168] width 33 height 8
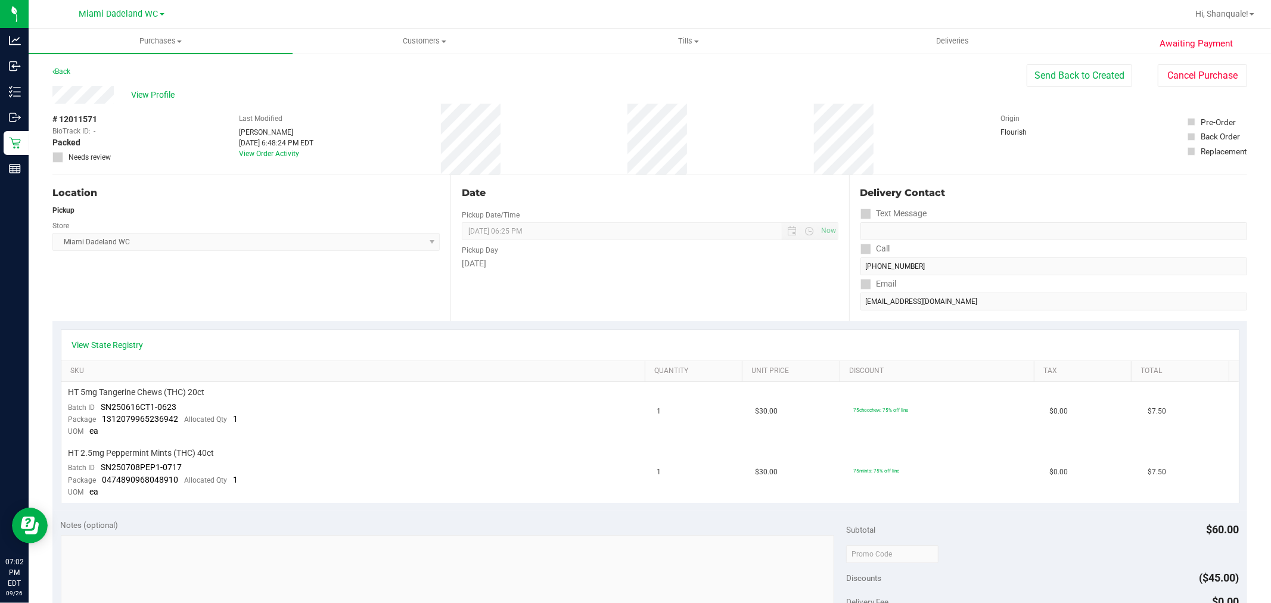
click at [536, 319] on div "Date Pickup Date/Time 09/26/2025 Now 09/26/2025 06:25 PM Now Pickup Day Friday" at bounding box center [649, 248] width 398 height 146
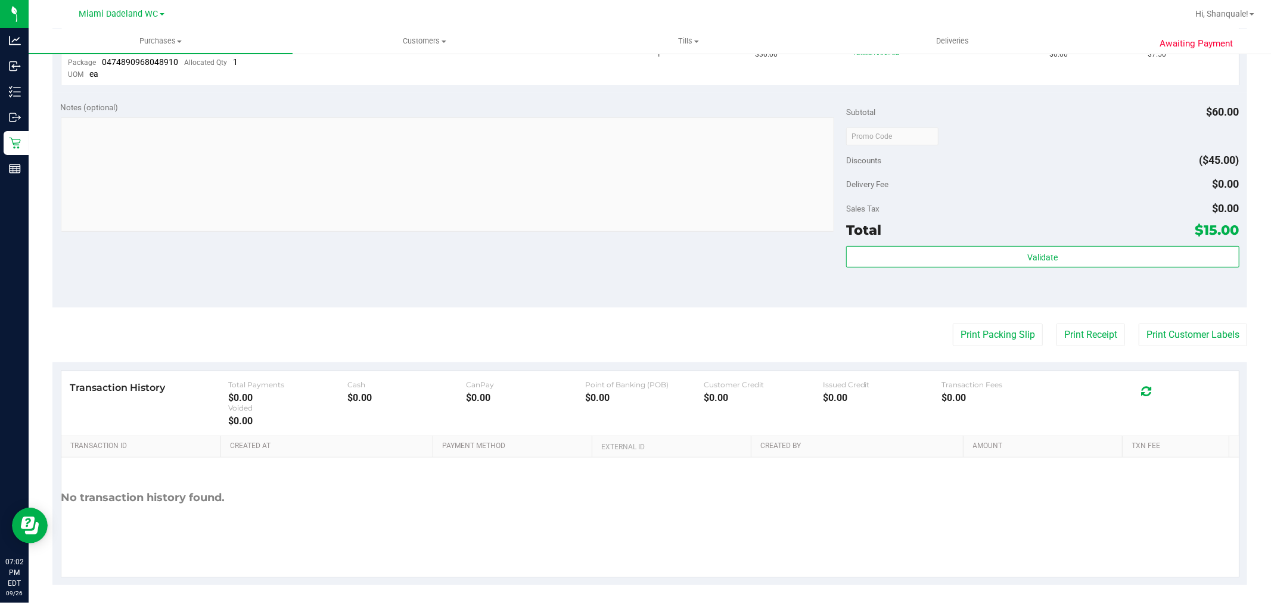
scroll to position [425, 0]
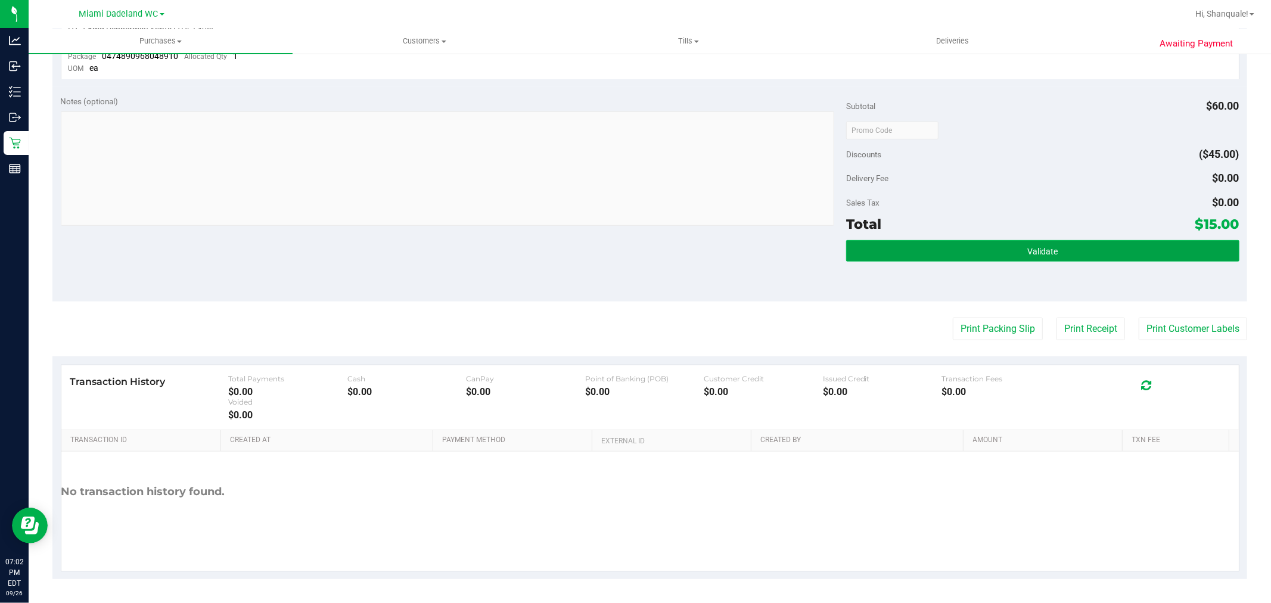
click at [903, 243] on button "Validate" at bounding box center [1042, 250] width 393 height 21
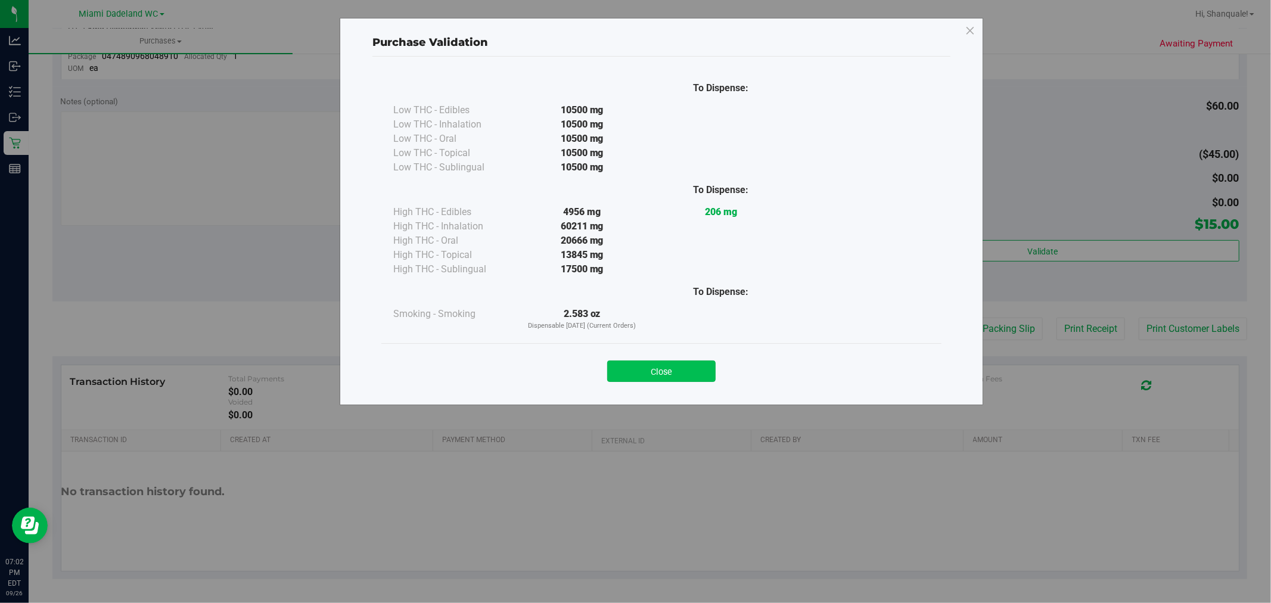
click at [670, 380] on button "Close" at bounding box center [661, 370] width 108 height 21
